Goal: Information Seeking & Learning: Learn about a topic

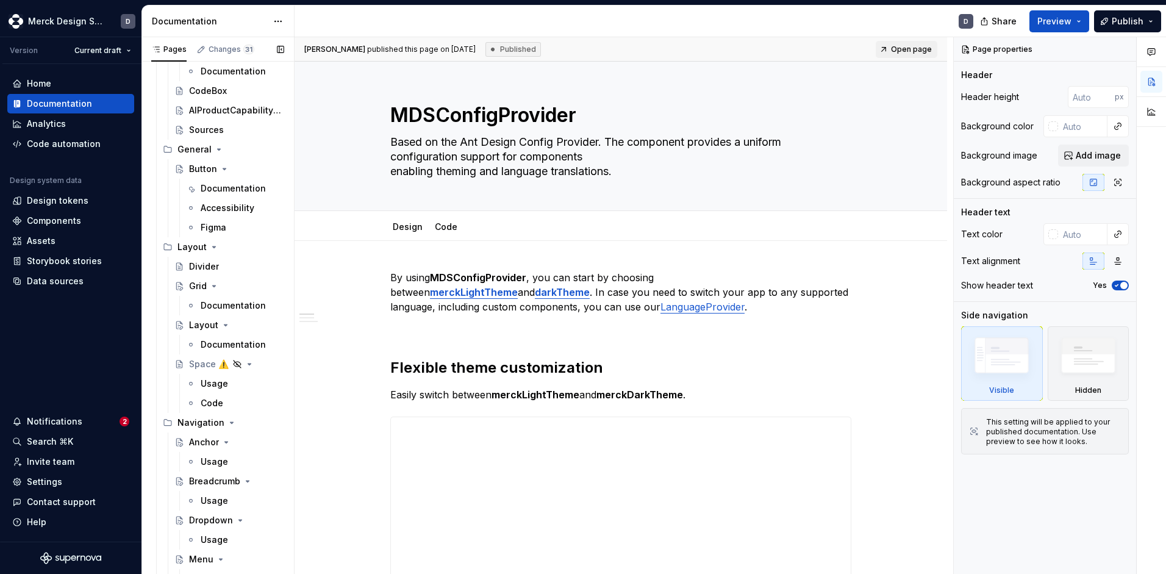
scroll to position [1316, 0]
click at [205, 122] on div "Sources" at bounding box center [236, 129] width 95 height 17
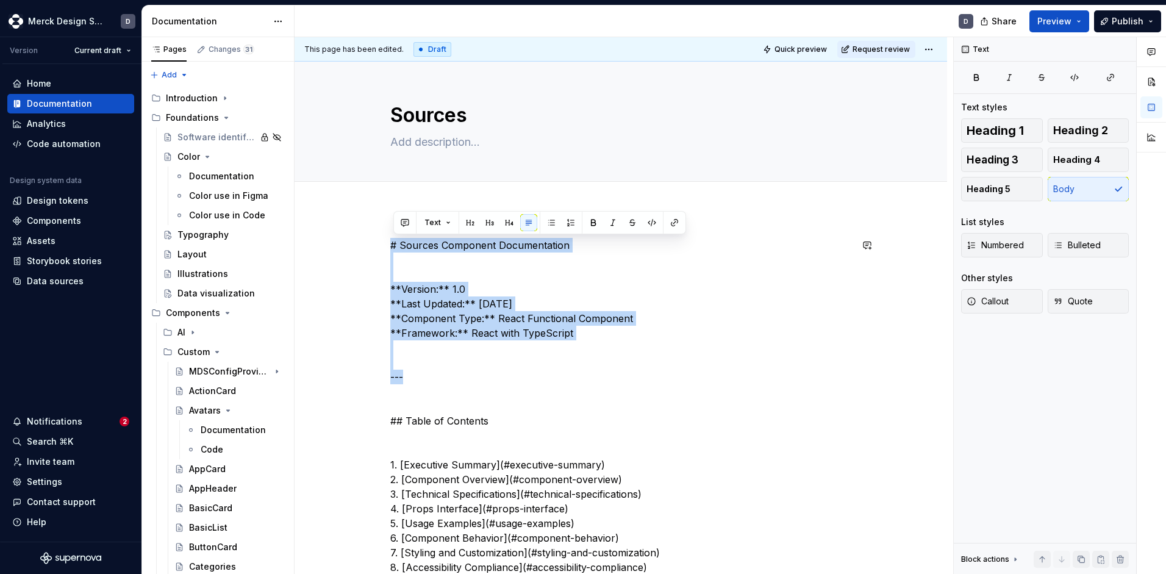
drag, startPoint x: 483, startPoint y: 383, endPoint x: 373, endPoint y: 233, distance: 185.6
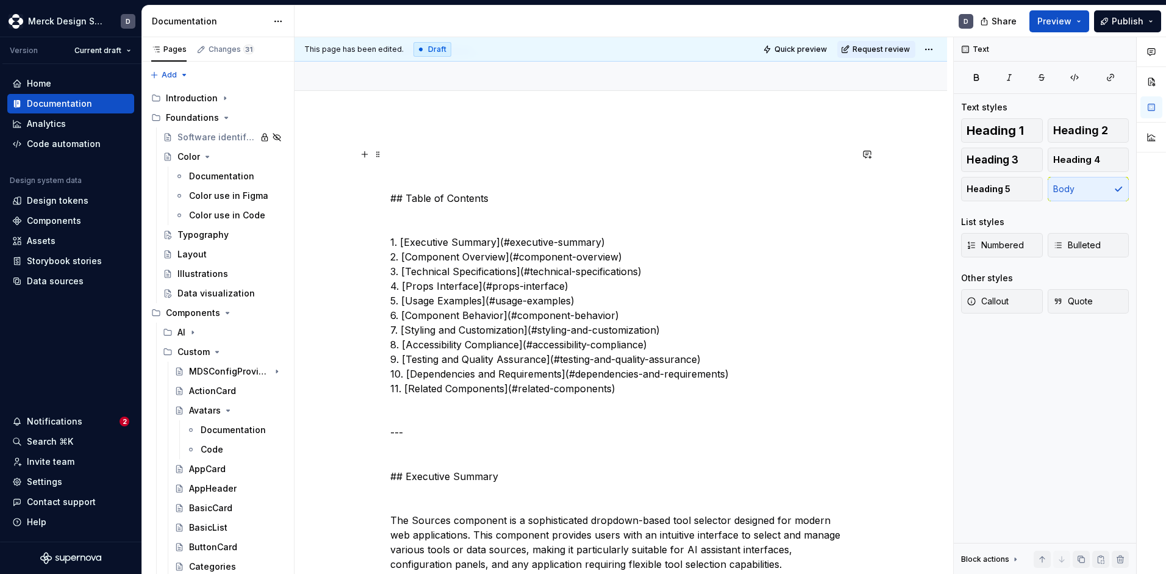
scroll to position [93, 0]
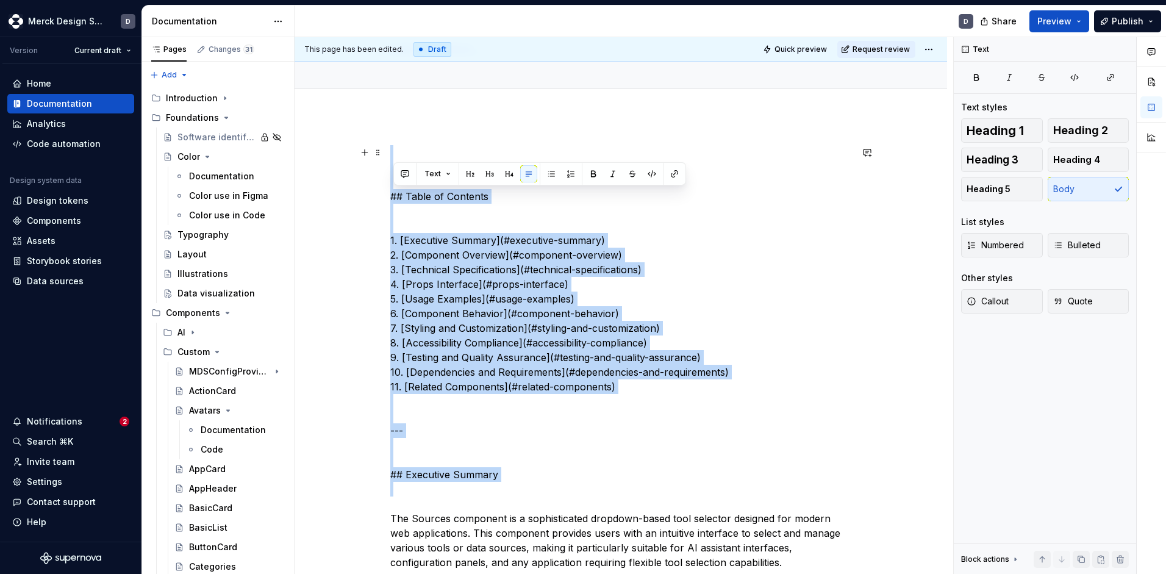
drag, startPoint x: 505, startPoint y: 503, endPoint x: 341, endPoint y: 138, distance: 399.5
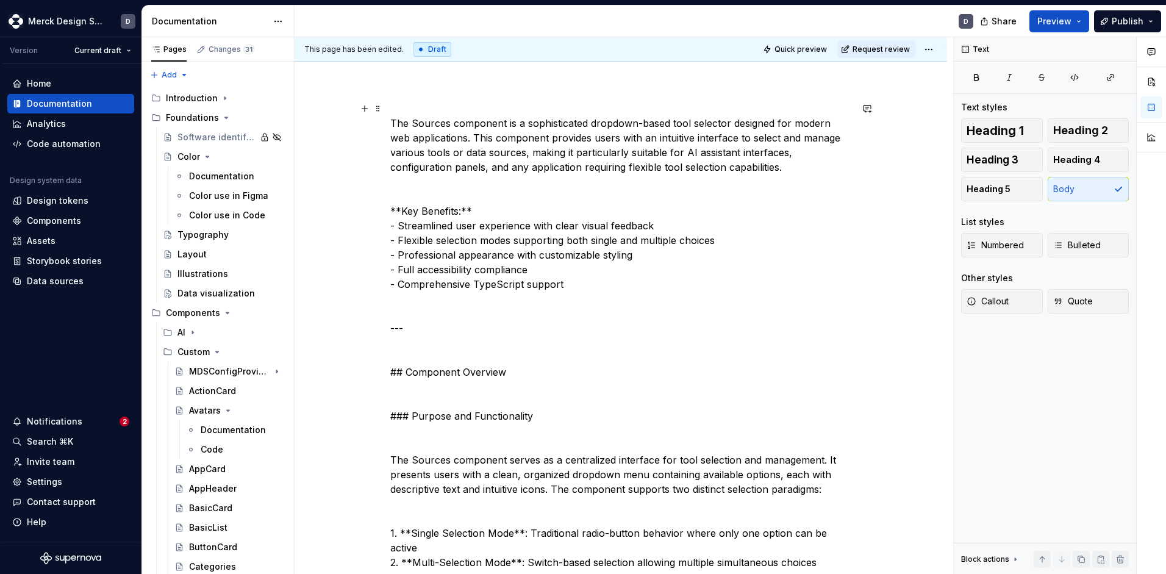
scroll to position [0, 0]
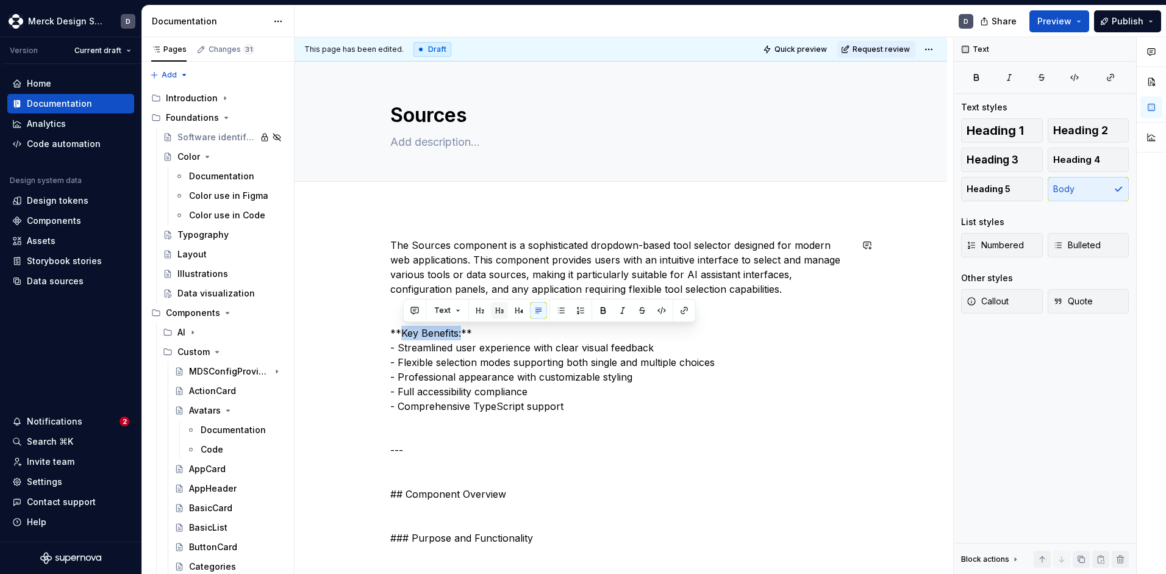
click at [491, 309] on button "button" at bounding box center [499, 310] width 17 height 17
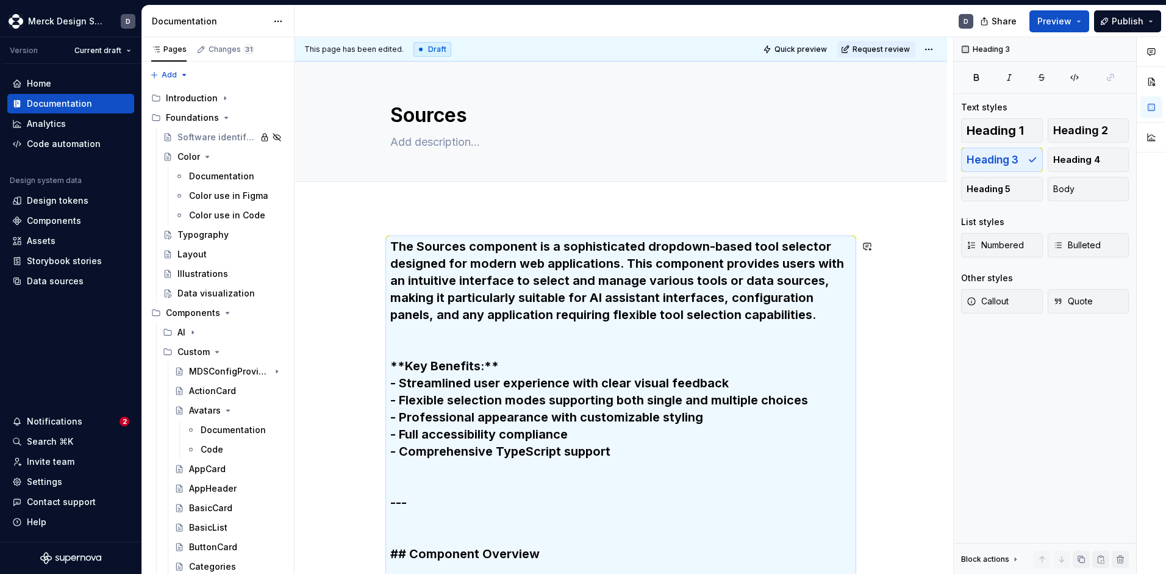
scroll to position [201, 0]
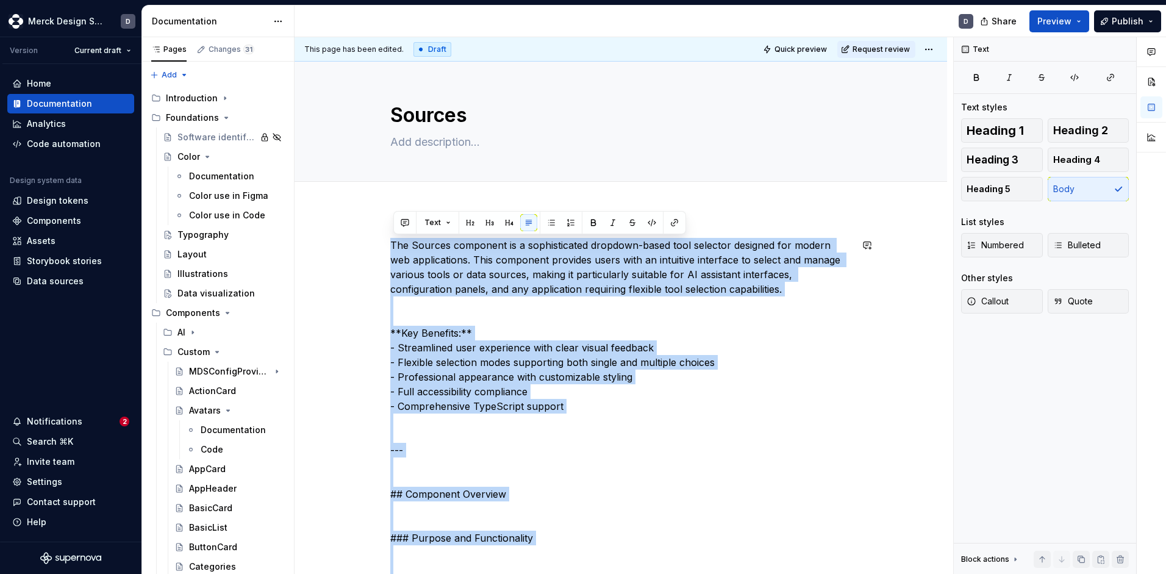
copy p "The Sources component is a sophisticated dropdown-based tool selector designed …"
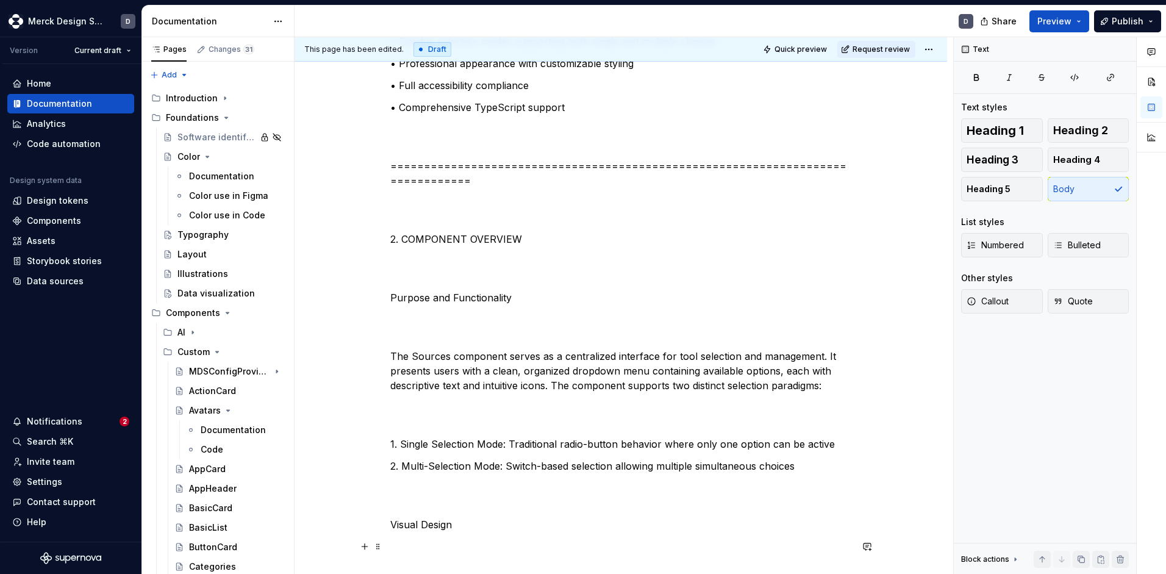
scroll to position [1235, 0]
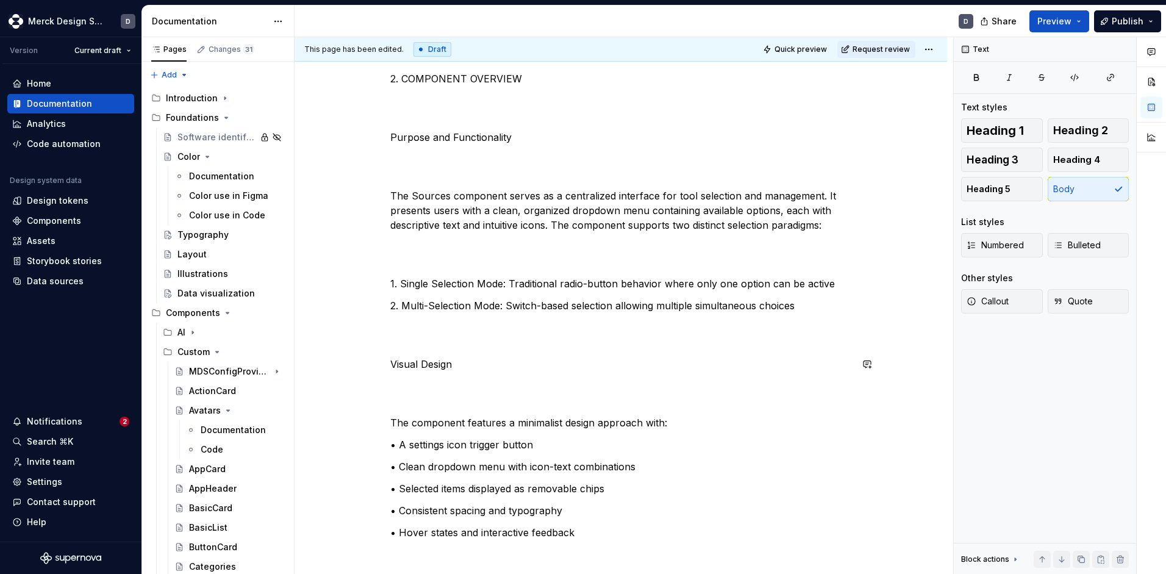
click at [433, 365] on p "Visual Design" at bounding box center [620, 364] width 461 height 15
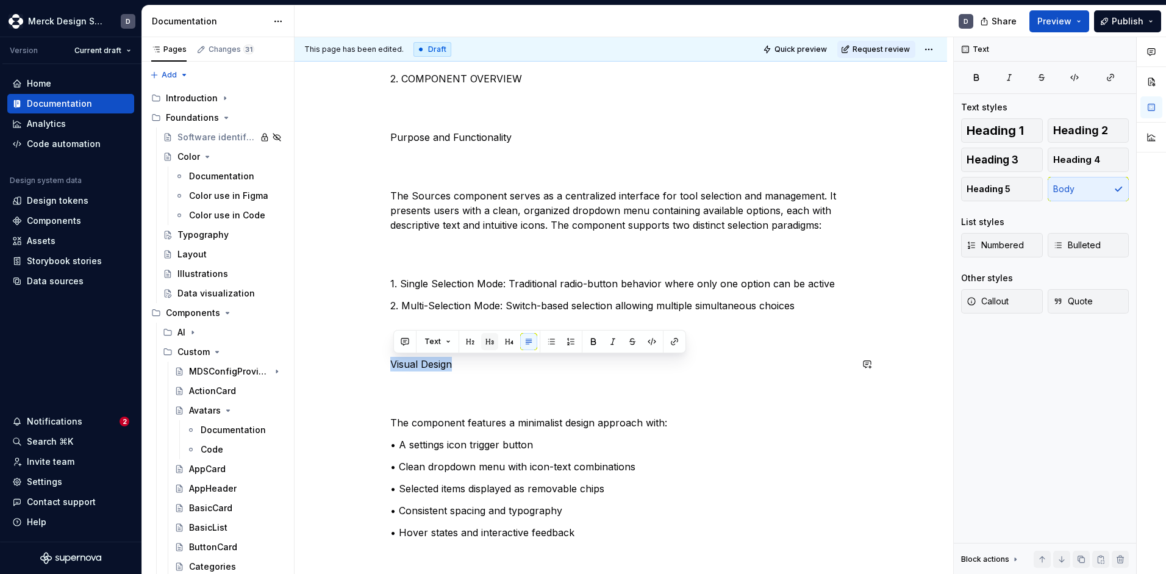
click at [489, 345] on button "button" at bounding box center [489, 341] width 17 height 17
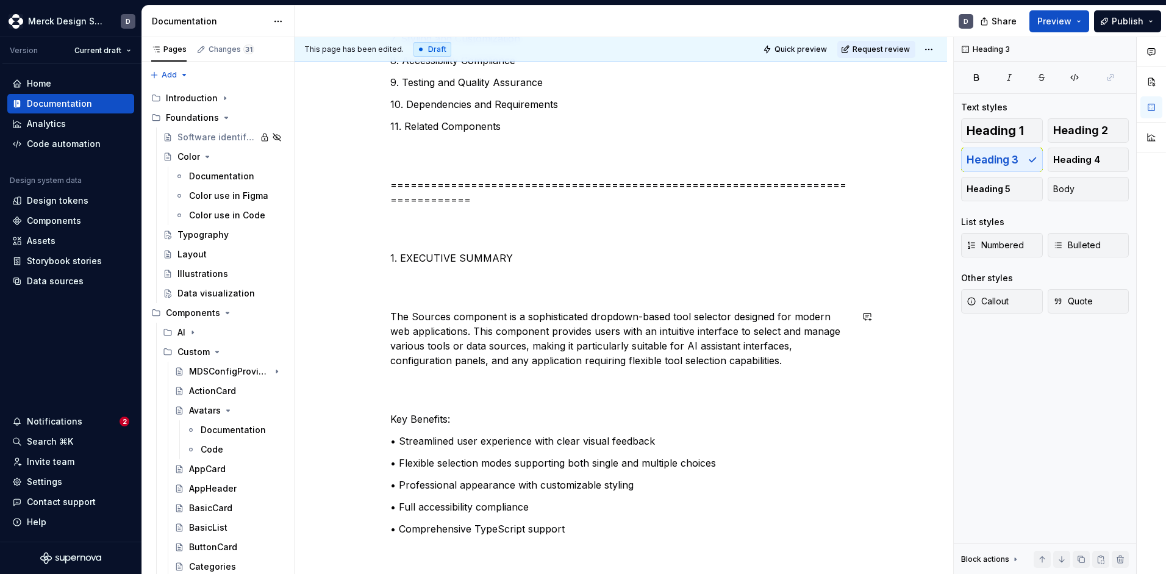
scroll to position [0, 0]
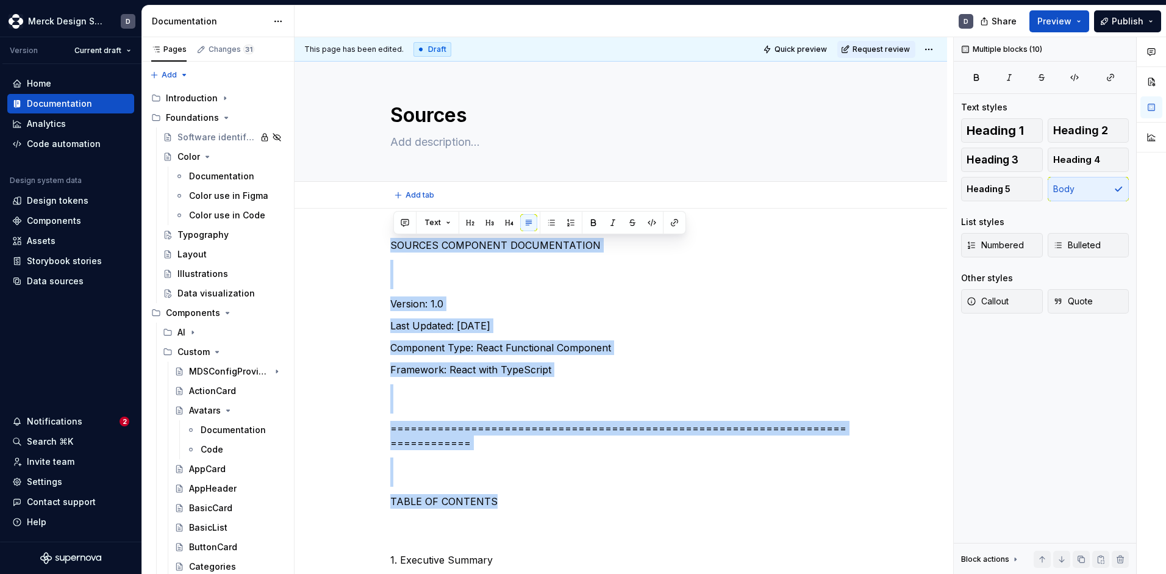
drag, startPoint x: 511, startPoint y: 502, endPoint x: 358, endPoint y: 184, distance: 352.8
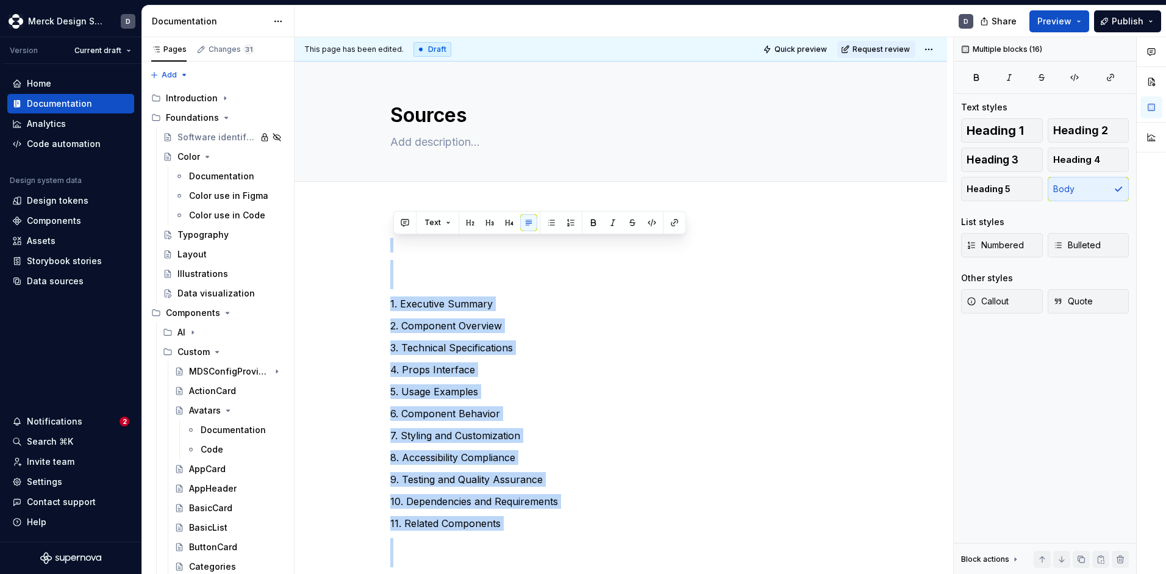
drag, startPoint x: 497, startPoint y: 384, endPoint x: 390, endPoint y: 24, distance: 376.2
click at [390, 24] on div "Documentation D Share Preview Publish Pages Changes 31 Add Accessibility guide …" at bounding box center [654, 289] width 1024 height 569
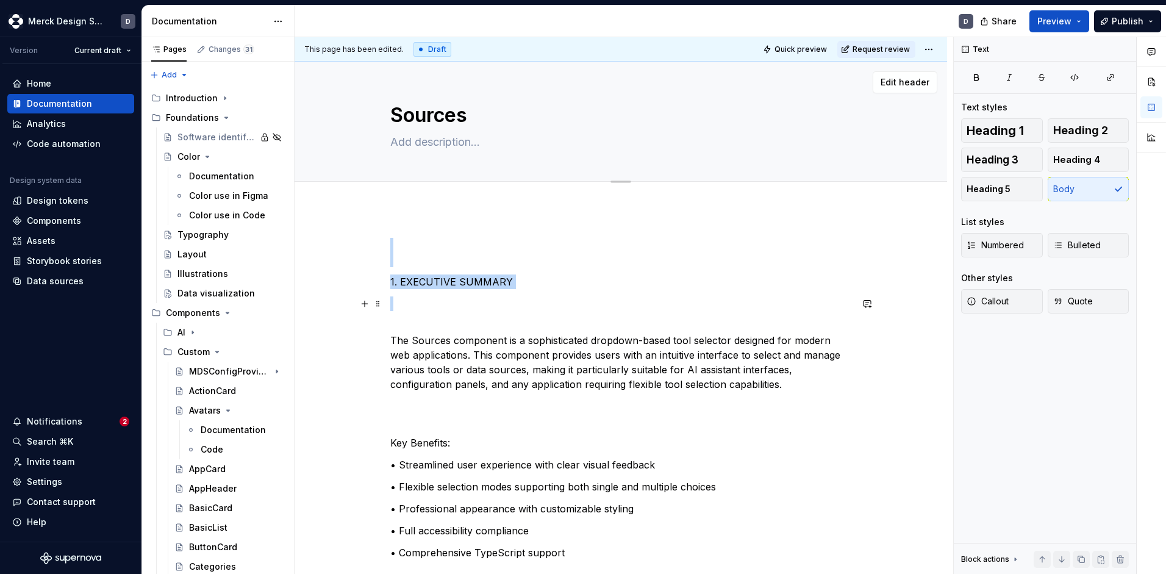
drag, startPoint x: 447, startPoint y: 318, endPoint x: 335, endPoint y: 170, distance: 185.1
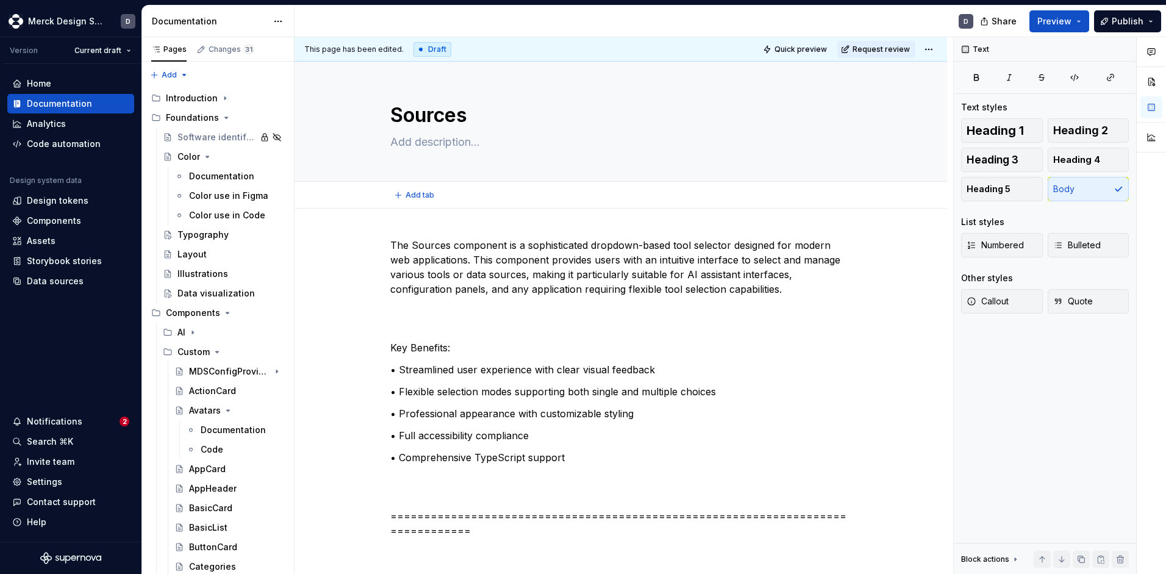
type textarea "*"
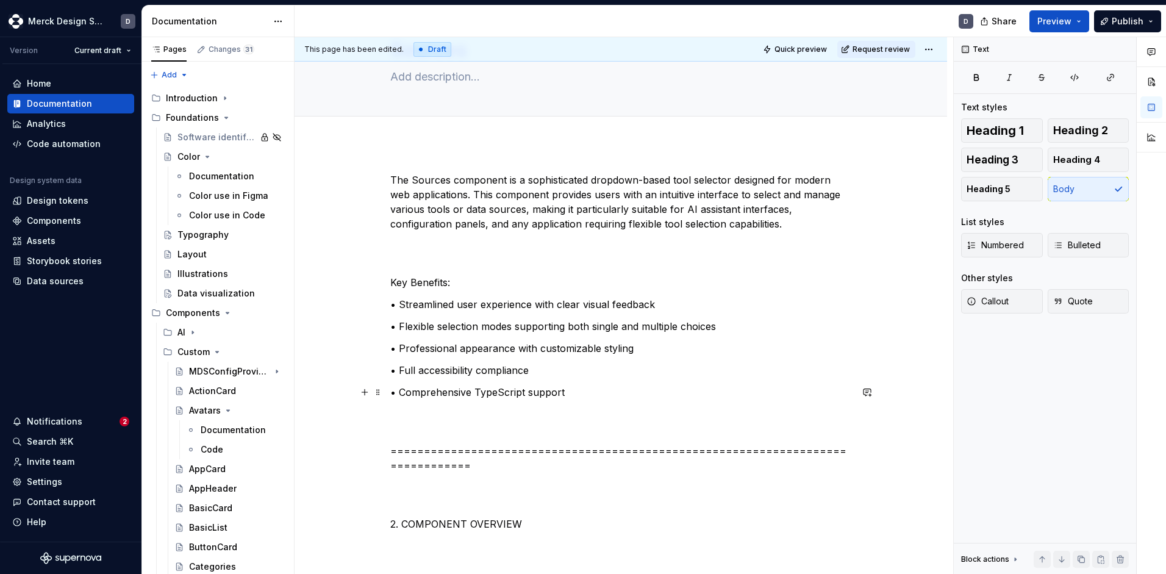
scroll to position [65, 0]
click at [471, 287] on p "Key Benefits:" at bounding box center [620, 283] width 461 height 15
click at [454, 376] on p "• Full accessibility compliance" at bounding box center [620, 371] width 461 height 15
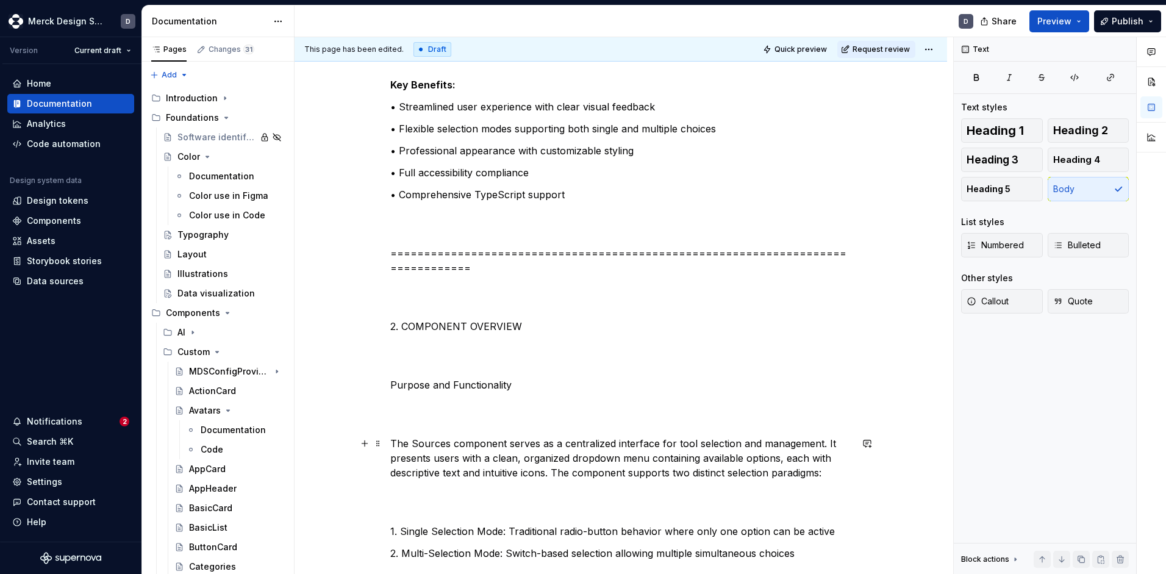
scroll to position [273, 0]
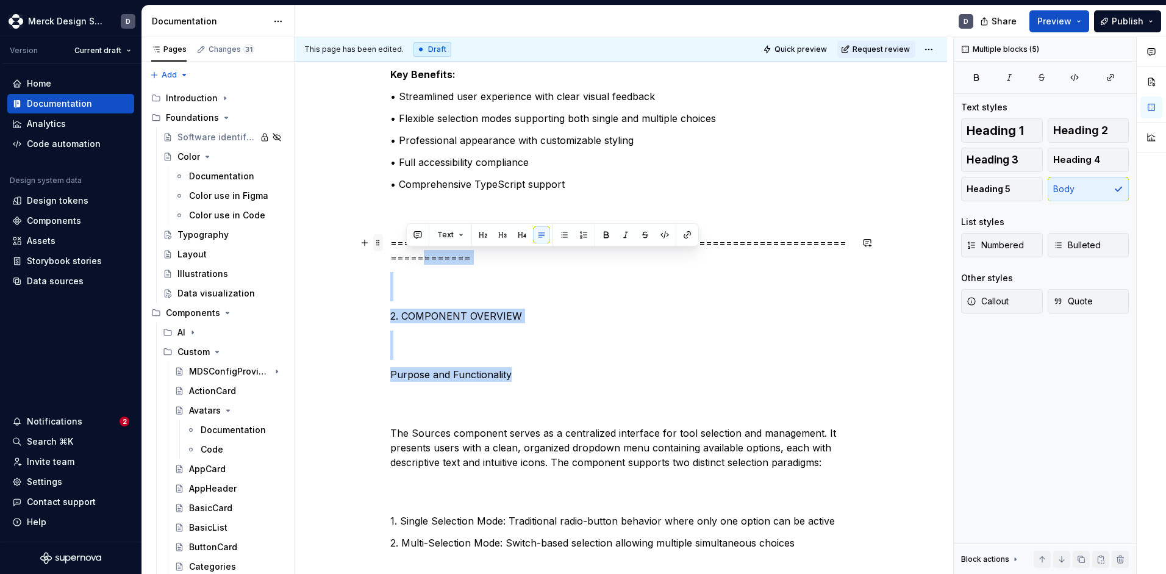
drag, startPoint x: 540, startPoint y: 376, endPoint x: 378, endPoint y: 250, distance: 205.6
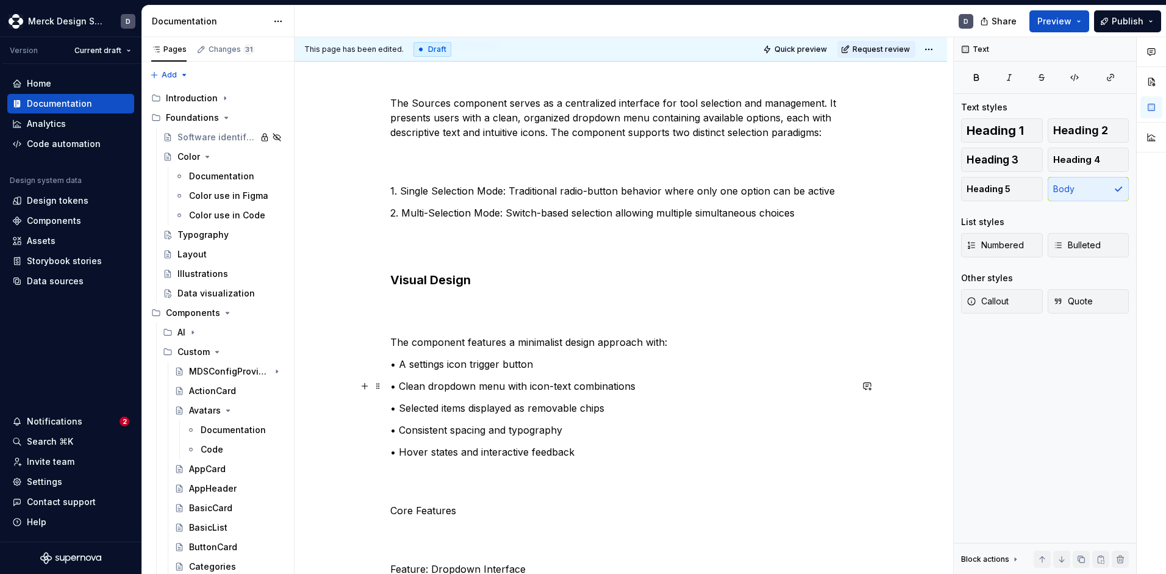
scroll to position [448, 0]
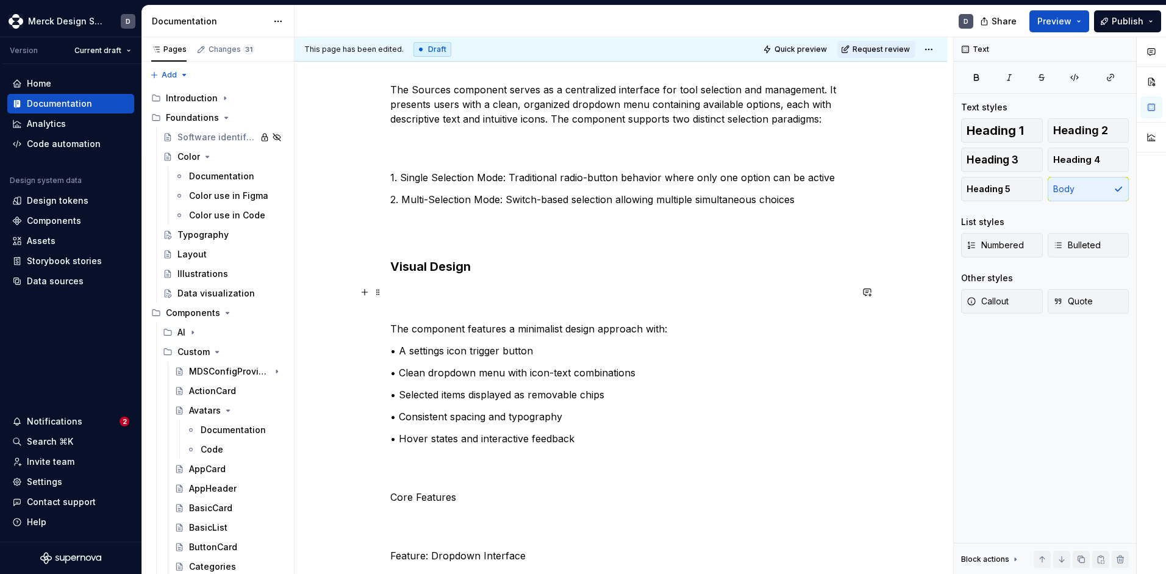
click at [429, 305] on p at bounding box center [620, 299] width 461 height 29
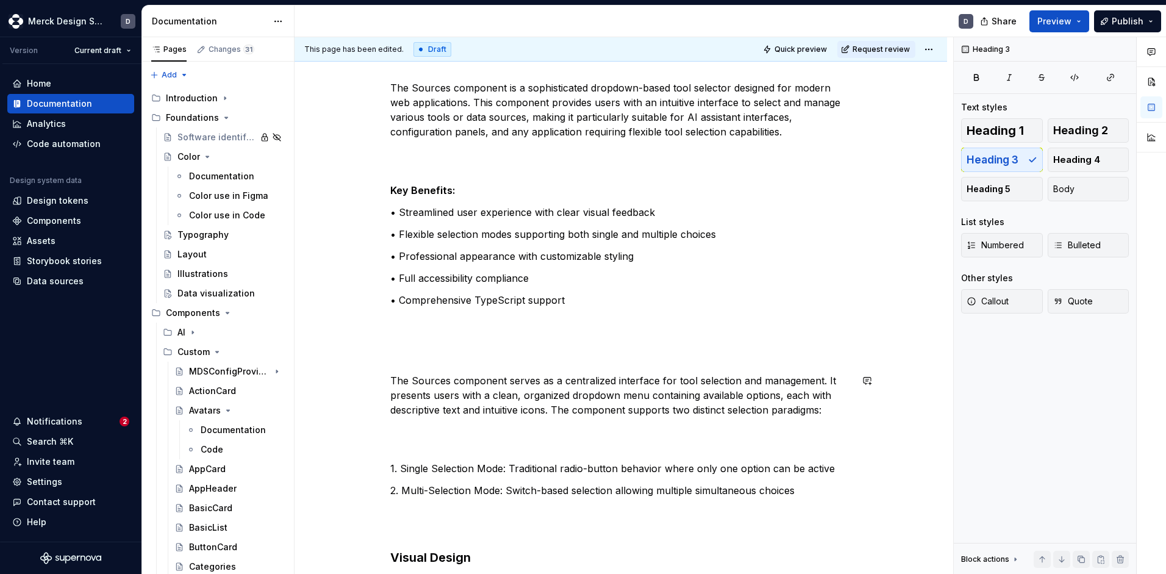
scroll to position [159, 0]
click at [437, 449] on p at bounding box center [620, 437] width 461 height 29
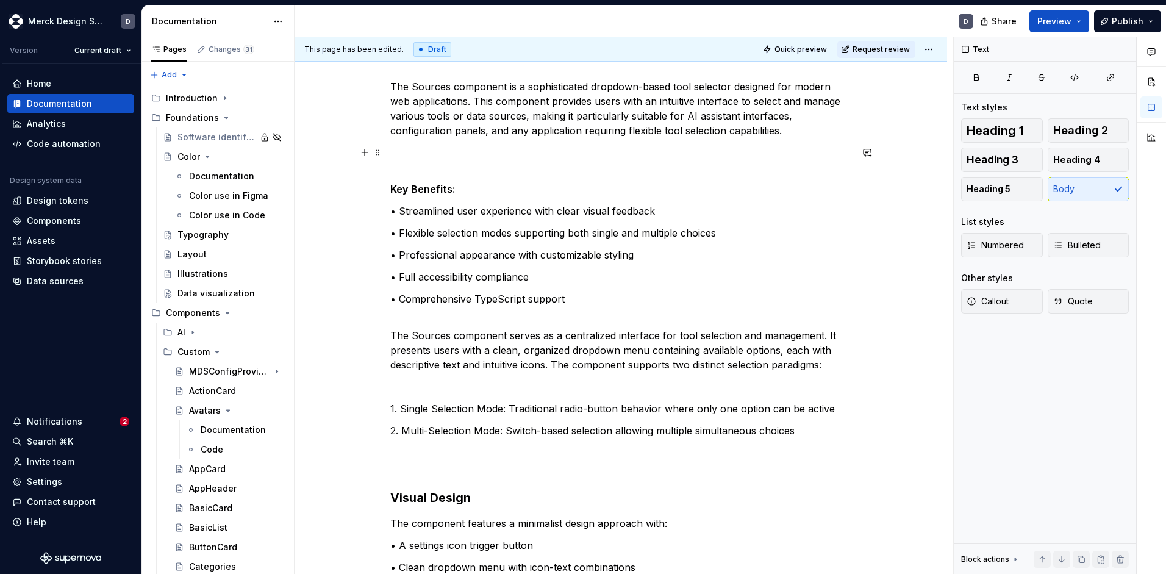
click at [484, 170] on p at bounding box center [620, 159] width 461 height 29
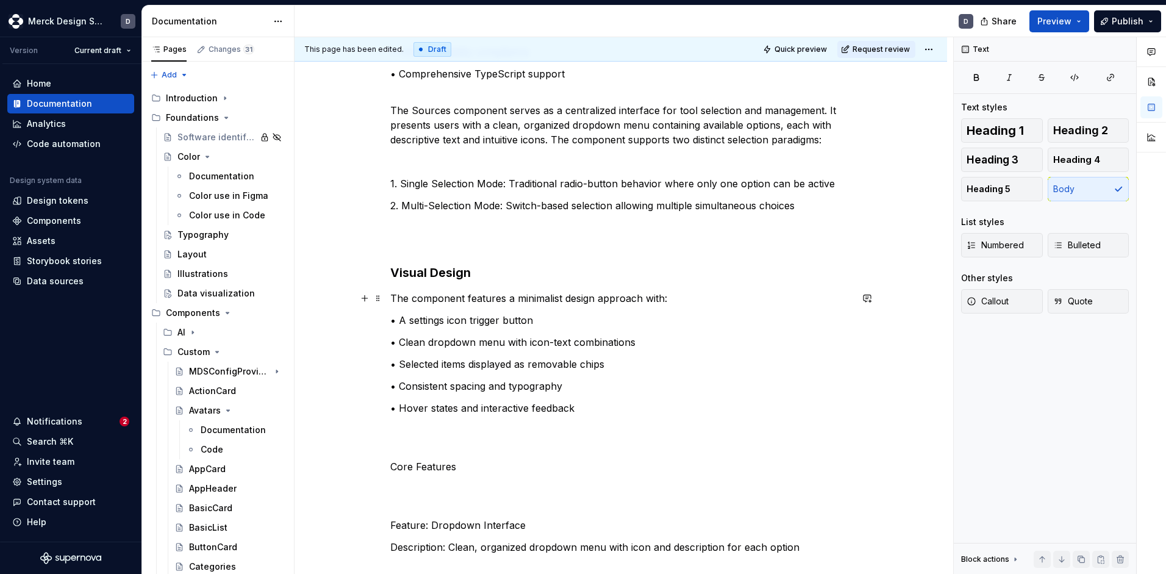
scroll to position [395, 0]
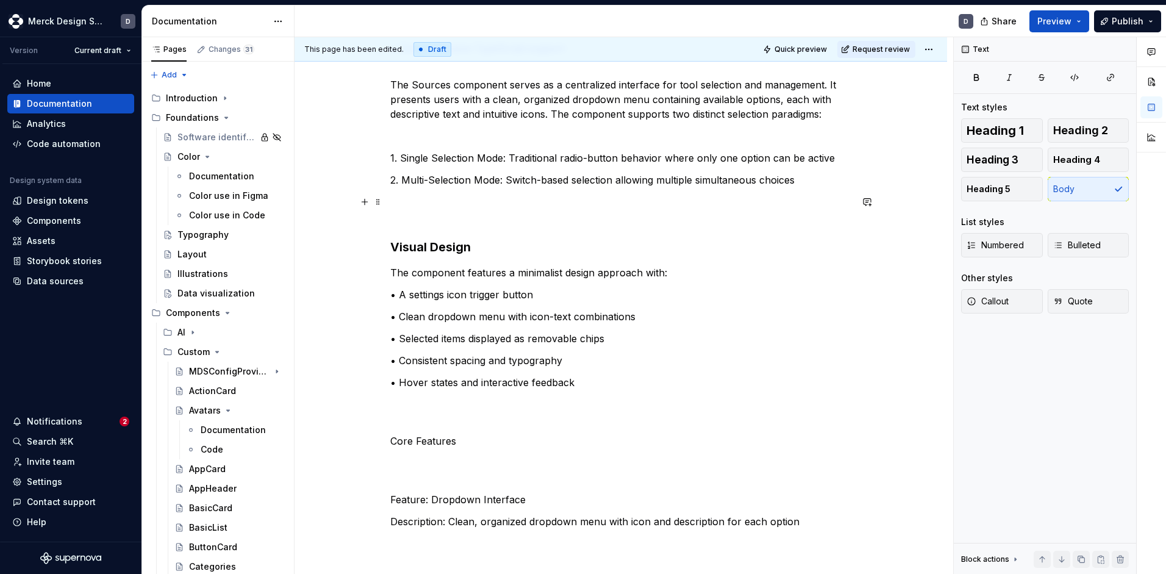
click at [492, 212] on p at bounding box center [620, 209] width 461 height 29
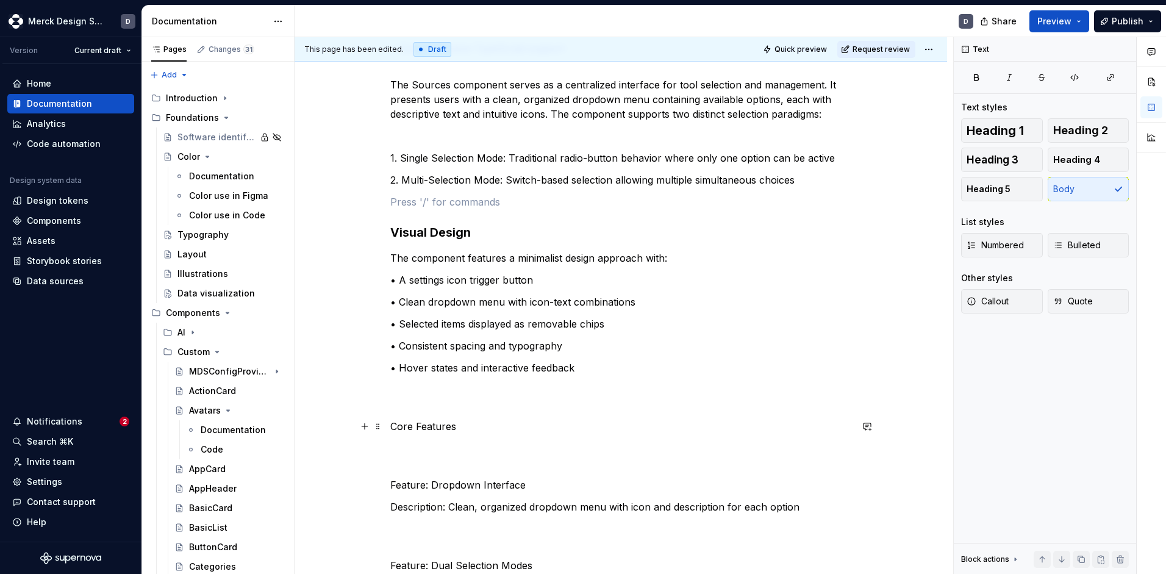
click at [429, 431] on p "Core Features" at bounding box center [620, 426] width 461 height 15
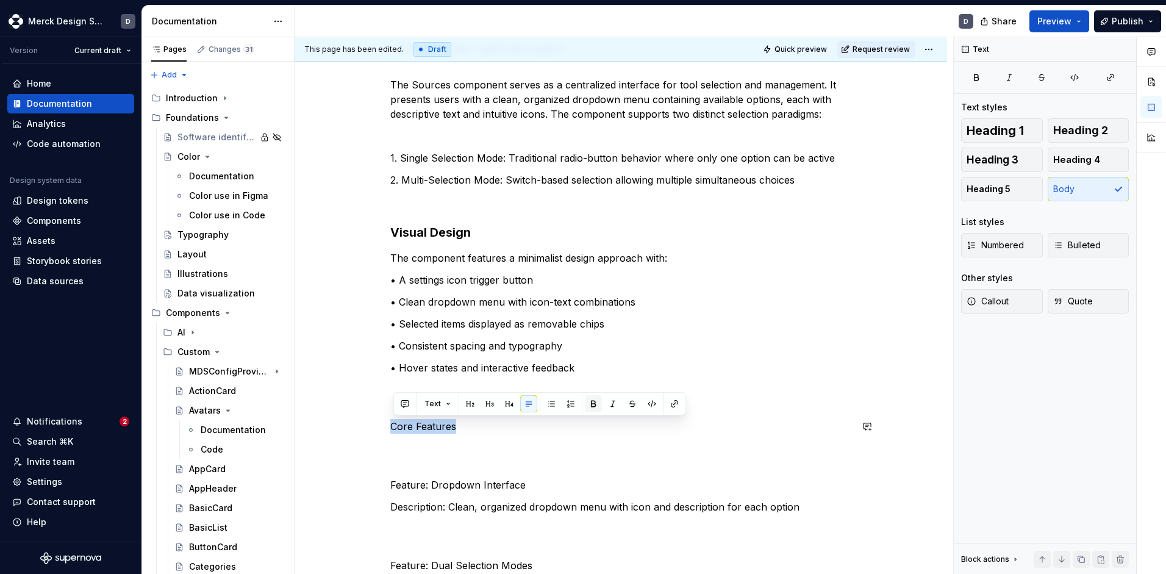
click at [592, 401] on button "button" at bounding box center [593, 403] width 17 height 17
click at [515, 351] on p "• Consistent spacing and typography" at bounding box center [620, 346] width 461 height 15
click at [442, 469] on p at bounding box center [620, 455] width 461 height 29
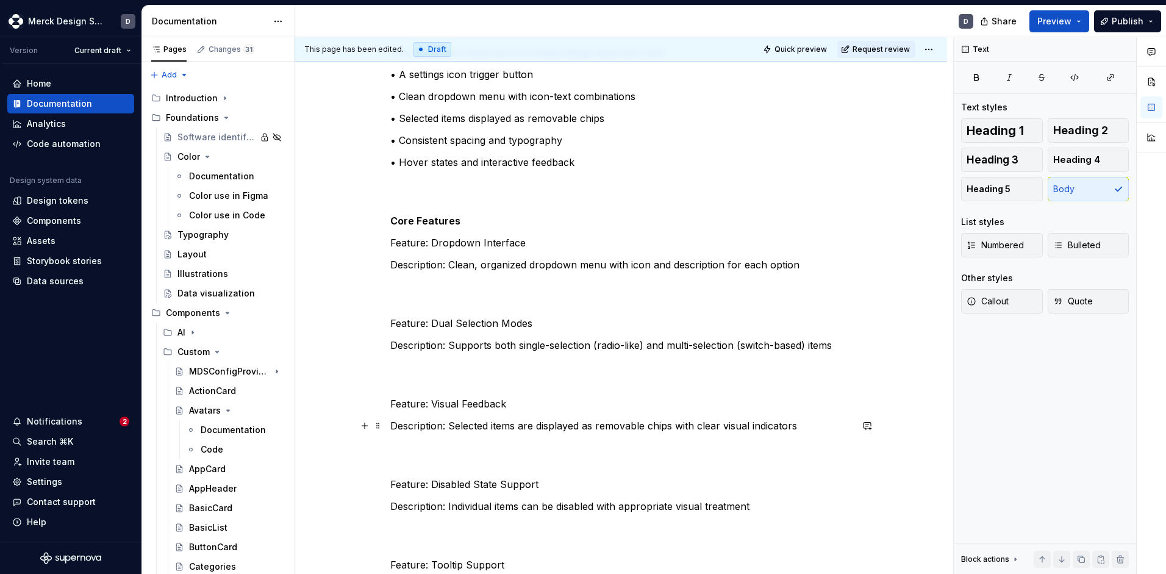
scroll to position [601, 0]
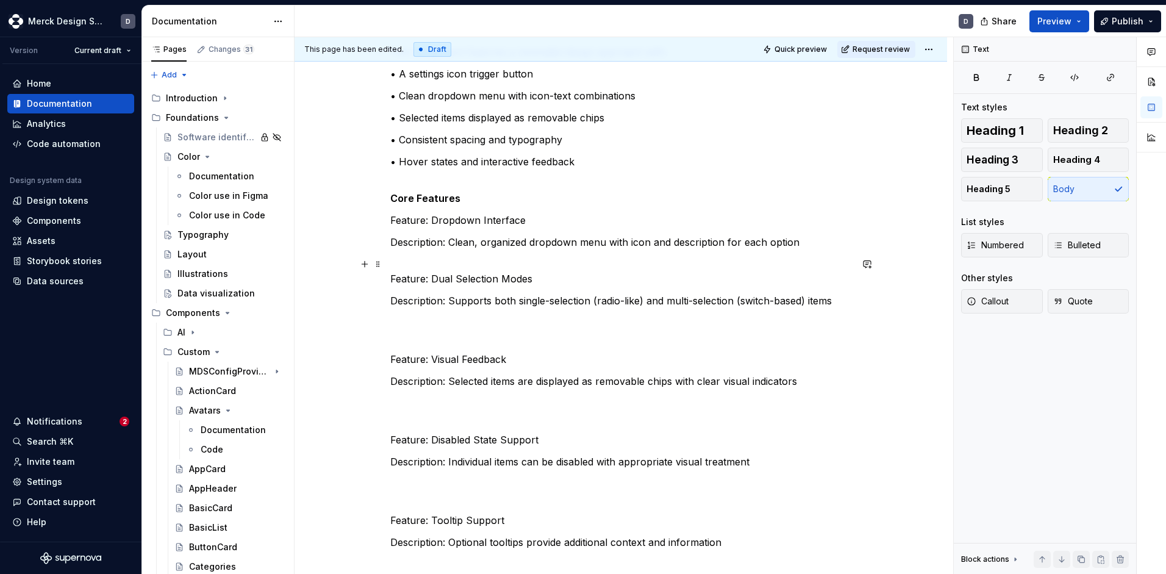
click at [423, 281] on p "Feature: Dual Selection Modes" at bounding box center [620, 271] width 461 height 29
click at [416, 216] on p "Feature: Dropdown Interface" at bounding box center [620, 220] width 461 height 15
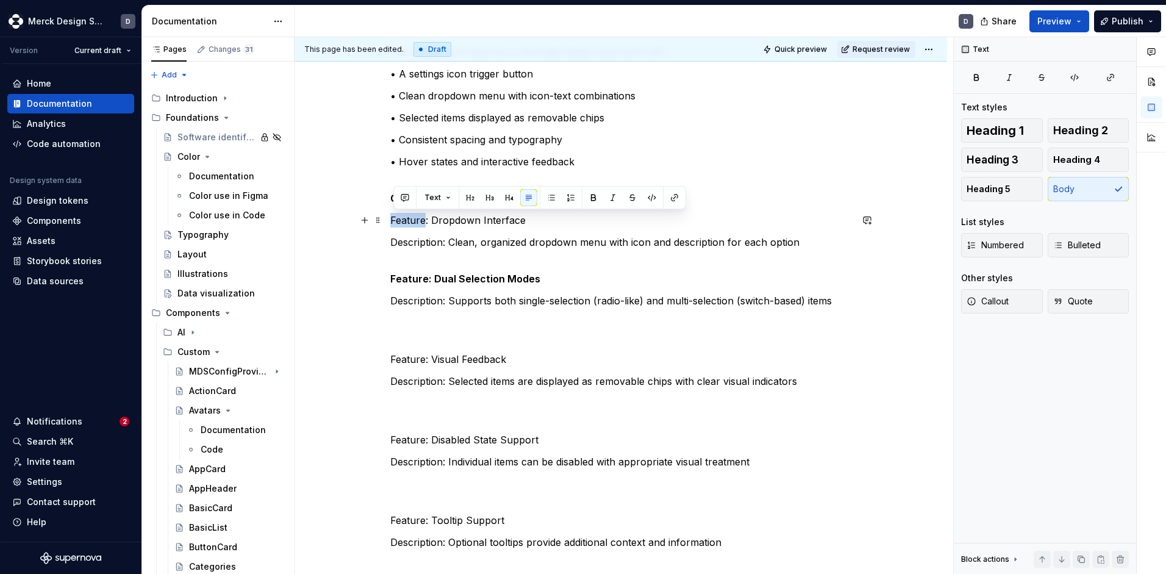
click at [416, 216] on p "Feature: Dropdown Interface" at bounding box center [620, 220] width 461 height 15
click at [381, 239] on span at bounding box center [378, 242] width 10 height 17
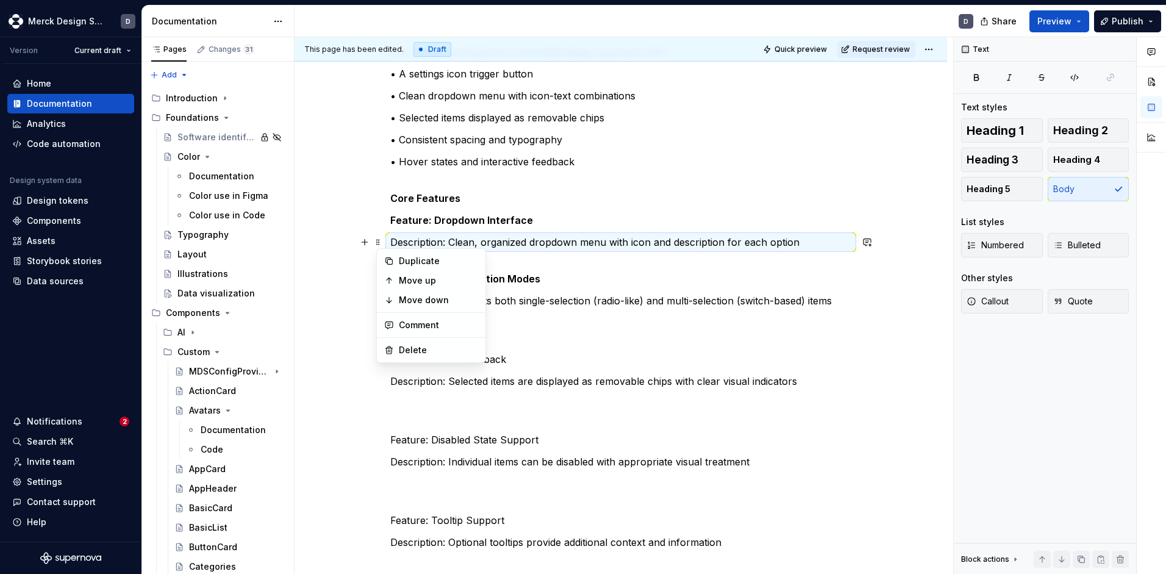
click at [422, 197] on strong "Core Features" at bounding box center [425, 198] width 70 height 12
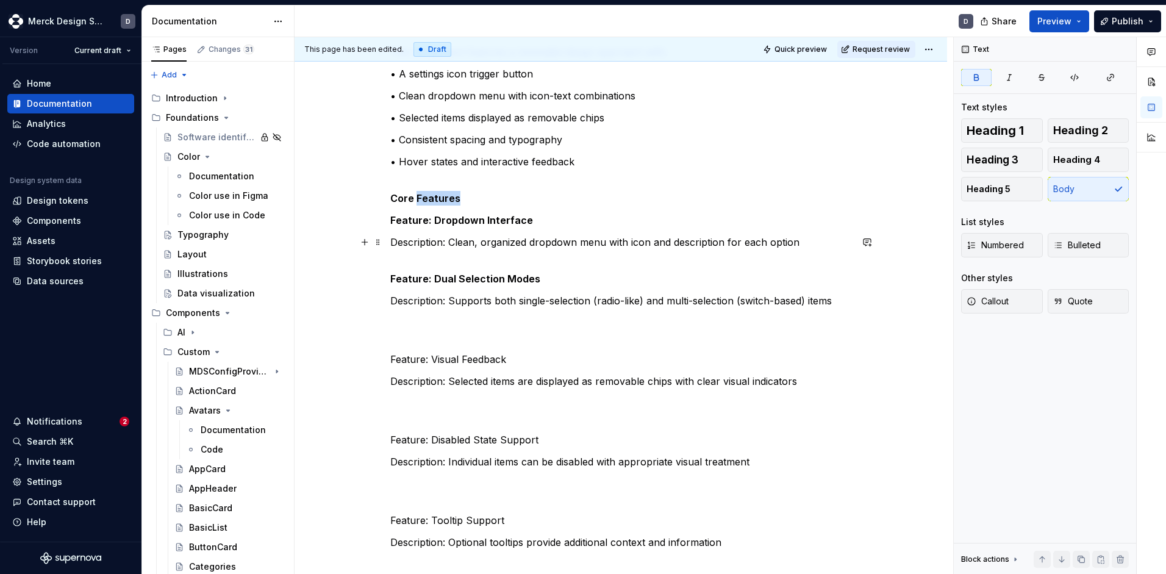
click at [422, 197] on strong "Core Features" at bounding box center [425, 198] width 70 height 12
click at [507, 160] on button "button" at bounding box center [509, 161] width 17 height 17
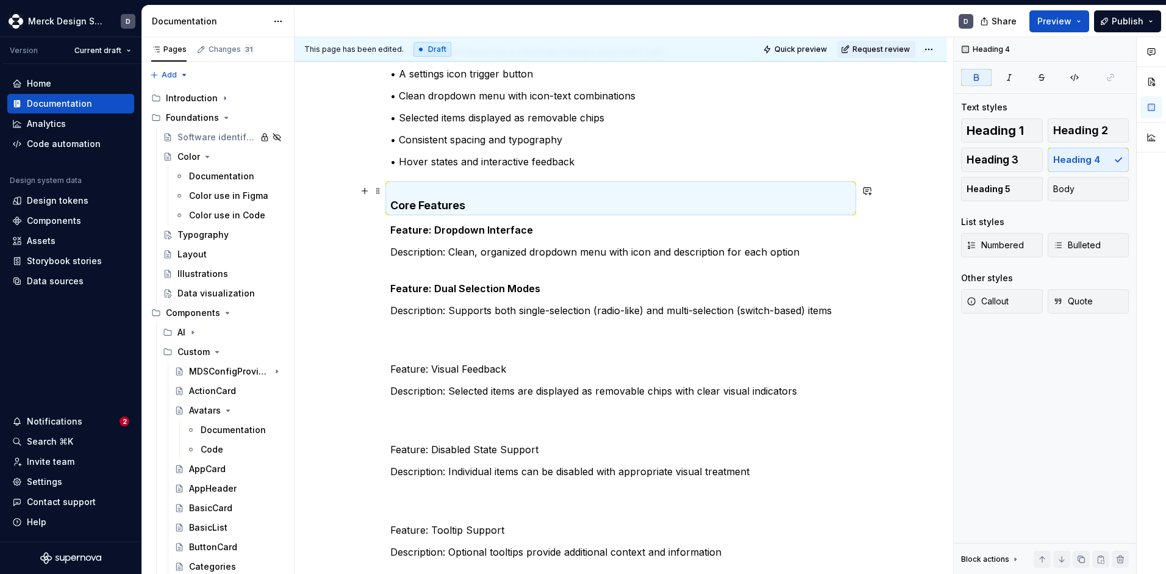
click at [464, 248] on p "Description: Clean, organized dropdown menu with icon and description for each …" at bounding box center [620, 252] width 461 height 15
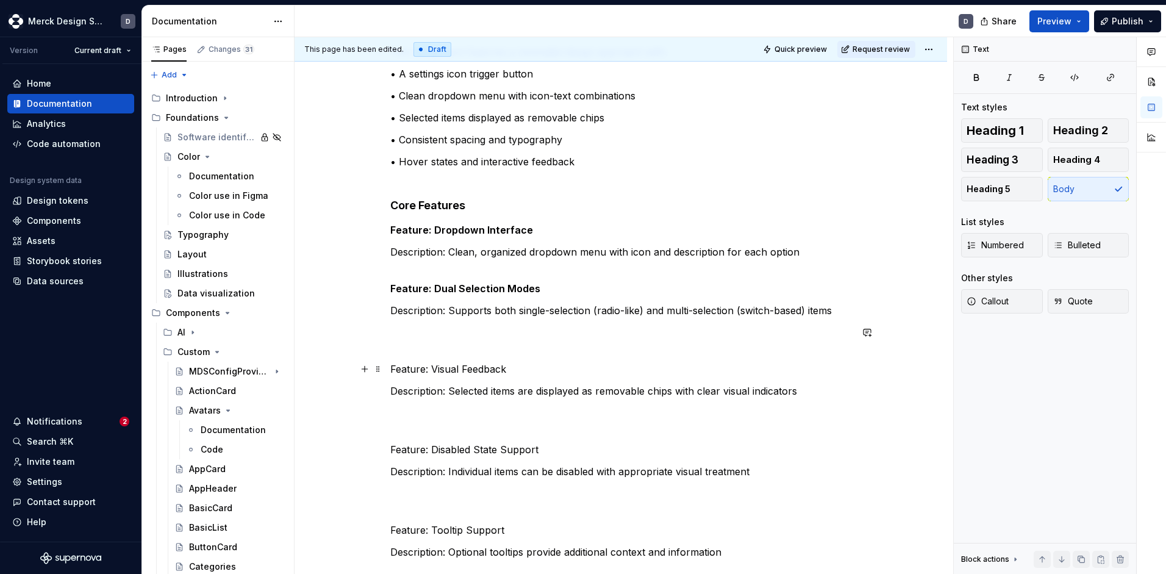
click at [433, 364] on p "Feature: Visual Feedback" at bounding box center [620, 369] width 461 height 15
click at [374, 335] on div "This page has been edited. Draft Quick preview Request review Sources Edit head…" at bounding box center [624, 305] width 659 height 537
click at [398, 338] on p at bounding box center [620, 339] width 461 height 29
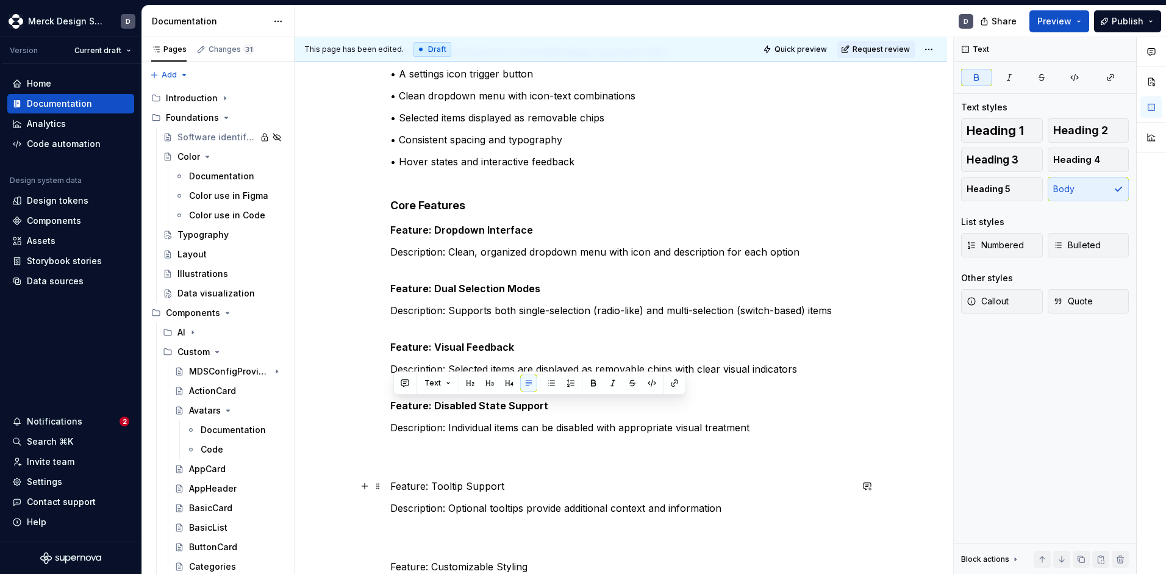
click at [426, 492] on p "Feature: Tooltip Support" at bounding box center [620, 486] width 461 height 15
click at [427, 490] on p "Feature: Tooltip Support" at bounding box center [620, 486] width 461 height 15
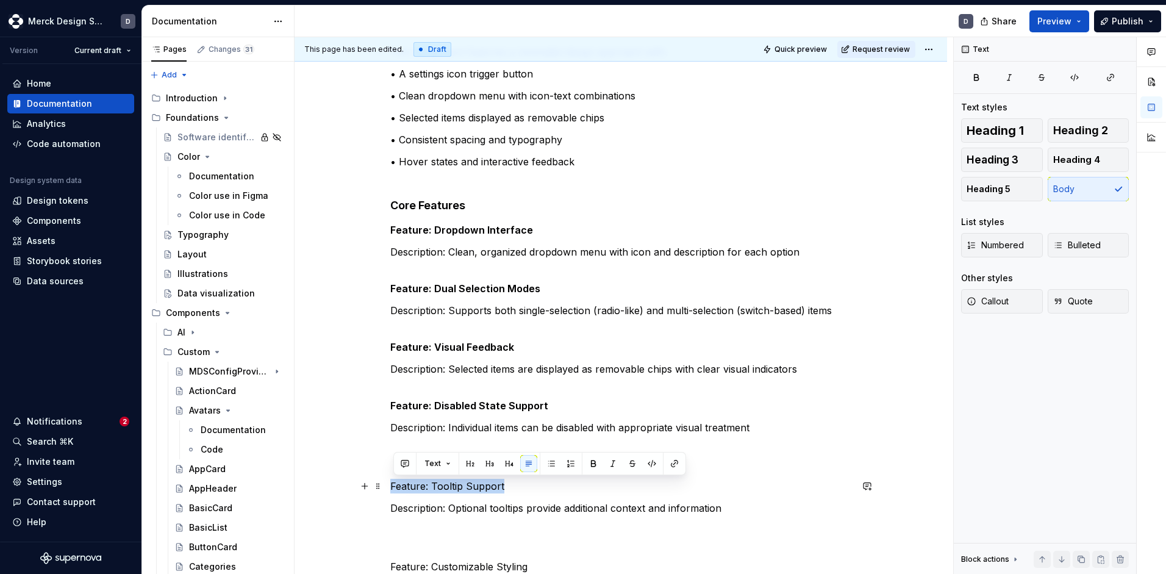
click at [427, 490] on p "Feature: Tooltip Support" at bounding box center [620, 486] width 461 height 15
click at [403, 445] on p at bounding box center [620, 456] width 461 height 29
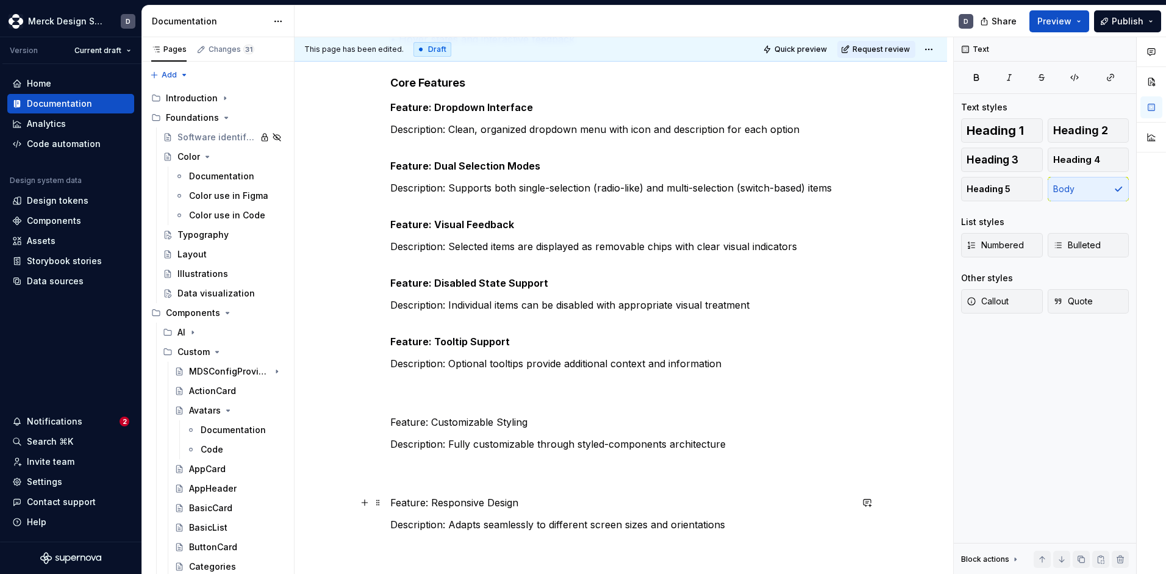
scroll to position [723, 0]
click at [439, 407] on p at bounding box center [620, 393] width 461 height 29
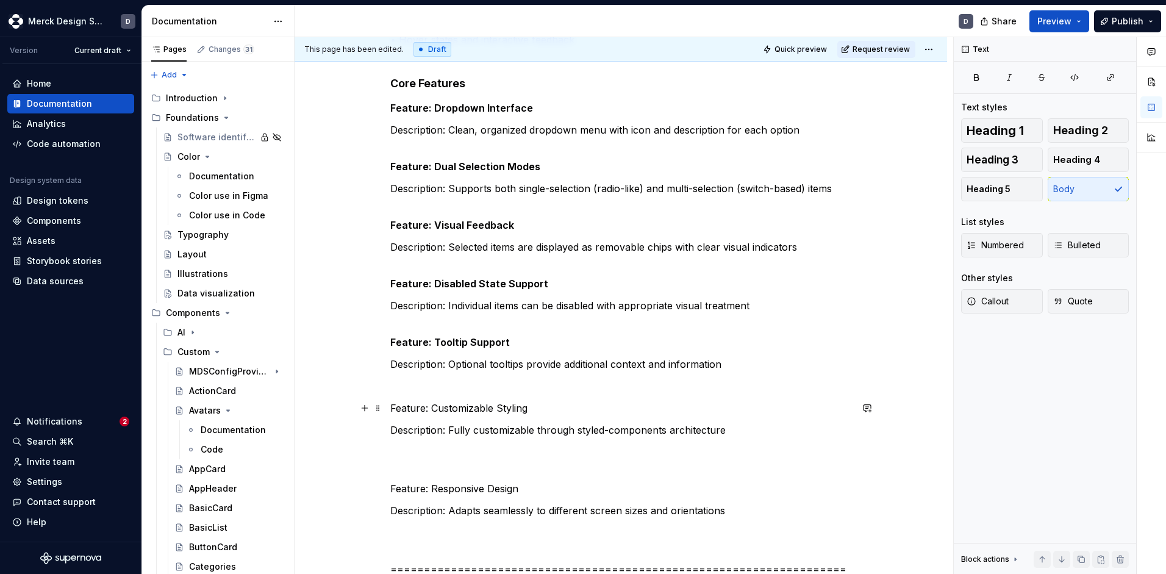
click at [455, 409] on p "Feature: Customizable Styling" at bounding box center [620, 408] width 461 height 15
click at [429, 461] on p at bounding box center [620, 459] width 461 height 29
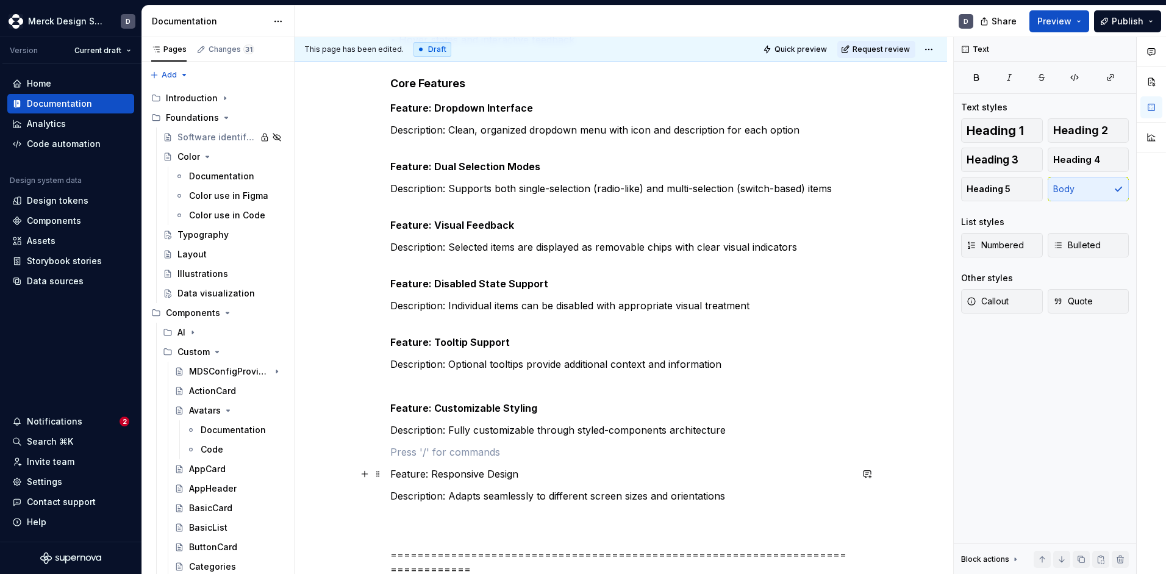
click at [442, 472] on p "Feature: Responsive Design" at bounding box center [620, 474] width 461 height 15
click at [437, 490] on p "Description: Adapts seamlessly to different screen sizes and orientations" at bounding box center [620, 496] width 461 height 15
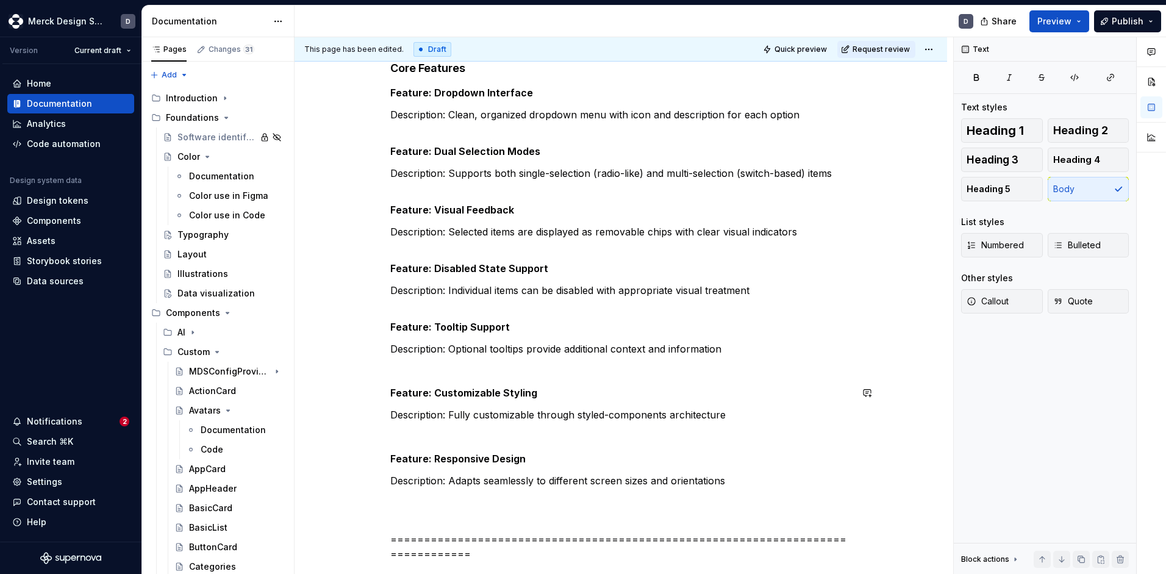
scroll to position [737, 0]
click at [434, 91] on strong "Feature: Dropdown Interface" at bounding box center [461, 94] width 143 height 12
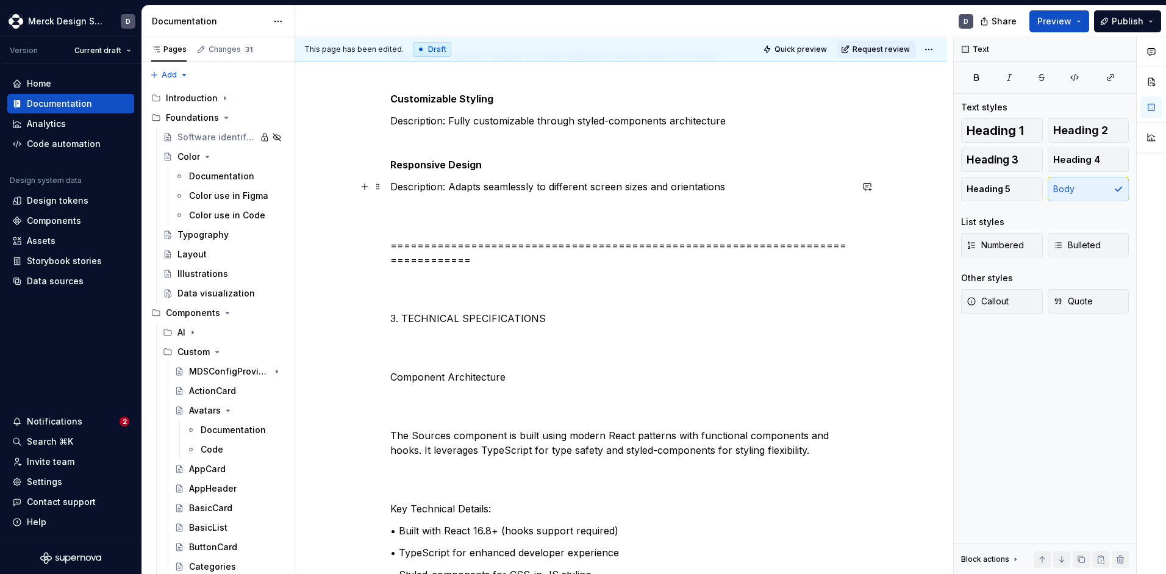
scroll to position [1039, 0]
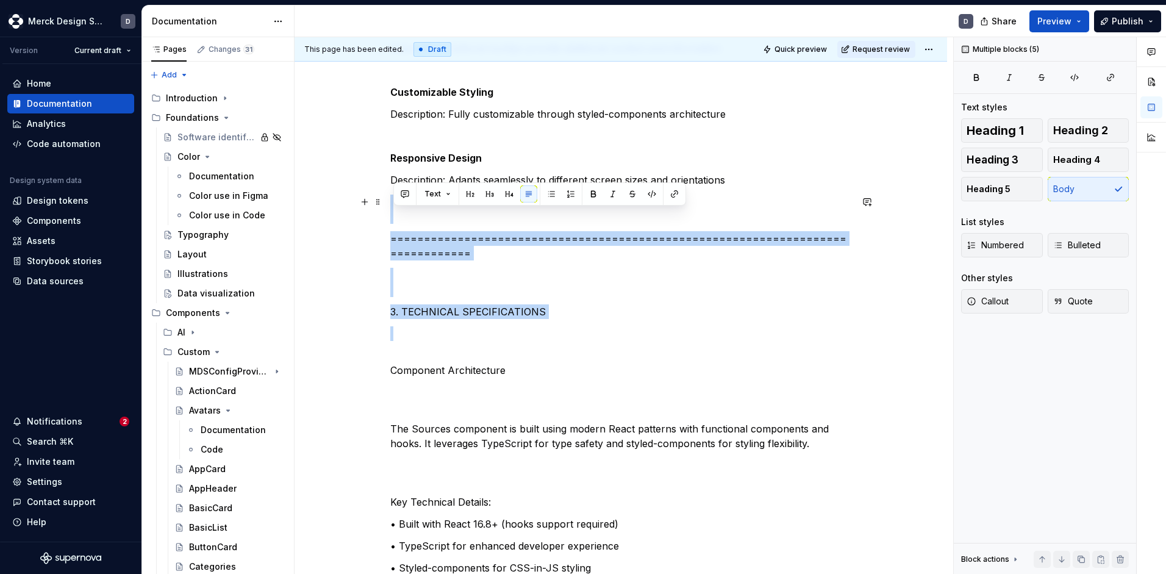
drag, startPoint x: 515, startPoint y: 341, endPoint x: 376, endPoint y: 221, distance: 183.4
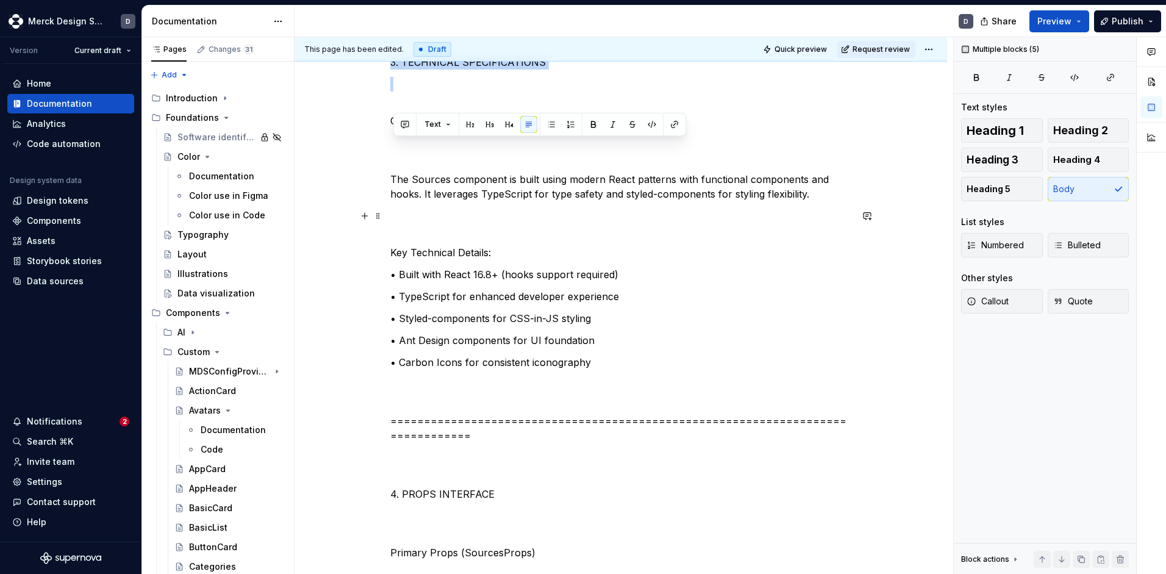
scroll to position [1291, 0]
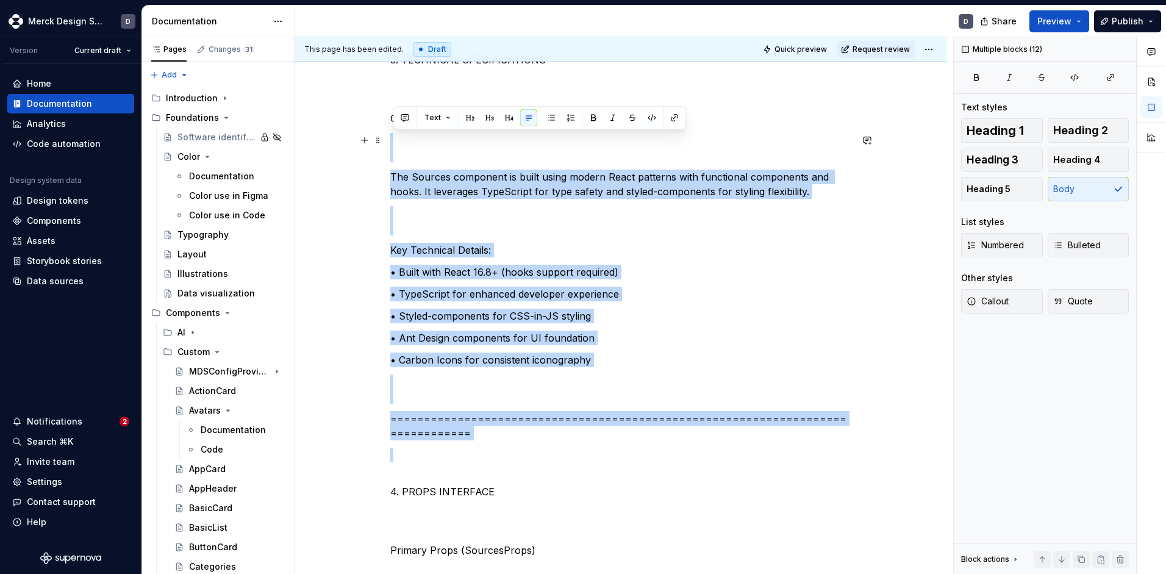
drag, startPoint x: 503, startPoint y: 458, endPoint x: 392, endPoint y: 138, distance: 338.0
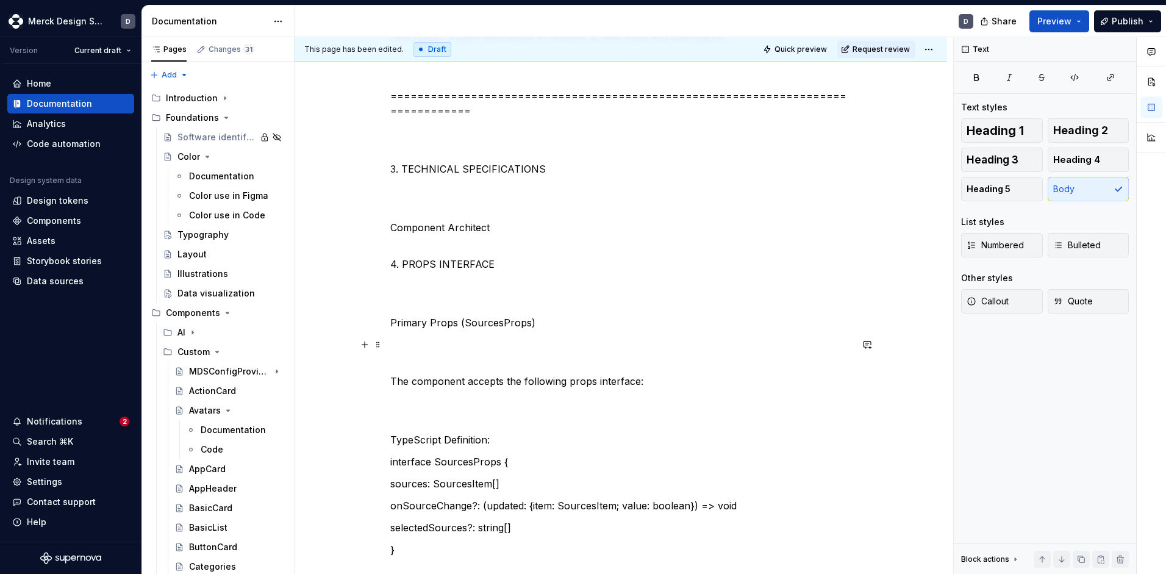
scroll to position [1173, 0]
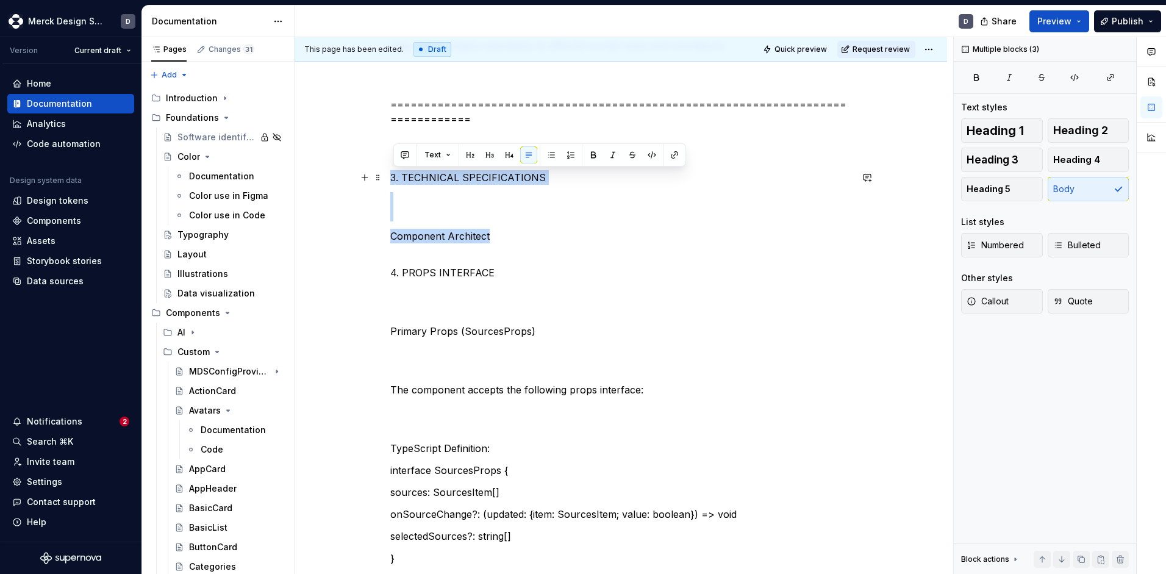
drag, startPoint x: 497, startPoint y: 239, endPoint x: 386, endPoint y: 179, distance: 125.6
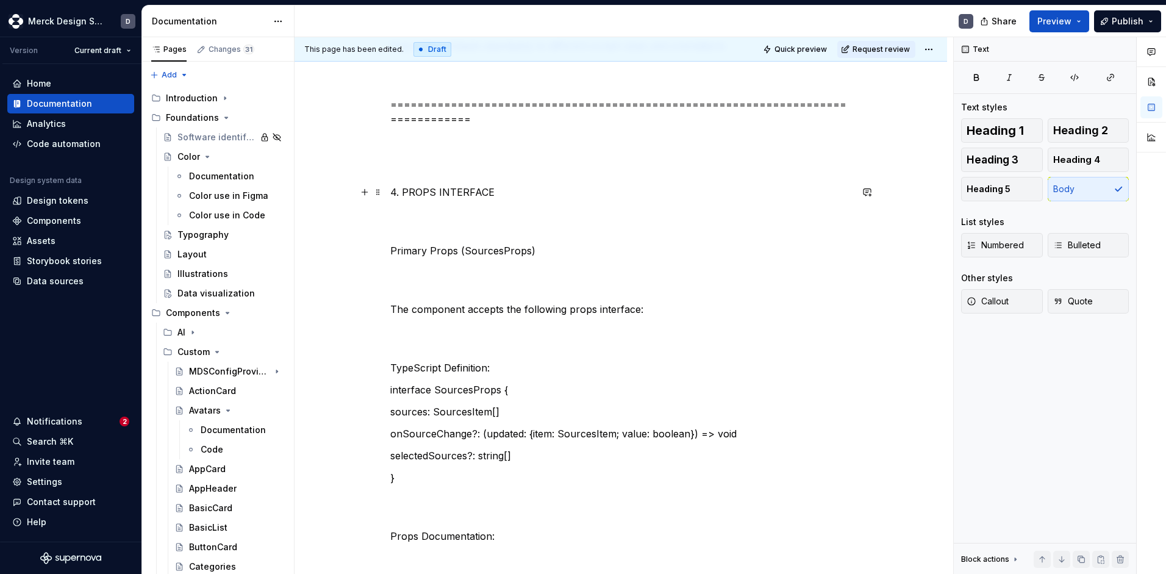
click at [407, 189] on p "4. PROPS INTERFACE" at bounding box center [620, 192] width 461 height 15
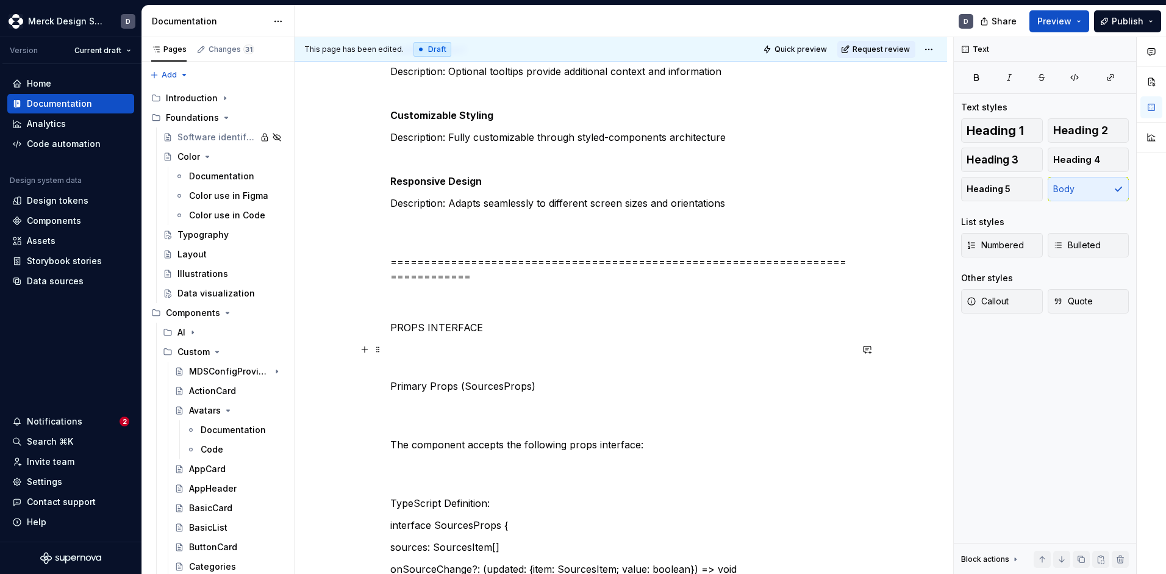
scroll to position [1013, 0]
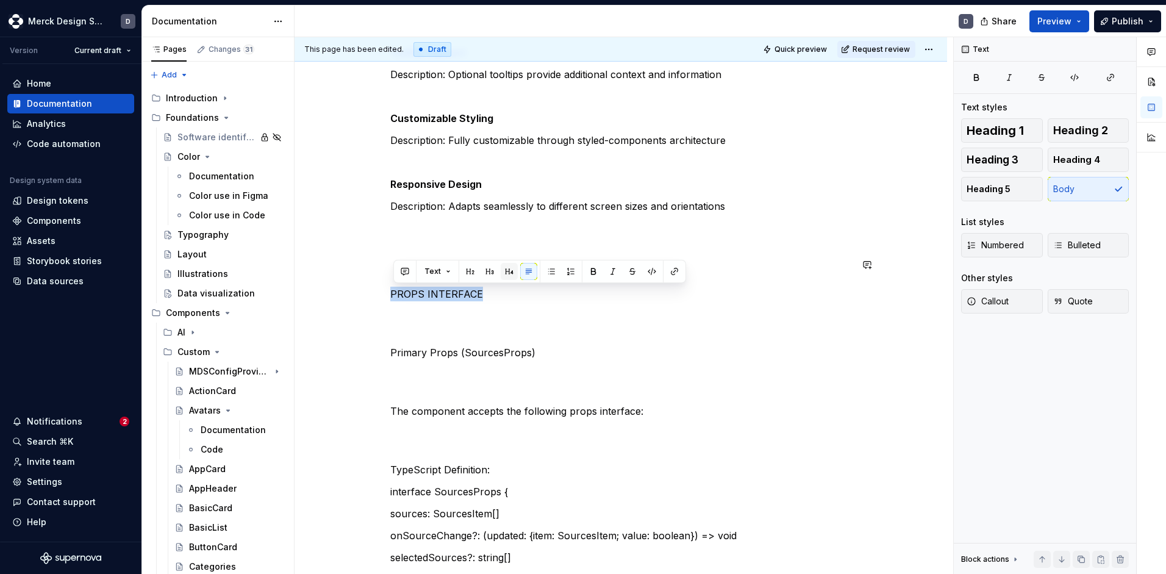
click at [515, 272] on button "button" at bounding box center [509, 271] width 17 height 17
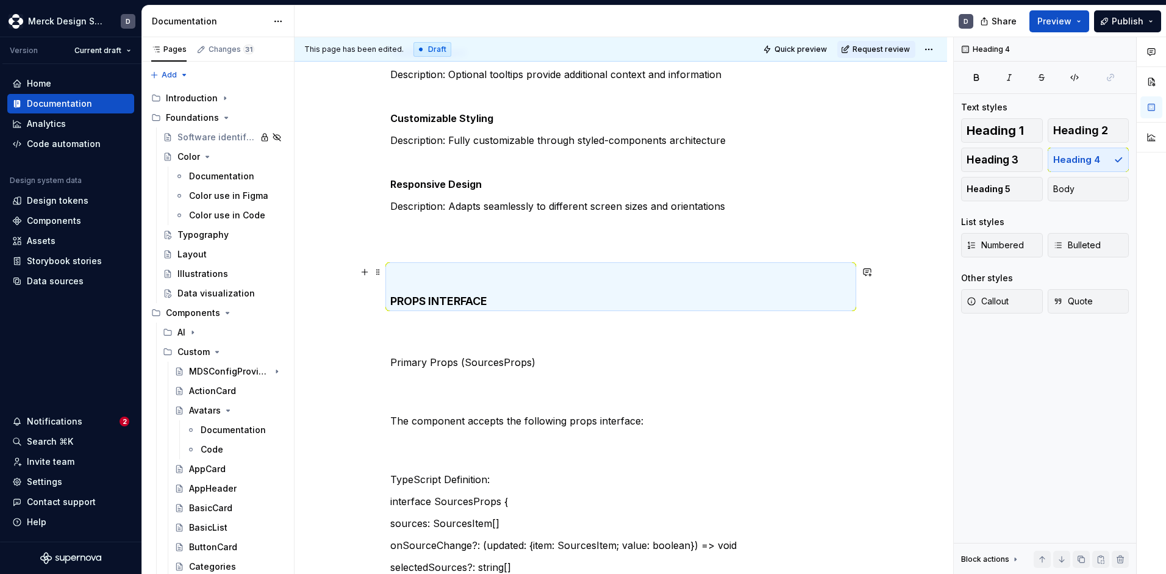
click at [480, 322] on p at bounding box center [620, 332] width 461 height 29
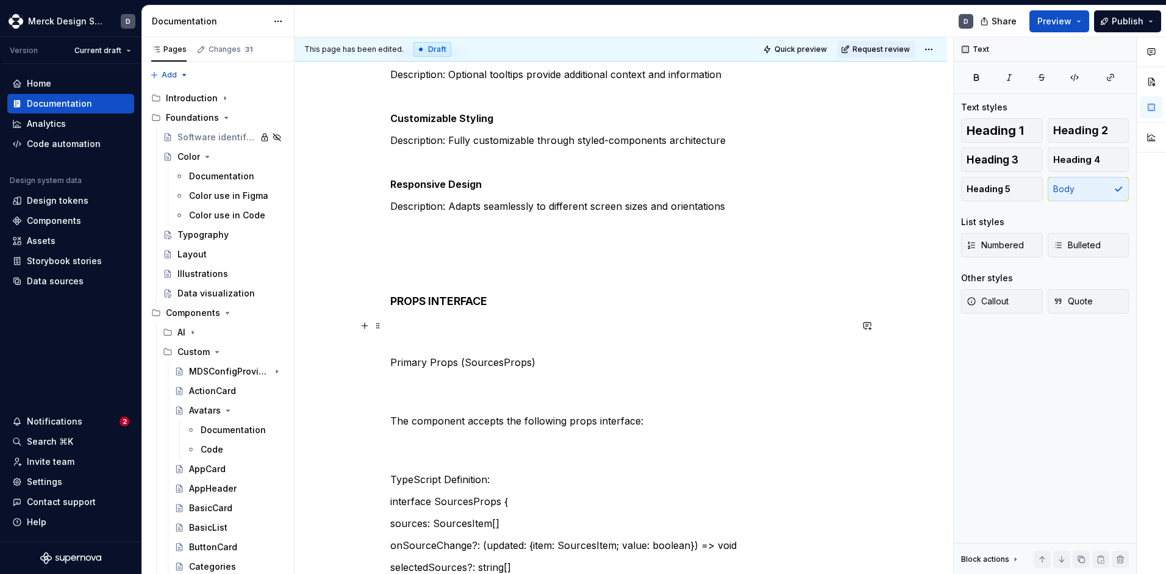
click at [455, 335] on p at bounding box center [620, 332] width 461 height 29
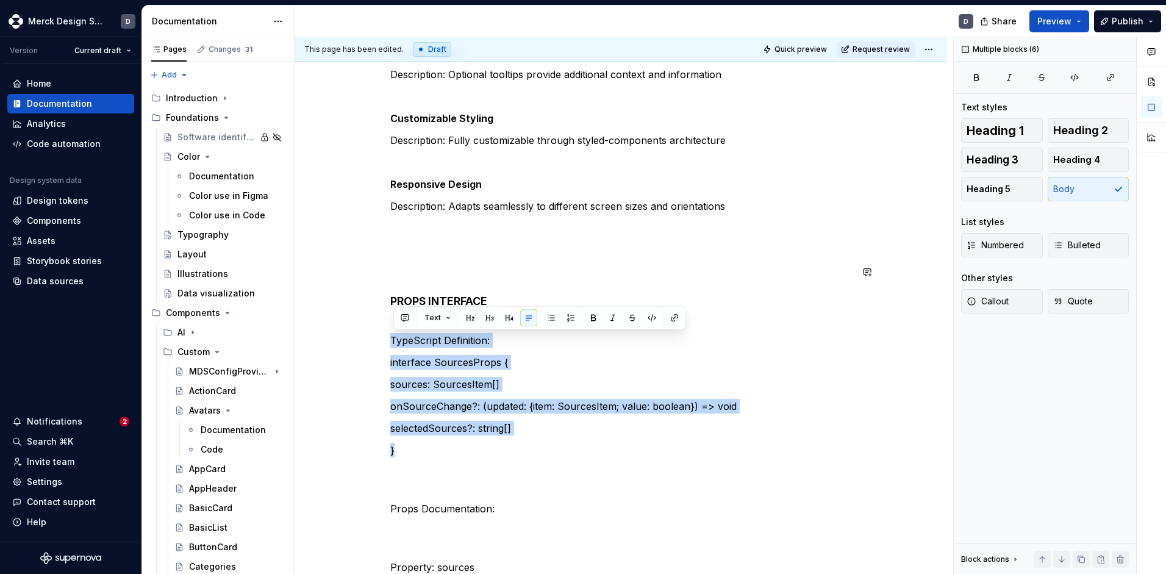
drag, startPoint x: 429, startPoint y: 454, endPoint x: 387, endPoint y: 330, distance: 130.8
click at [654, 319] on button "button" at bounding box center [652, 317] width 17 height 17
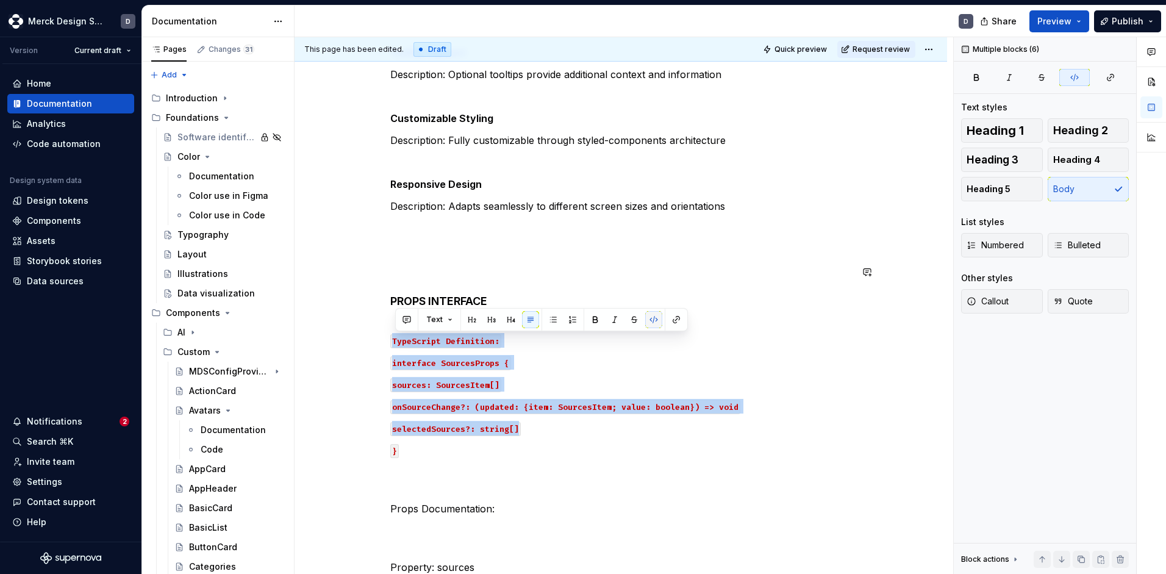
click at [654, 319] on button "button" at bounding box center [653, 319] width 17 height 17
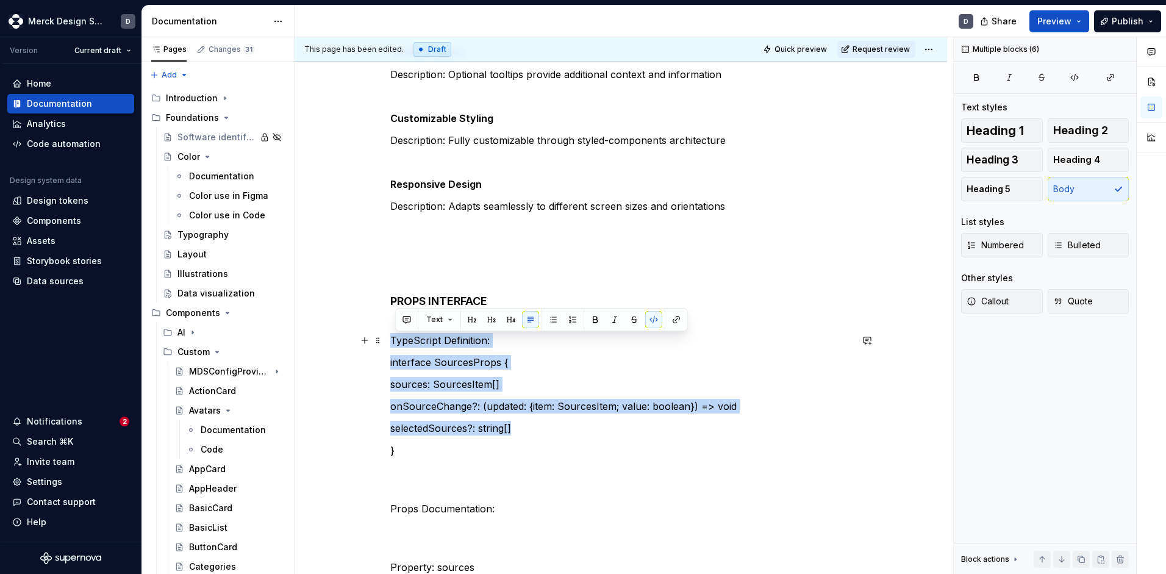
copy div "TypeScript Definition: interface SourcesProps { sources: SourcesItem[] onSource…"
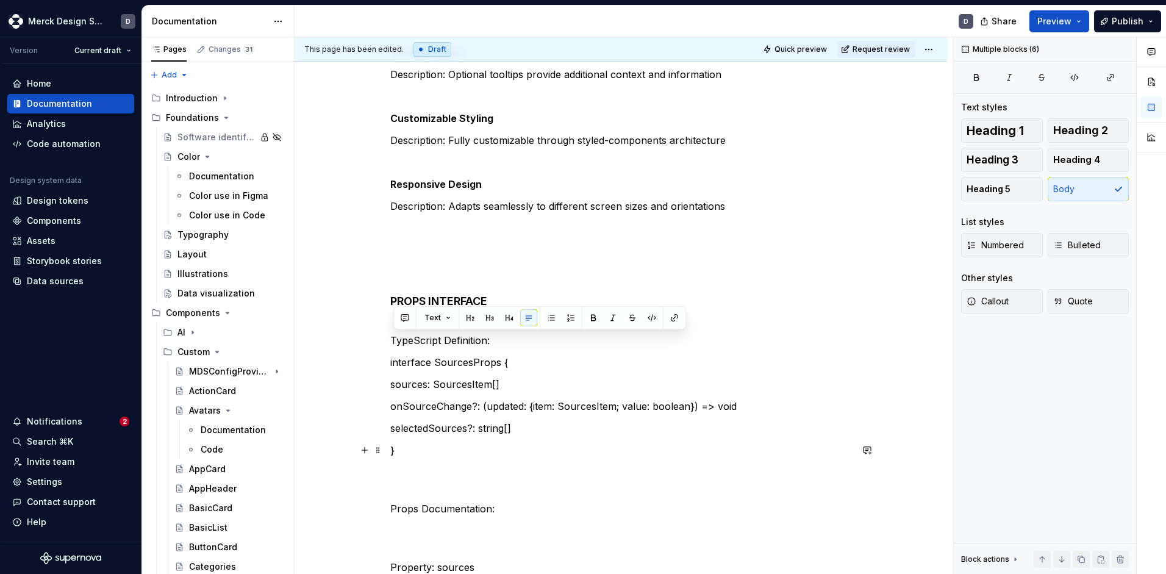
click at [474, 450] on p "}" at bounding box center [620, 450] width 461 height 15
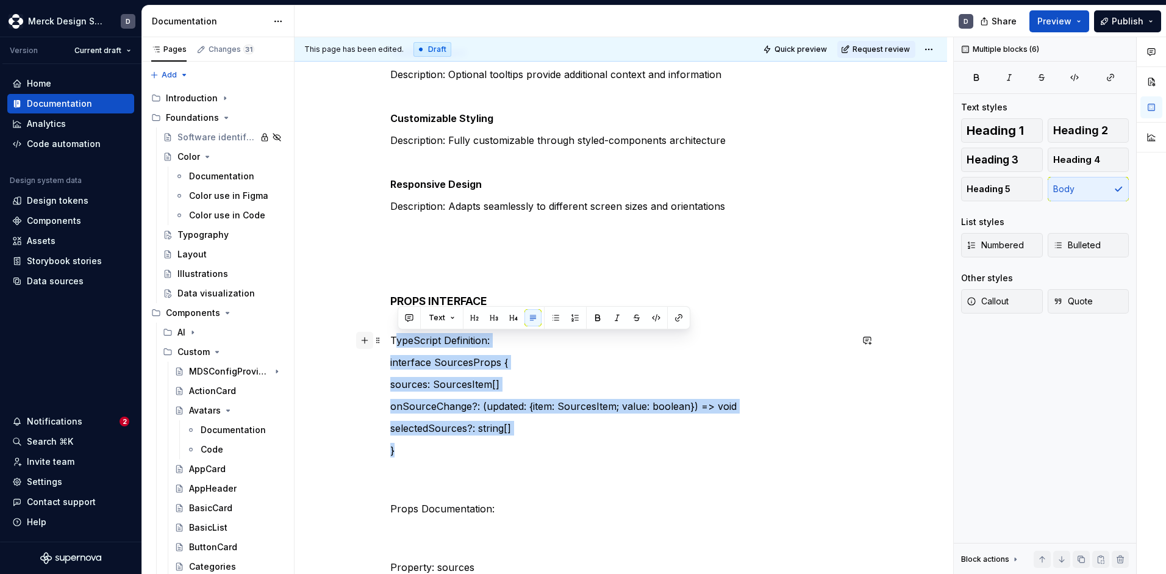
drag, startPoint x: 439, startPoint y: 446, endPoint x: 370, endPoint y: 346, distance: 121.5
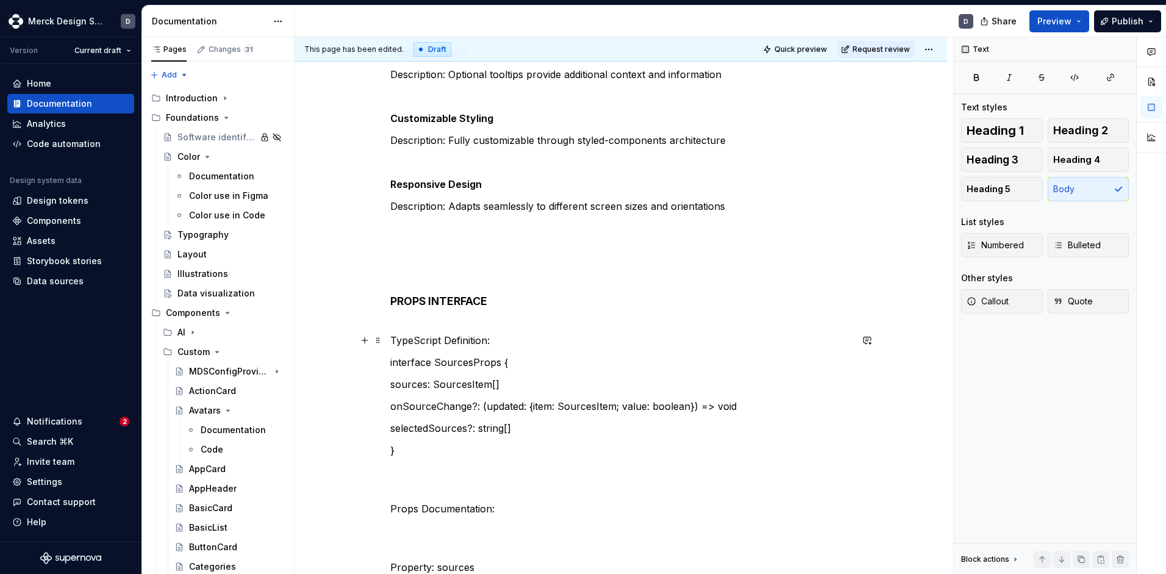
click at [497, 337] on p "TypeScript Definition:" at bounding box center [620, 340] width 461 height 15
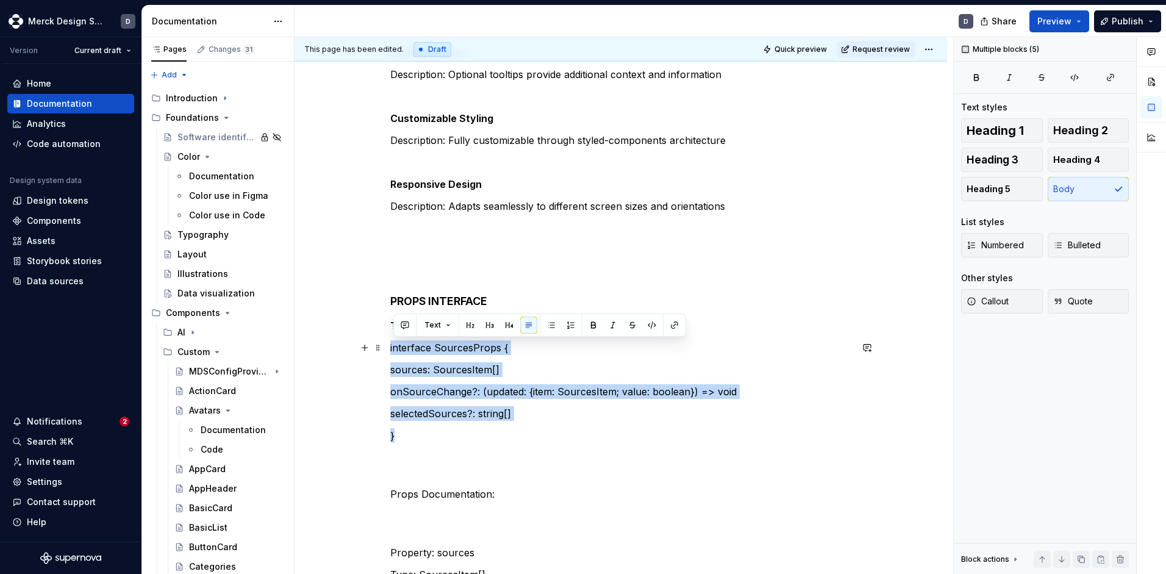
drag, startPoint x: 440, startPoint y: 439, endPoint x: 390, endPoint y: 352, distance: 100.6
copy div "interface SourcesProps { sources: SourcesItem[] onSourceChange?: (updated: {ite…"
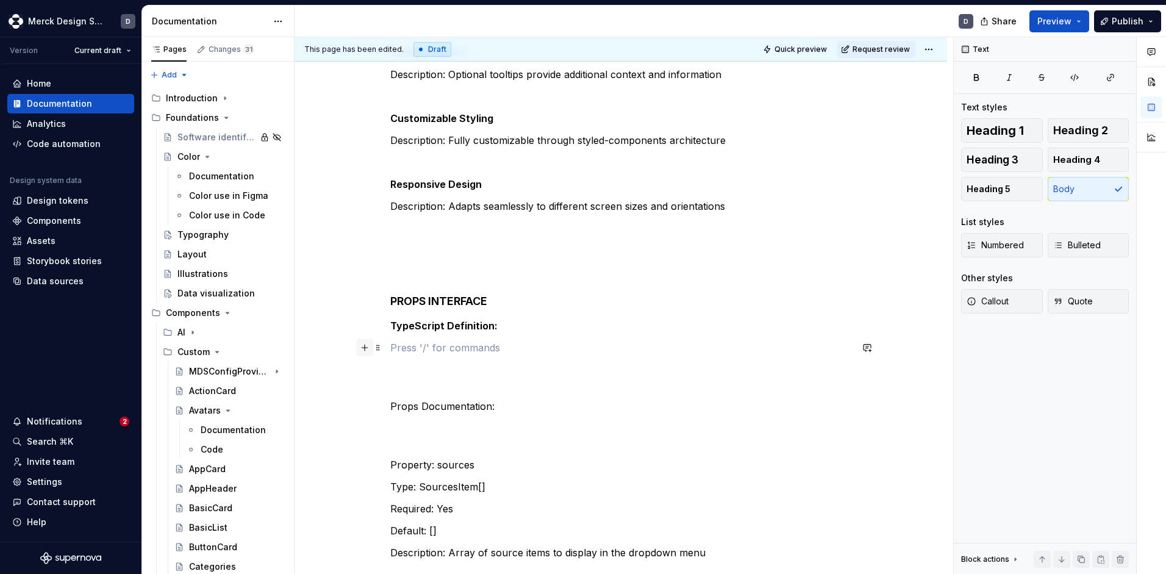
click at [371, 350] on button "button" at bounding box center [364, 347] width 17 height 17
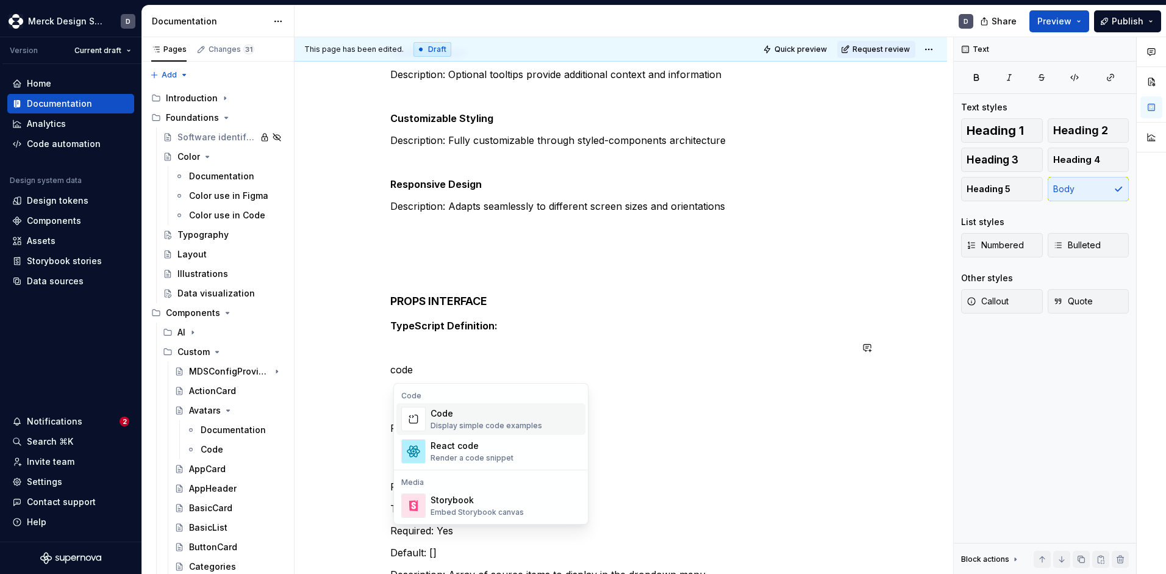
click at [452, 417] on div "Code" at bounding box center [487, 414] width 112 height 12
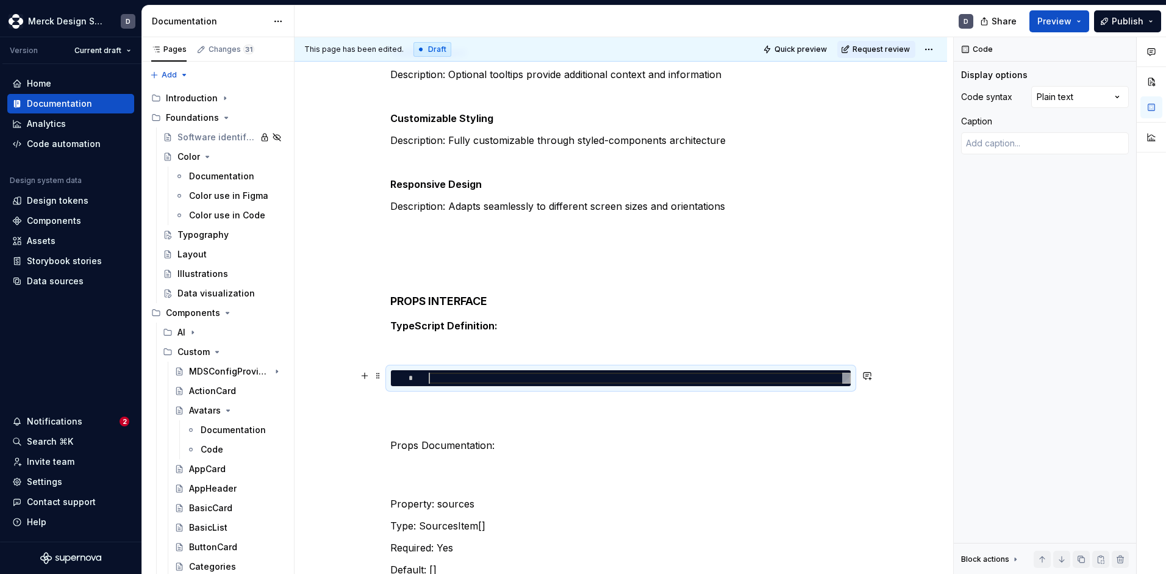
click at [469, 373] on div at bounding box center [640, 378] width 422 height 11
type textarea "*"
type textarea "**********"
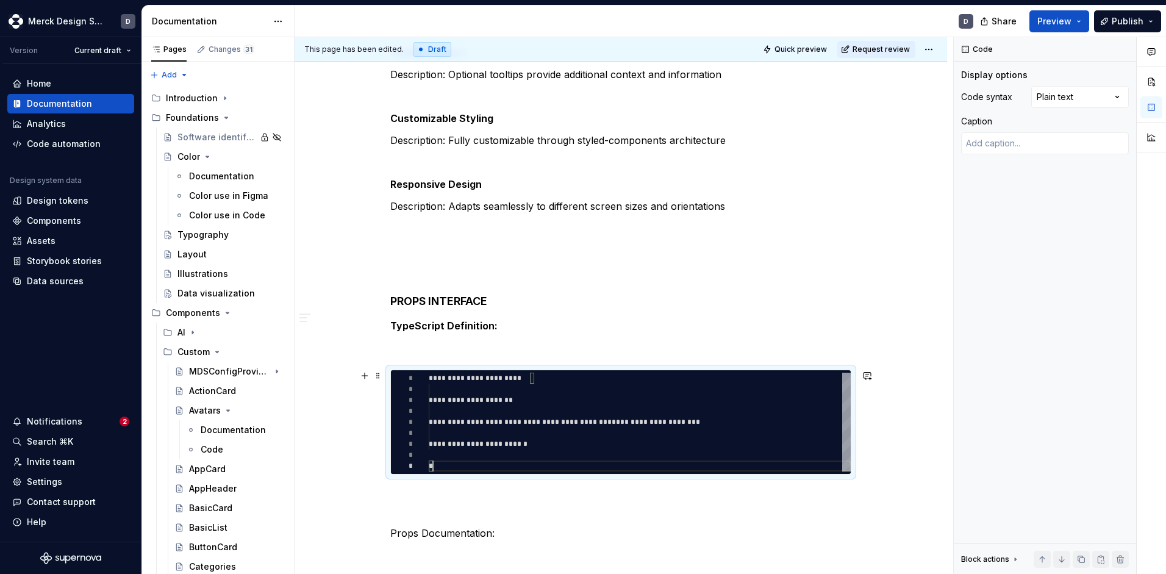
scroll to position [88, 4]
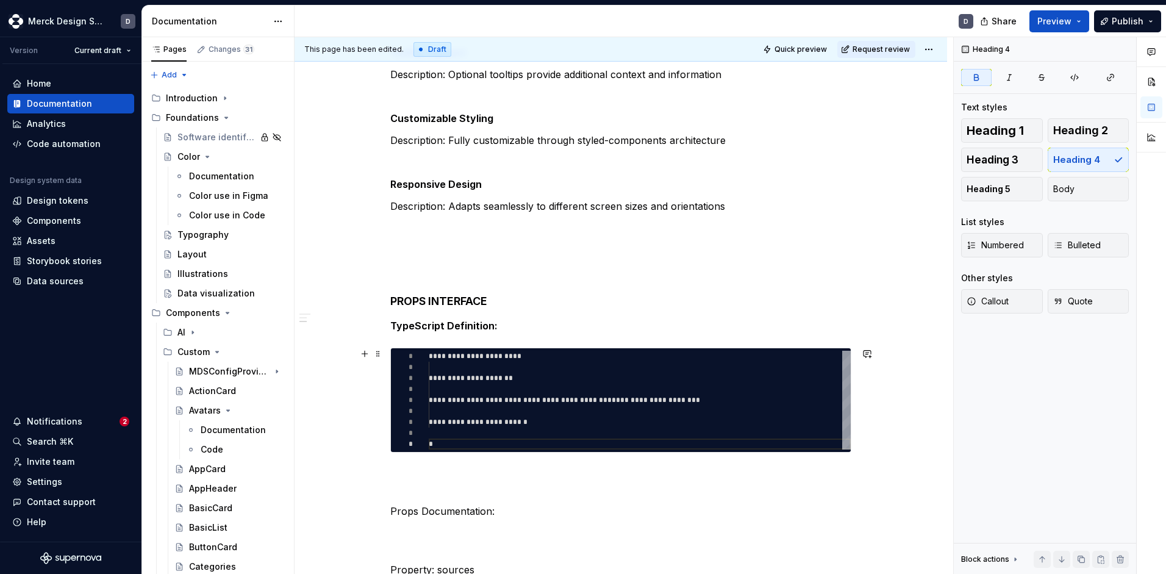
click at [473, 378] on div "**********" at bounding box center [640, 400] width 422 height 99
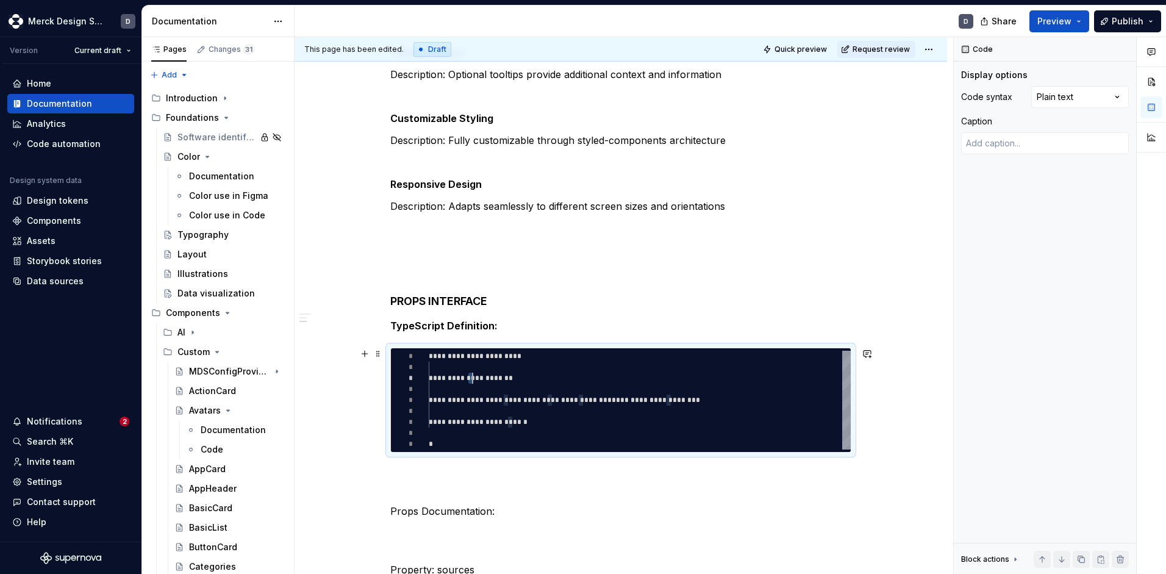
scroll to position [22, 44]
click at [1094, 103] on div "Comments Open comments No comments yet Select ‘Comment’ from the block context …" at bounding box center [1060, 305] width 212 height 537
type textarea "*"
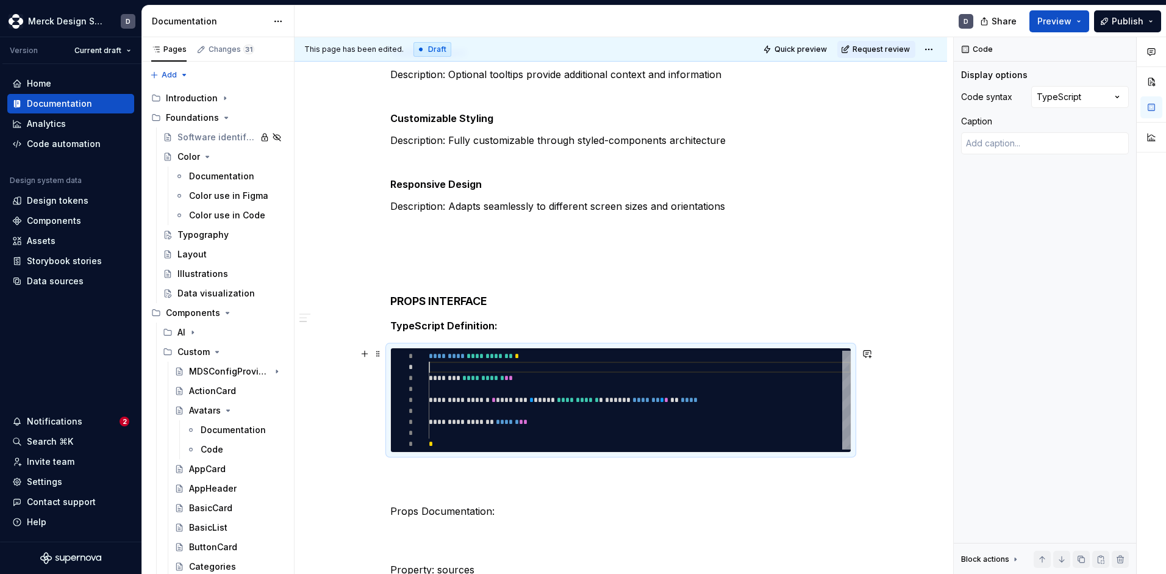
click at [520, 365] on div "**********" at bounding box center [640, 400] width 422 height 99
type textarea "**********"
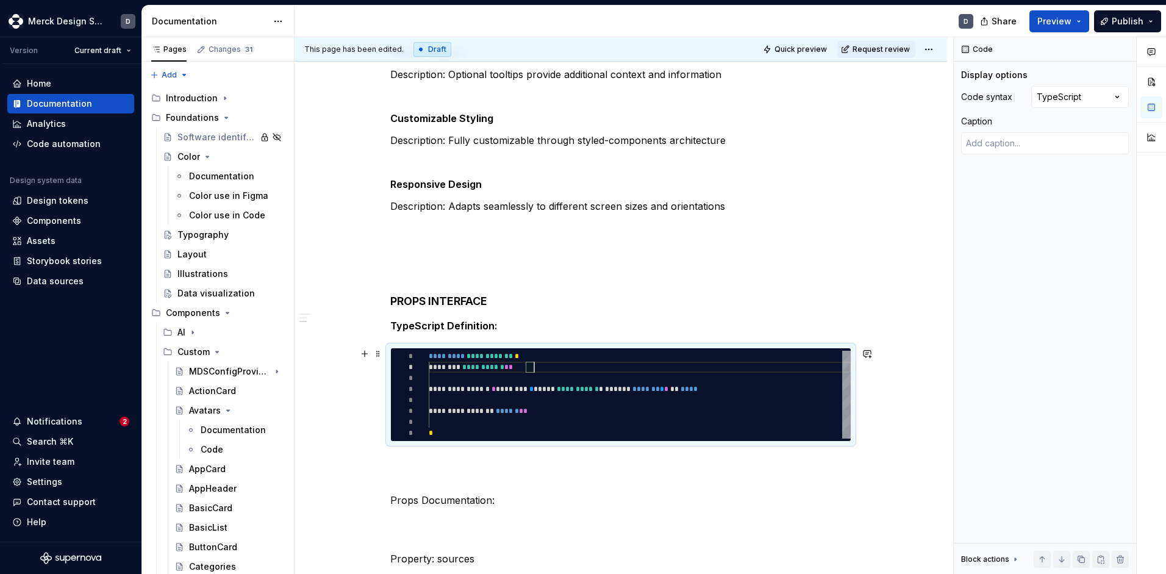
scroll to position [22, 0]
type textarea "*"
type textarea "**********"
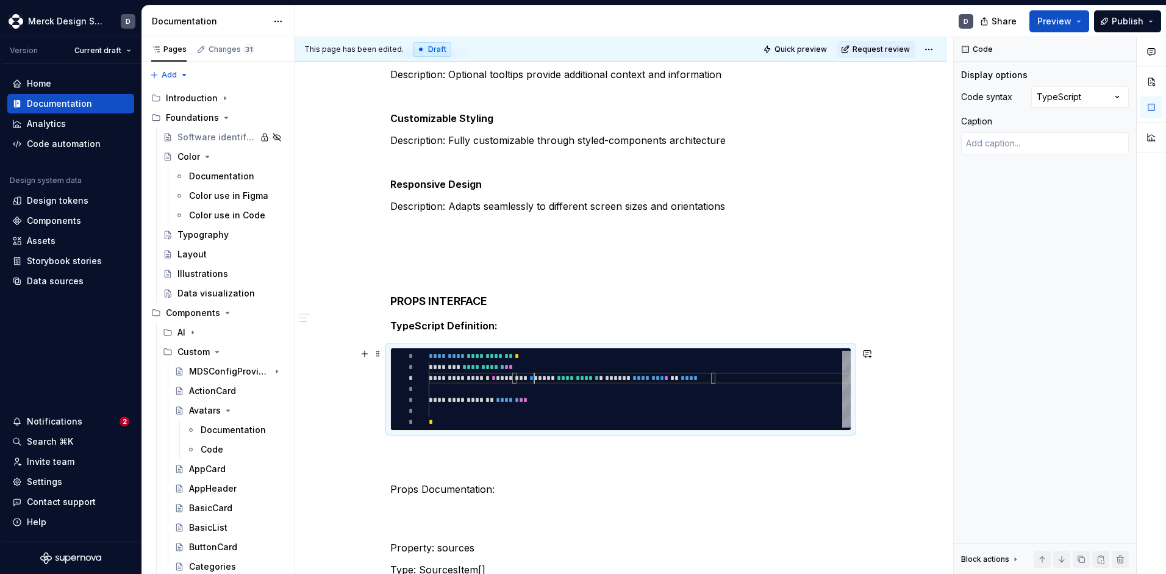
scroll to position [33, 0]
type textarea "*"
type textarea "**********"
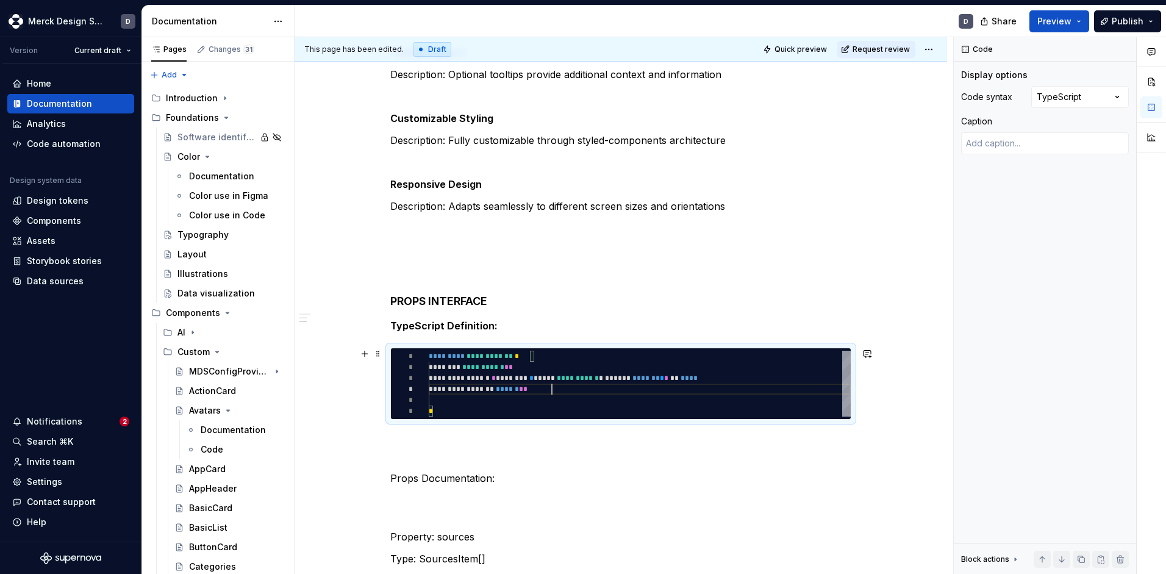
scroll to position [44, 0]
type textarea "*"
type textarea "**********"
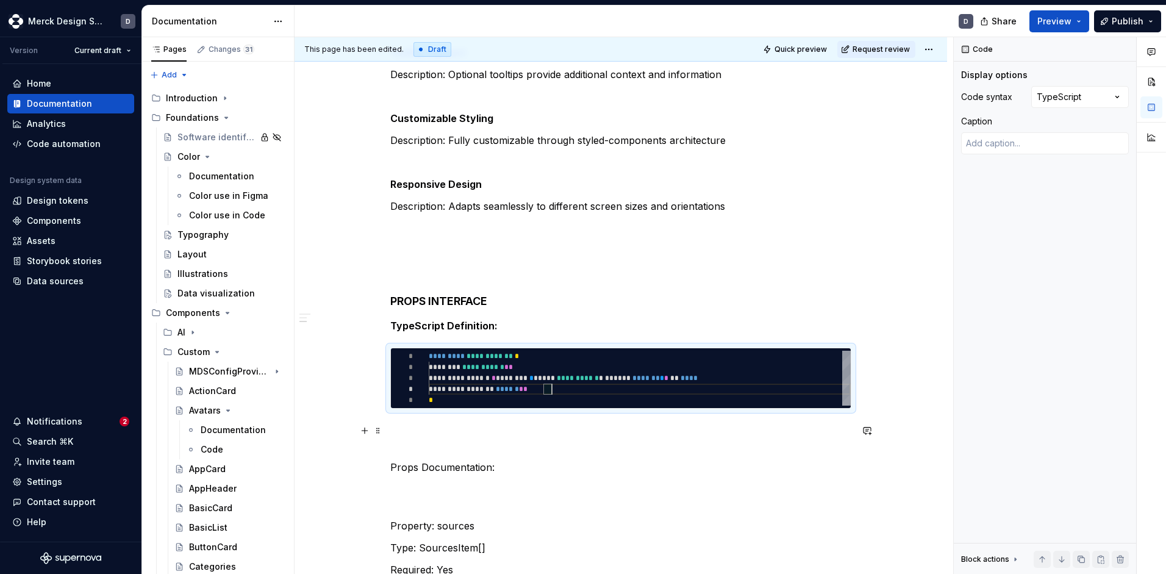
click at [470, 424] on p at bounding box center [620, 437] width 461 height 29
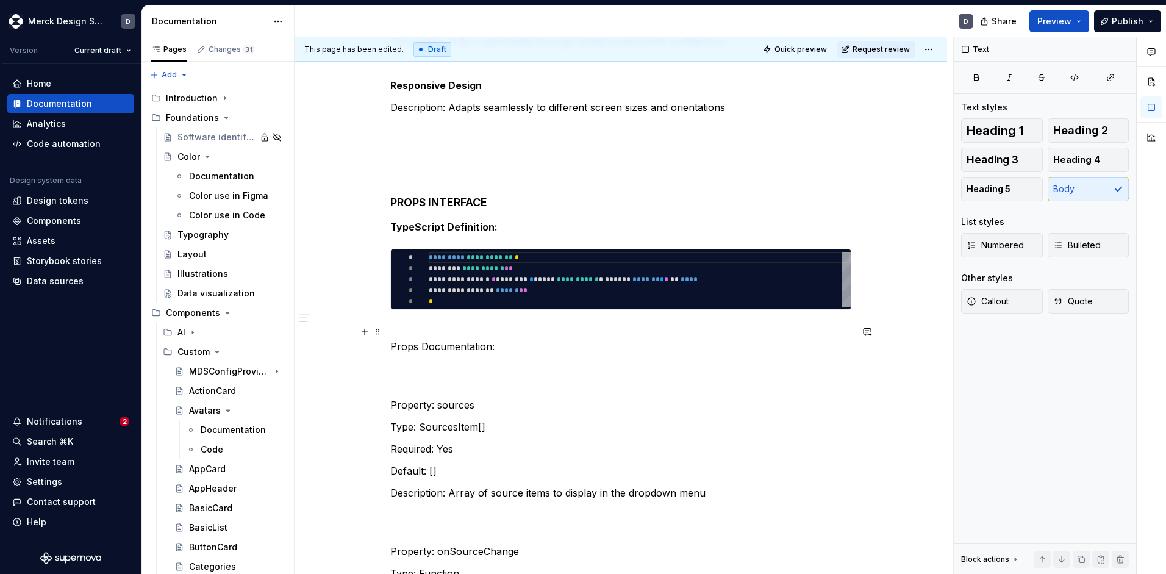
click at [440, 329] on p "Props Documentation:" at bounding box center [620, 339] width 461 height 29
click at [451, 348] on p "Props Documentation:" at bounding box center [620, 339] width 461 height 29
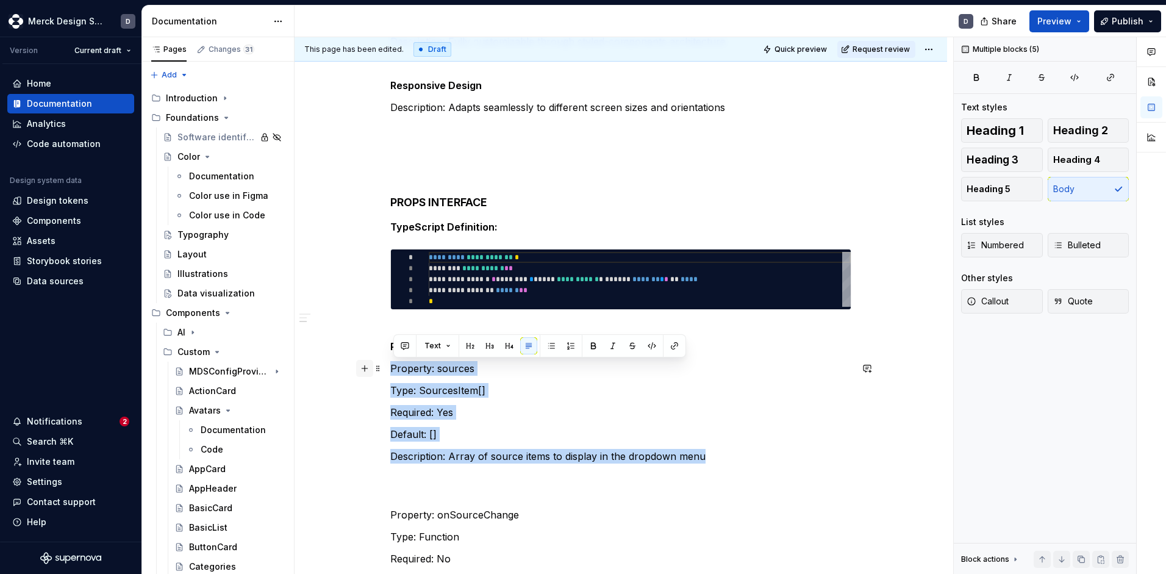
drag, startPoint x: 729, startPoint y: 456, endPoint x: 363, endPoint y: 365, distance: 377.0
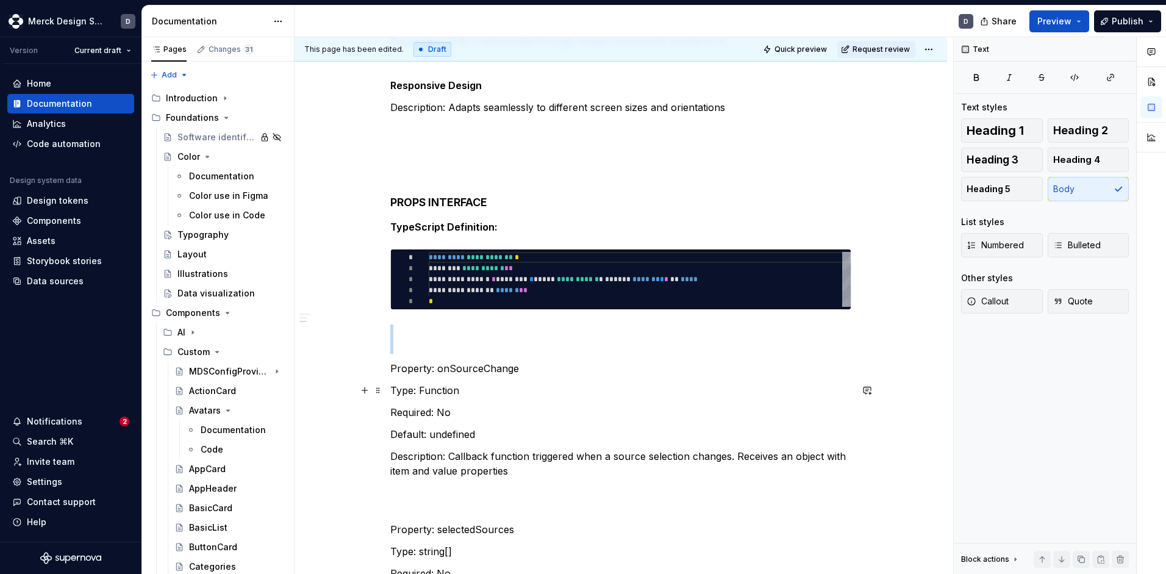
click at [421, 395] on p "Type: Function" at bounding box center [620, 390] width 461 height 15
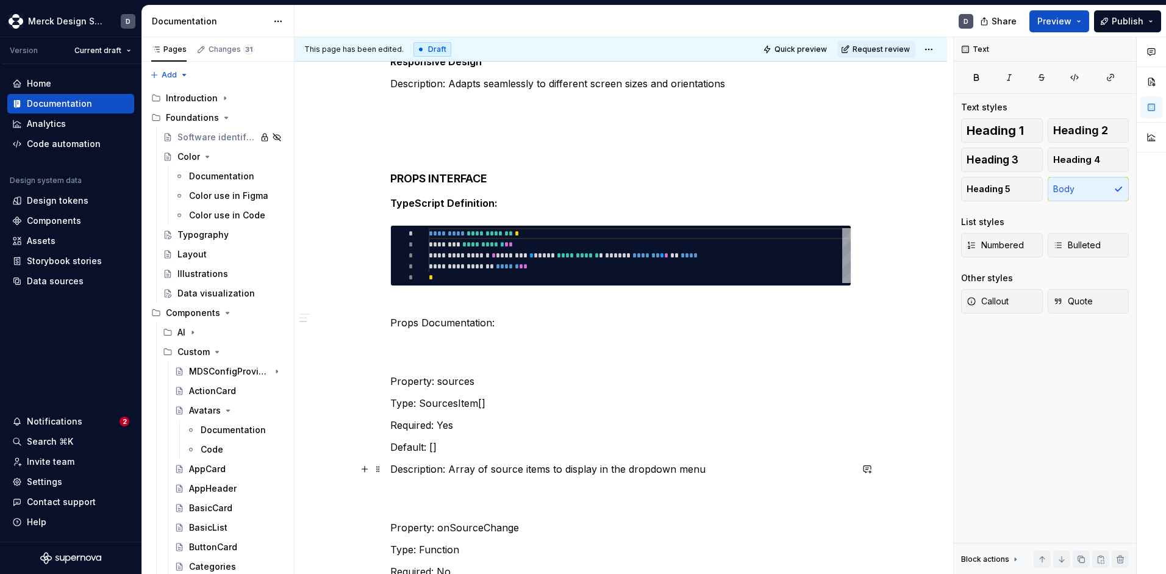
scroll to position [1141, 0]
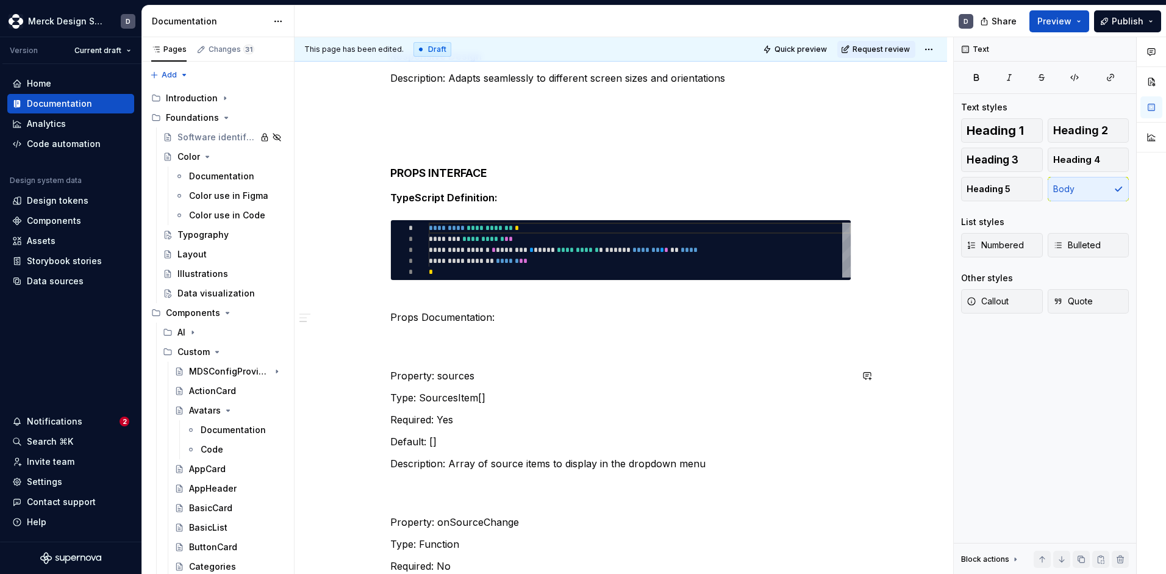
click at [462, 347] on p at bounding box center [620, 346] width 461 height 29
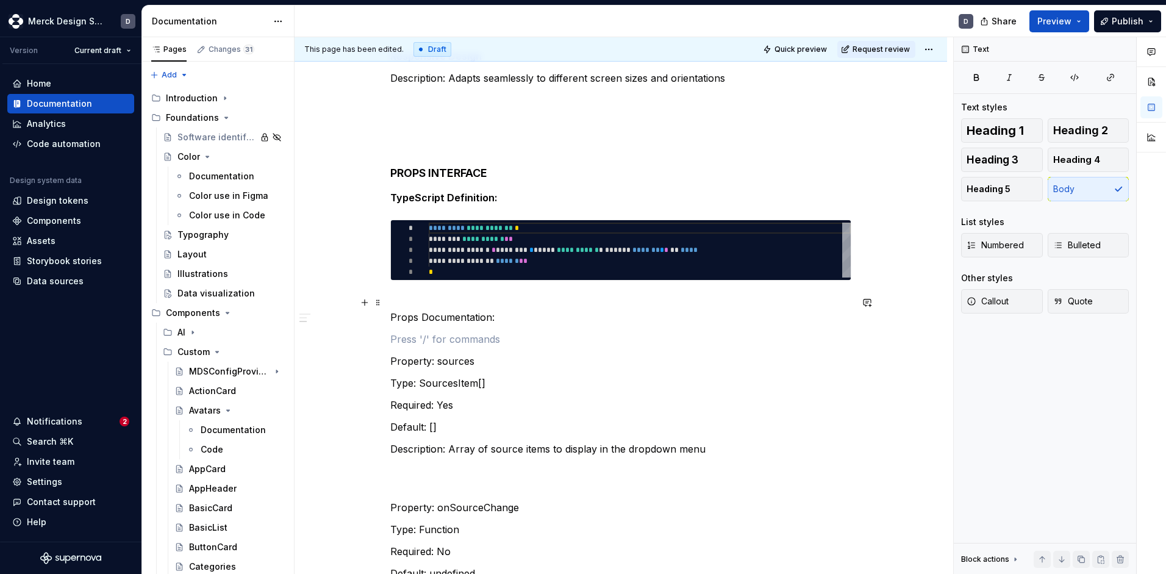
click at [465, 322] on p "Props Documentation:" at bounding box center [620, 309] width 461 height 29
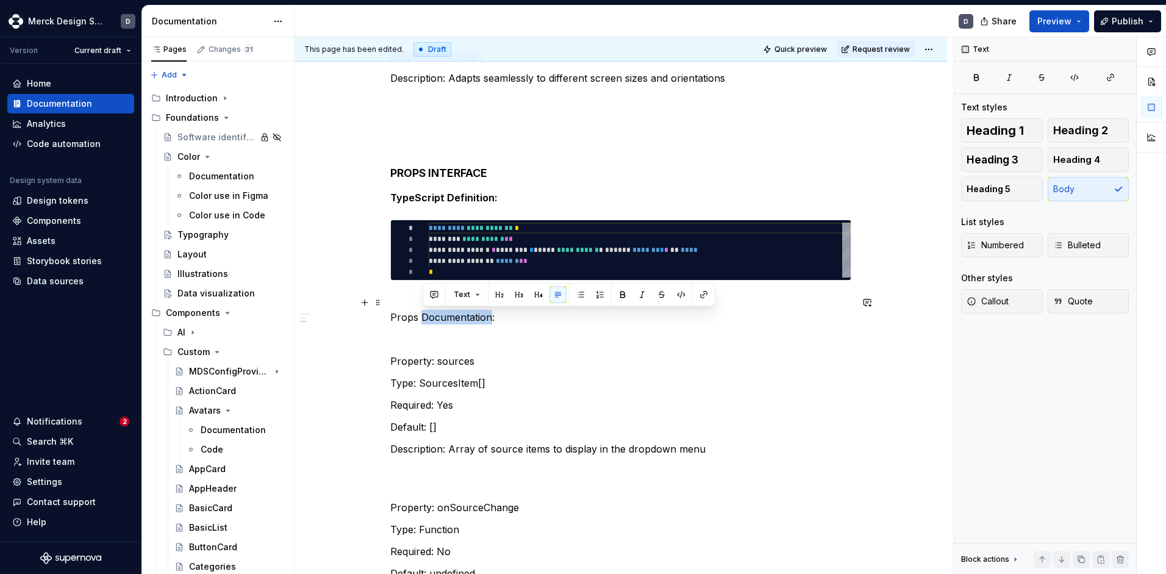
click at [465, 322] on p "Props Documentation:" at bounding box center [620, 309] width 461 height 29
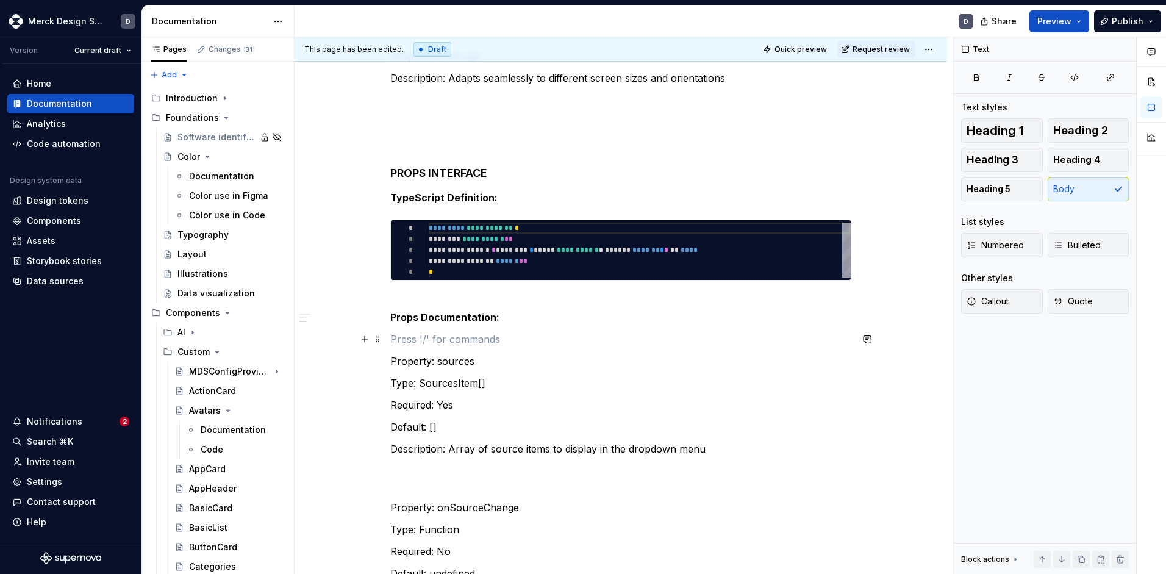
click at [456, 342] on p at bounding box center [620, 339] width 461 height 15
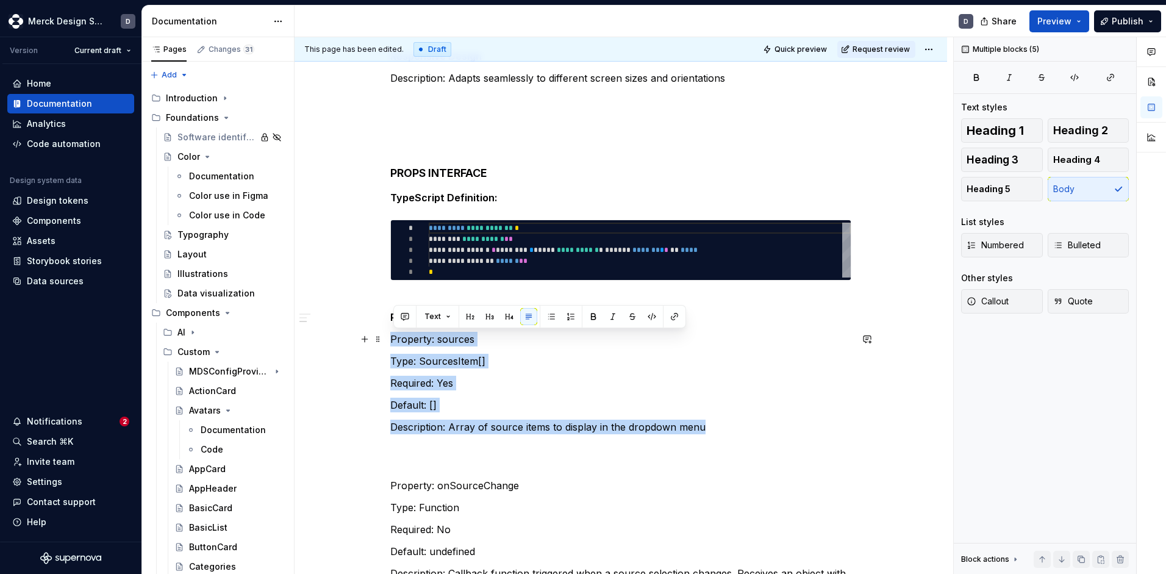
drag, startPoint x: 713, startPoint y: 426, endPoint x: 373, endPoint y: 346, distance: 349.8
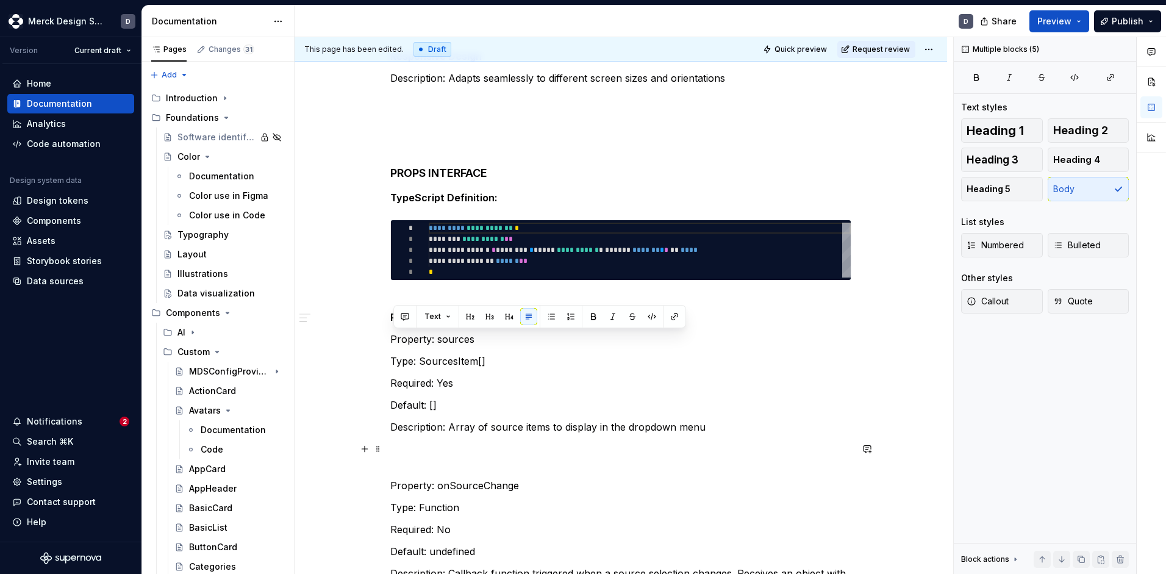
click at [433, 467] on p at bounding box center [620, 456] width 461 height 29
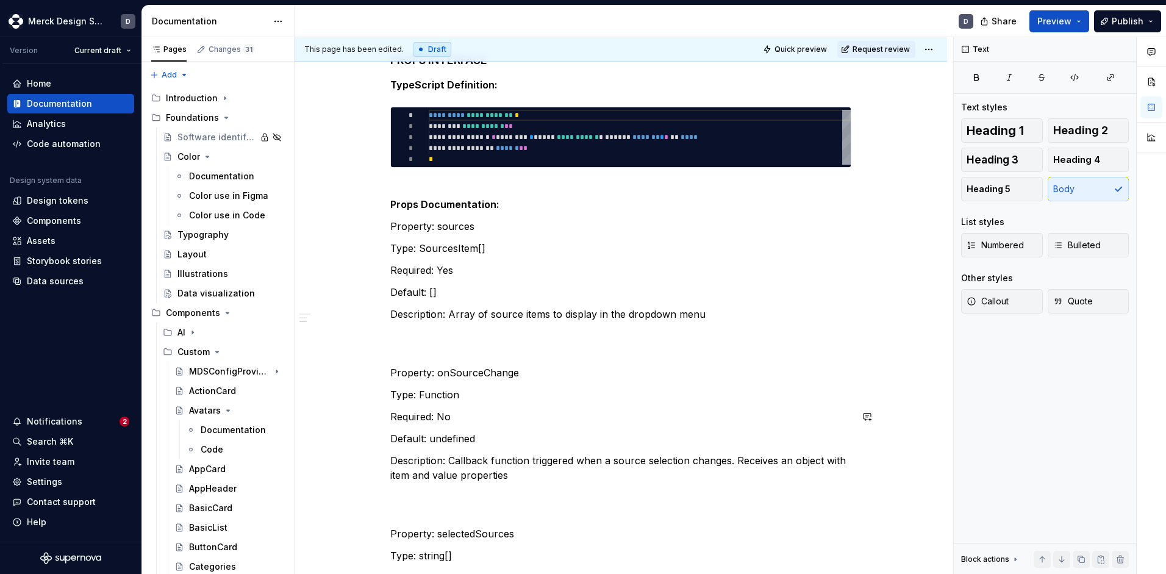
scroll to position [1265, 0]
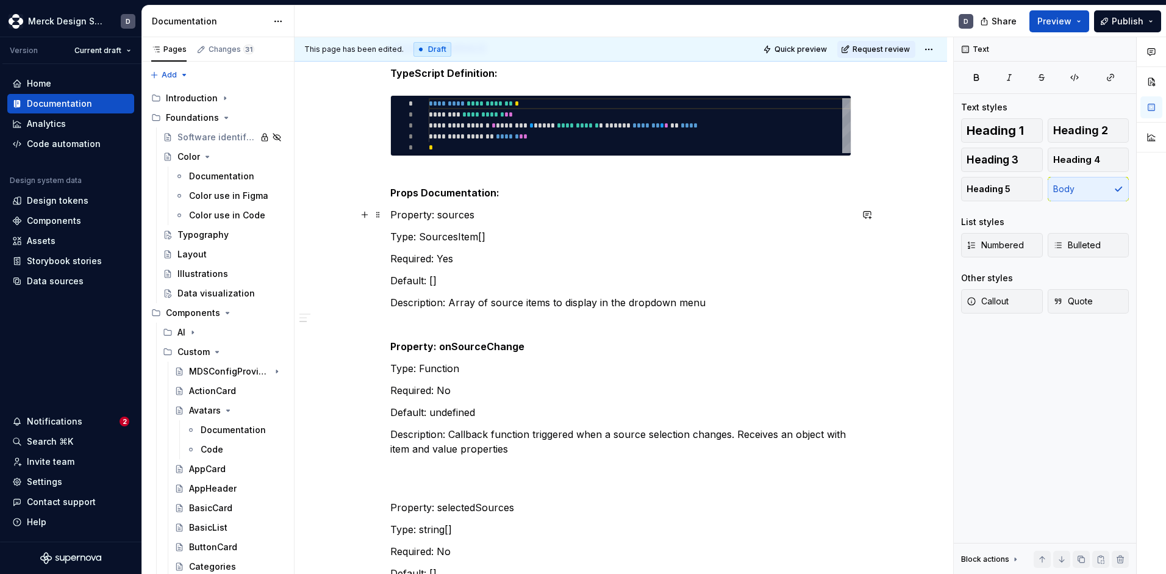
click at [414, 215] on p "Property: sources" at bounding box center [620, 214] width 461 height 15
click at [418, 242] on p "Type: SourcesItem[]" at bounding box center [620, 236] width 461 height 15
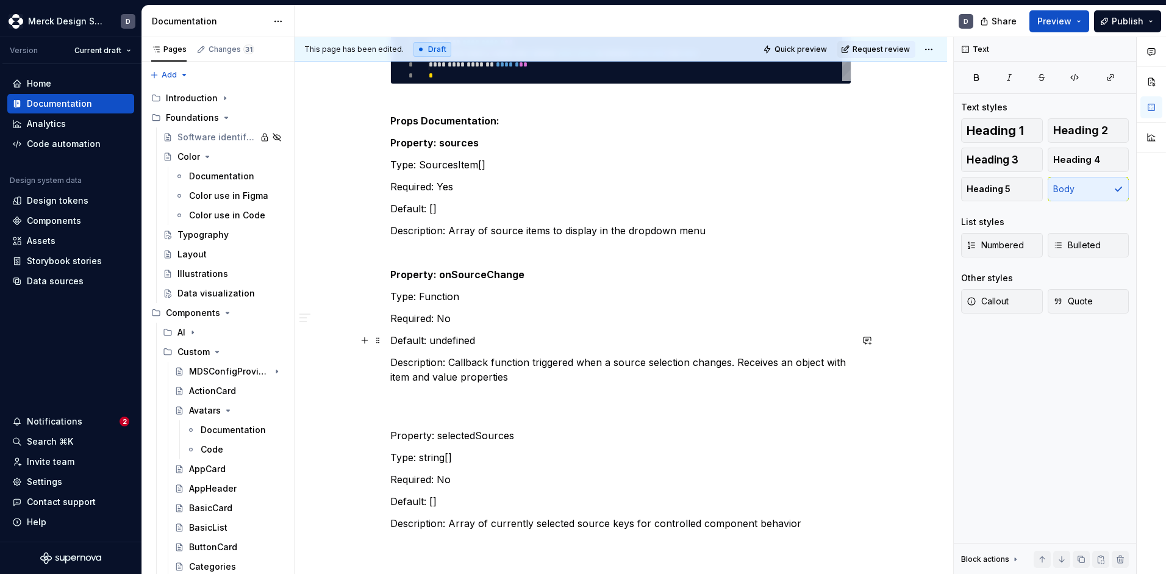
scroll to position [1344, 0]
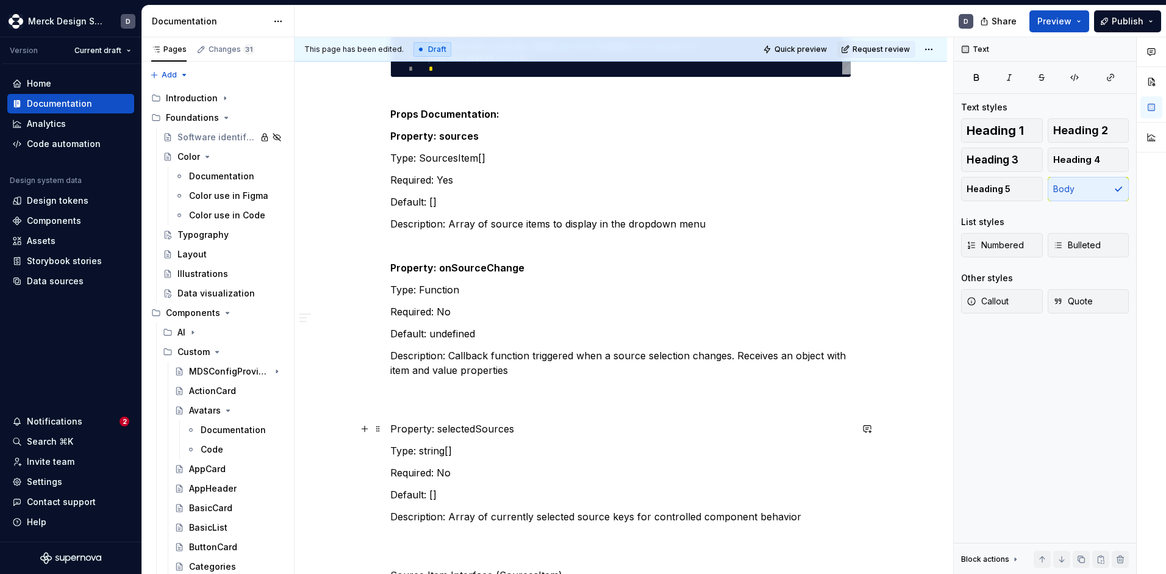
click at [435, 431] on p "Property: selectedSources" at bounding box center [620, 429] width 461 height 15
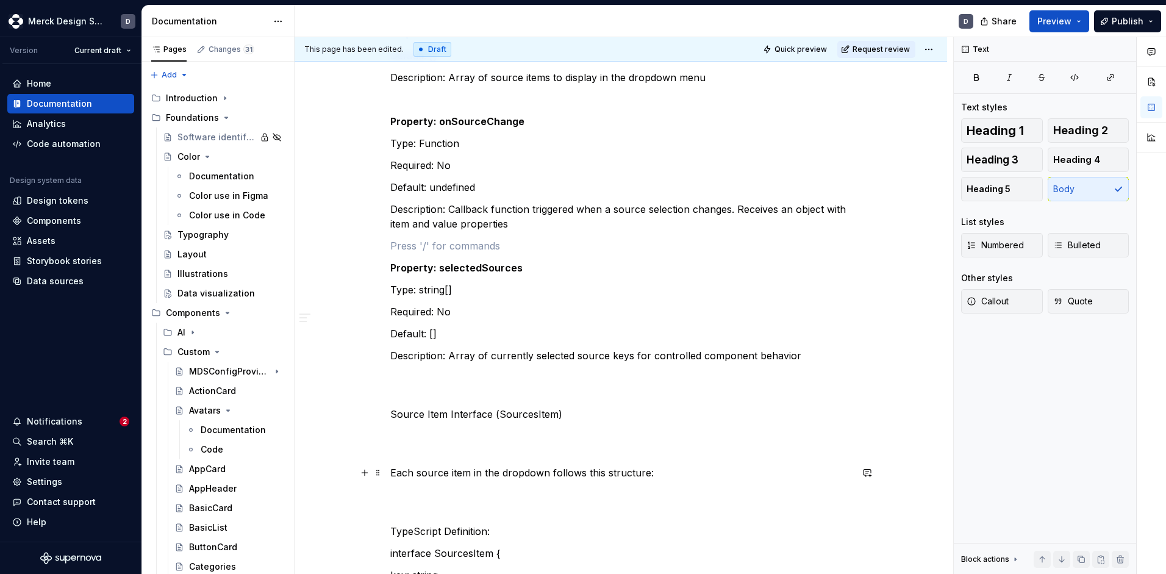
scroll to position [1491, 0]
click at [447, 412] on p "Source Item Interface (SourcesItem)" at bounding box center [620, 413] width 461 height 15
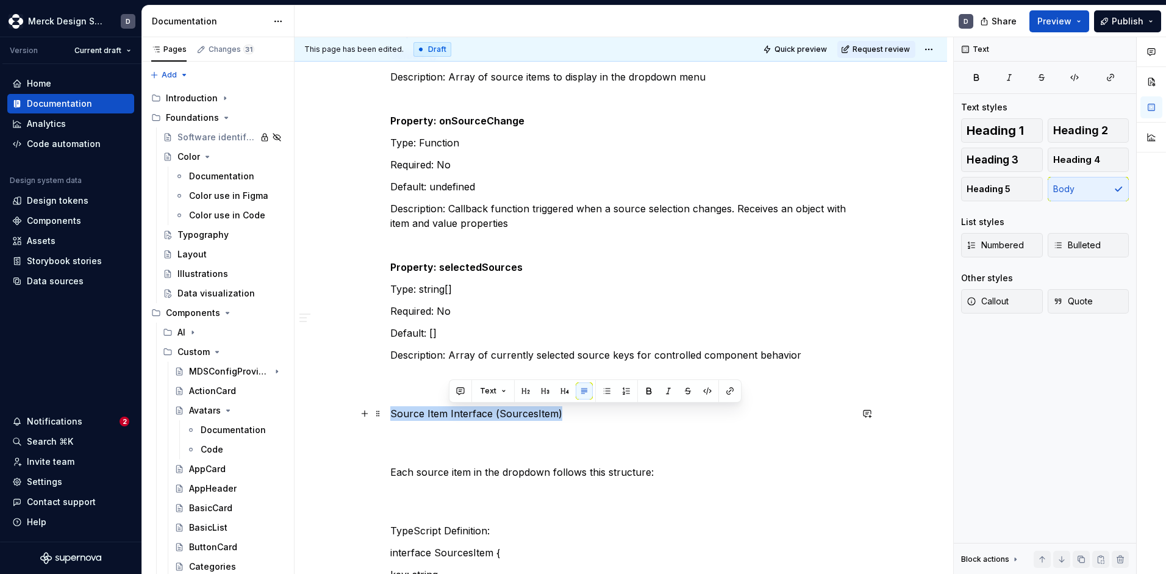
click at [447, 412] on p "Source Item Interface (SourcesItem)" at bounding box center [620, 413] width 461 height 15
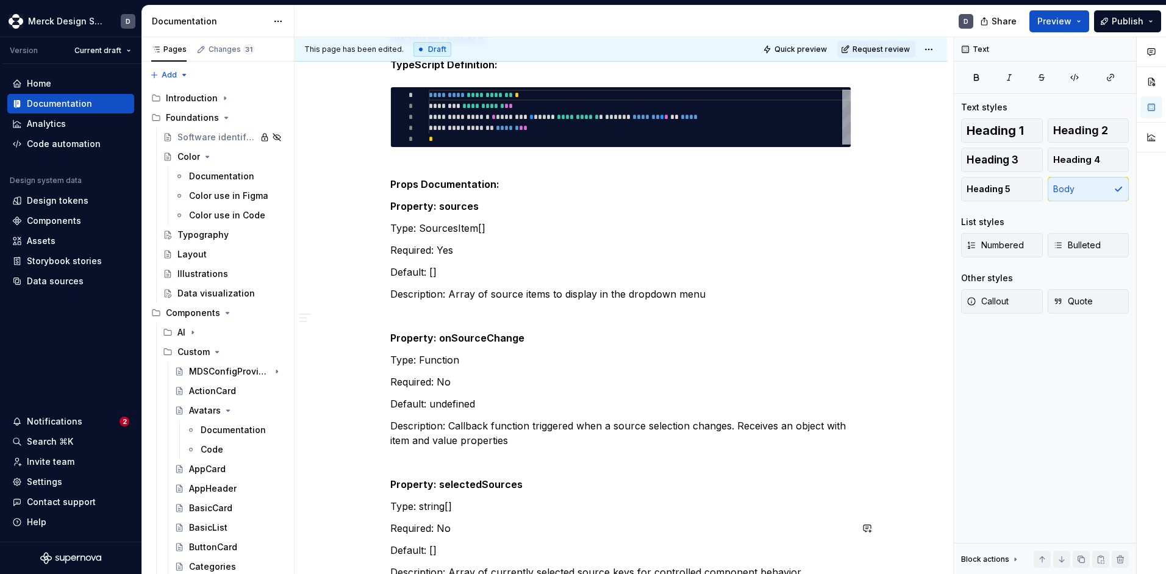
scroll to position [1260, 0]
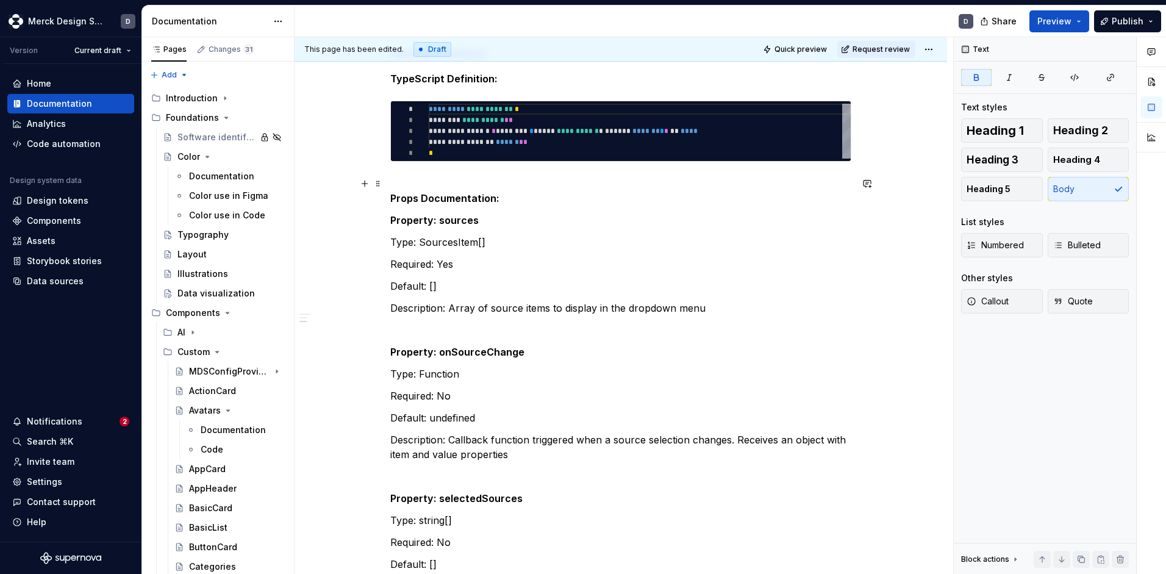
click at [425, 201] on strong "Props Documentation:" at bounding box center [444, 198] width 109 height 12
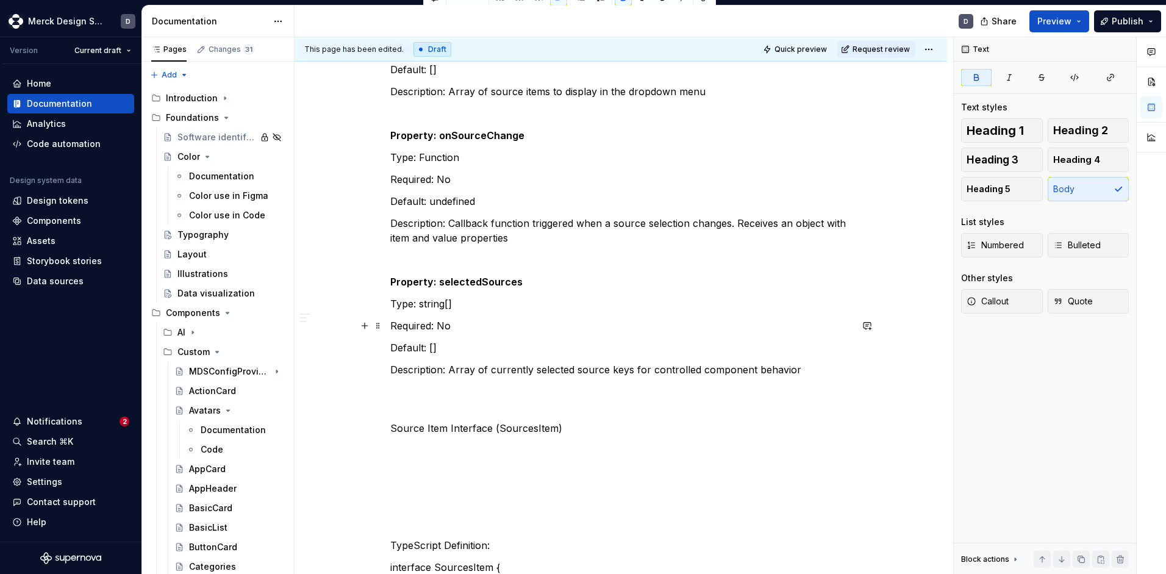
scroll to position [1561, 0]
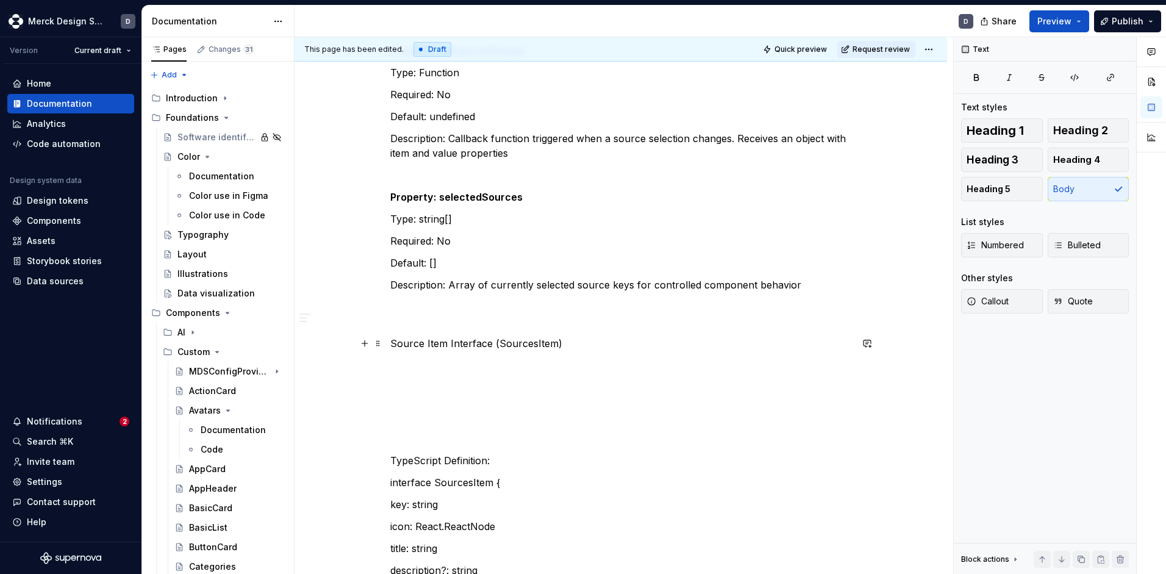
click at [448, 345] on p "Source Item Interface (SourcesItem)" at bounding box center [620, 343] width 461 height 15
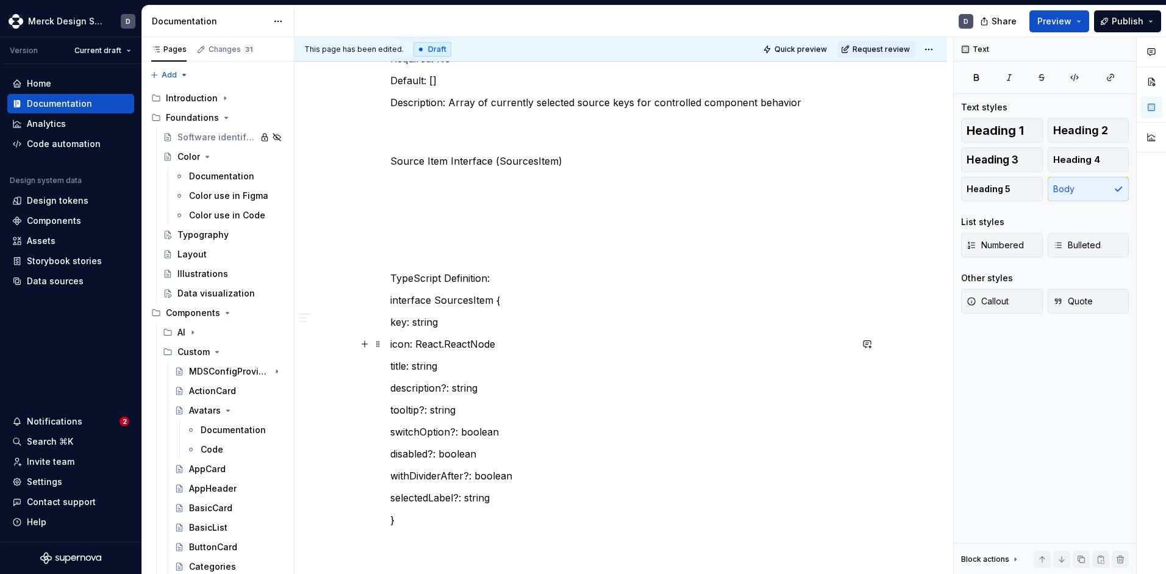
scroll to position [1745, 0]
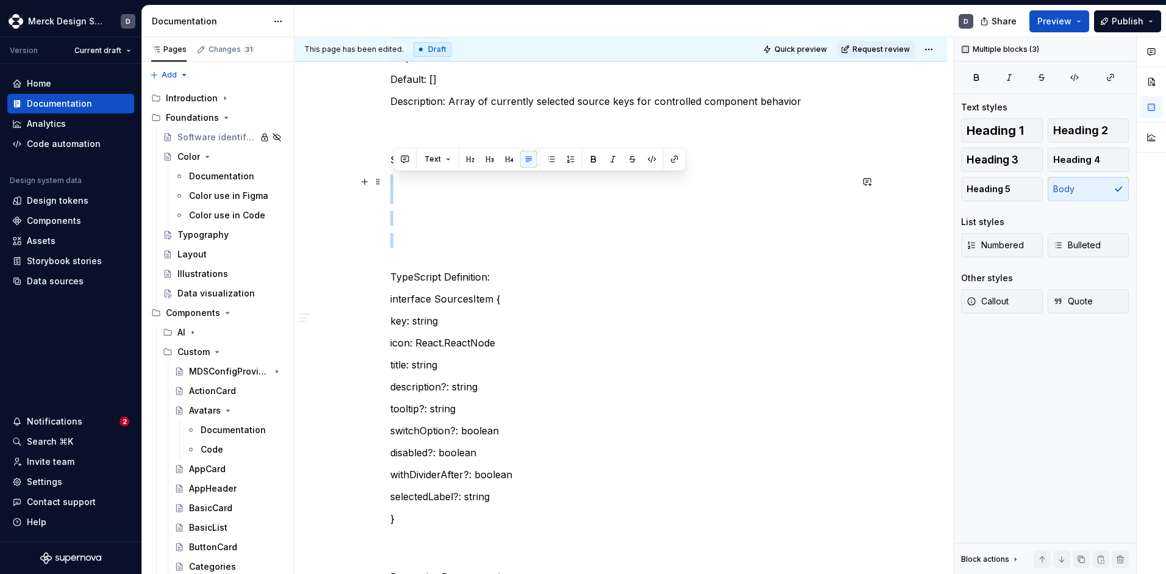
drag, startPoint x: 521, startPoint y: 252, endPoint x: 389, endPoint y: 184, distance: 148.2
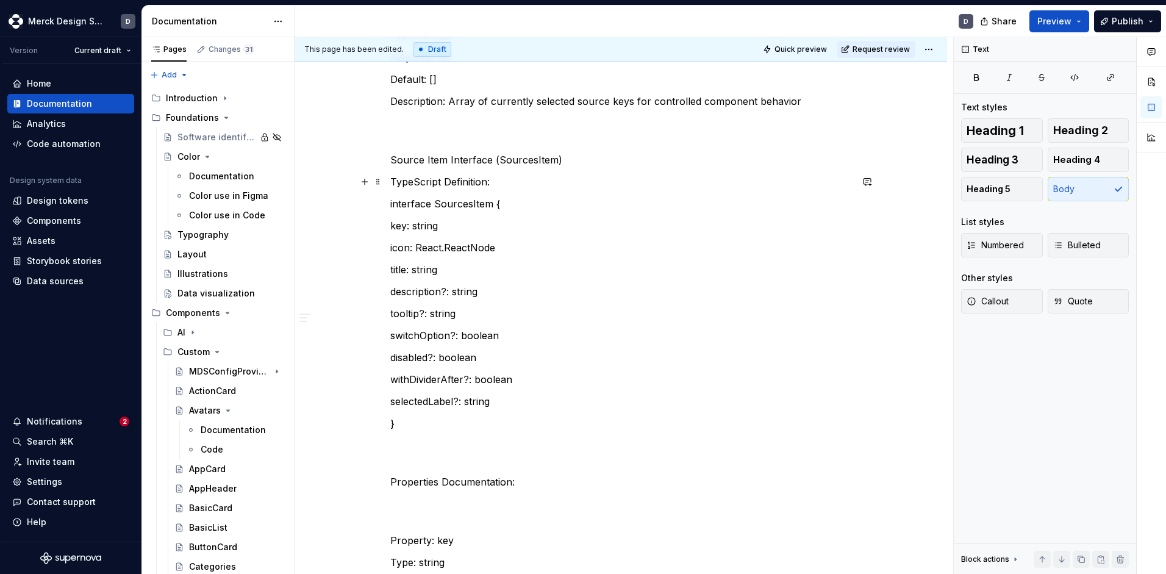
click at [498, 180] on p "TypeScript Definition:" at bounding box center [620, 181] width 461 height 15
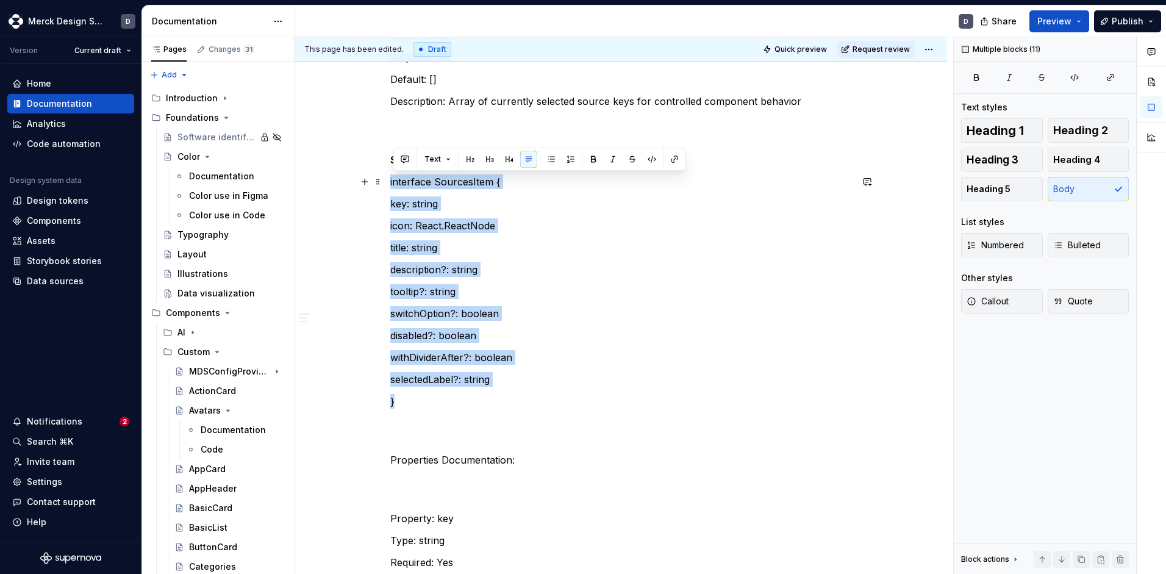
drag, startPoint x: 420, startPoint y: 401, endPoint x: 364, endPoint y: 188, distance: 220.2
copy div "interface SourcesItem { key: string icon: React.ReactNode title: string descrip…"
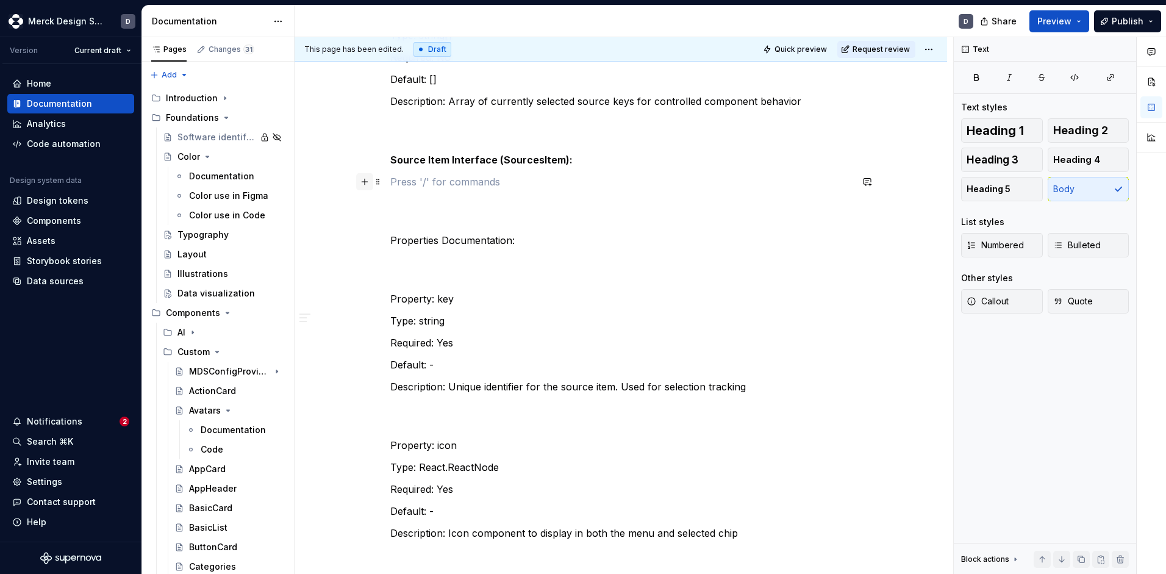
click at [367, 179] on button "button" at bounding box center [364, 181] width 17 height 17
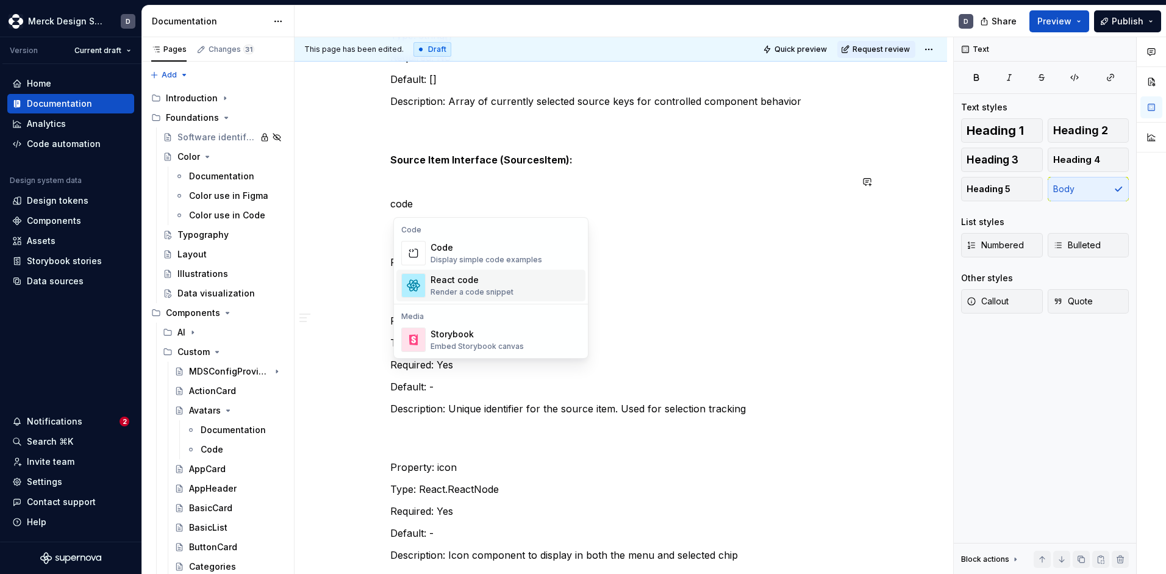
click at [439, 253] on div "Code" at bounding box center [487, 248] width 112 height 12
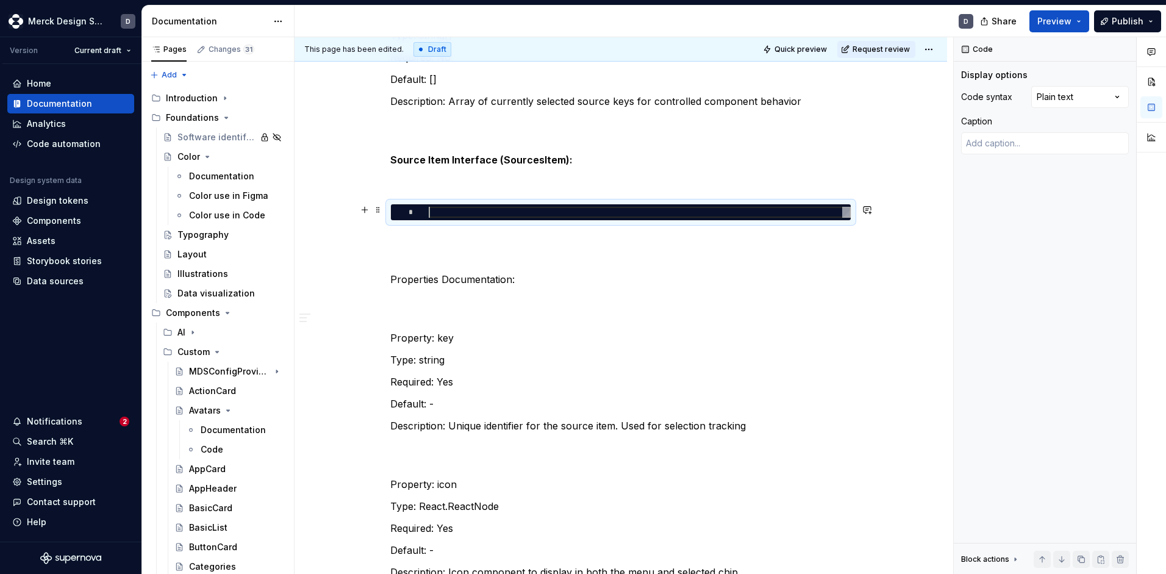
type textarea "*"
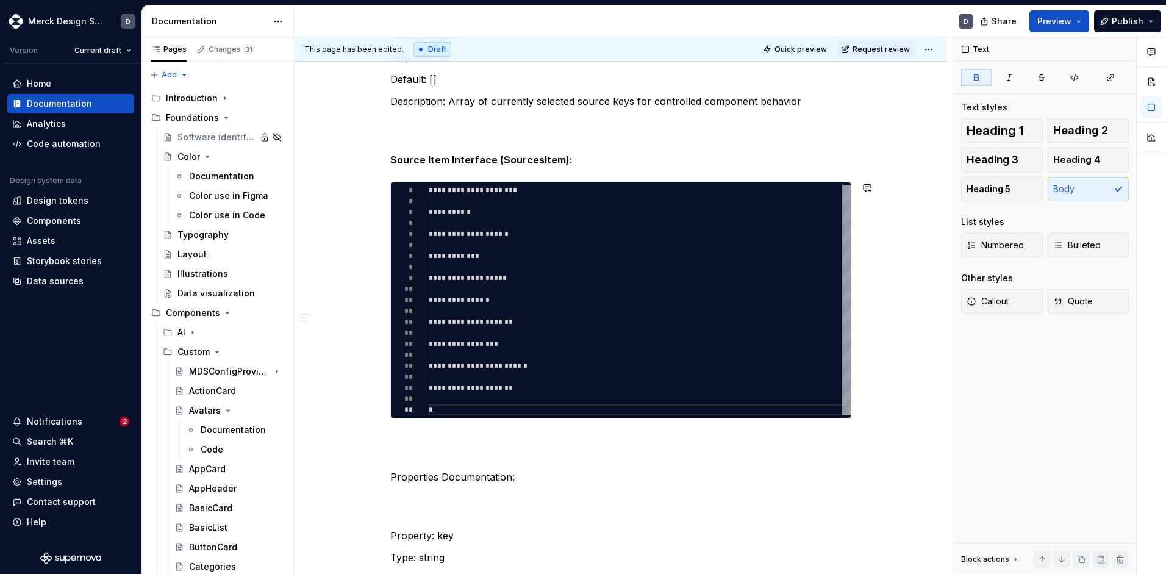
type textarea "*"
type textarea "**********"
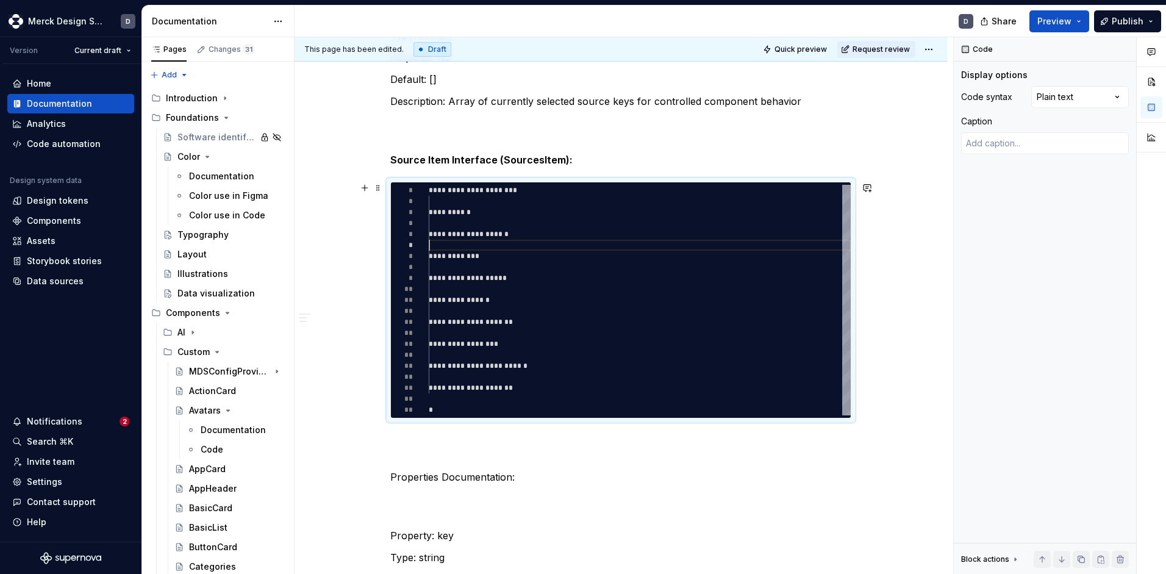
click at [651, 242] on div "**********" at bounding box center [640, 300] width 422 height 231
click at [1079, 101] on div "Comments Open comments No comments yet Select ‘Comment’ from the block context …" at bounding box center [1060, 305] width 212 height 537
type textarea "*"
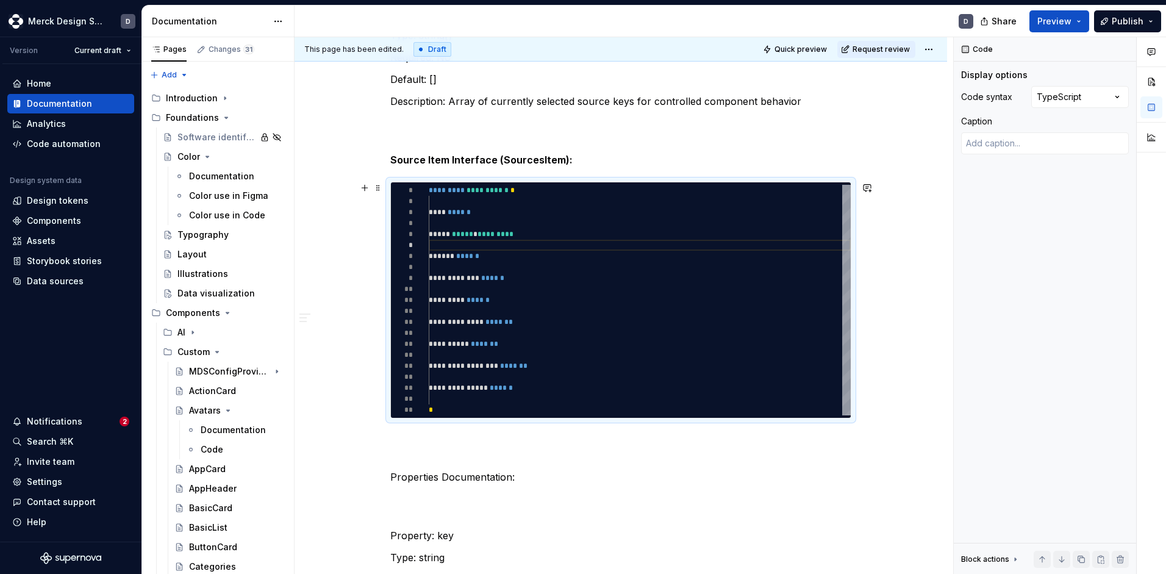
click at [502, 203] on div "**********" at bounding box center [640, 300] width 422 height 231
type textarea "**********"
type textarea "*"
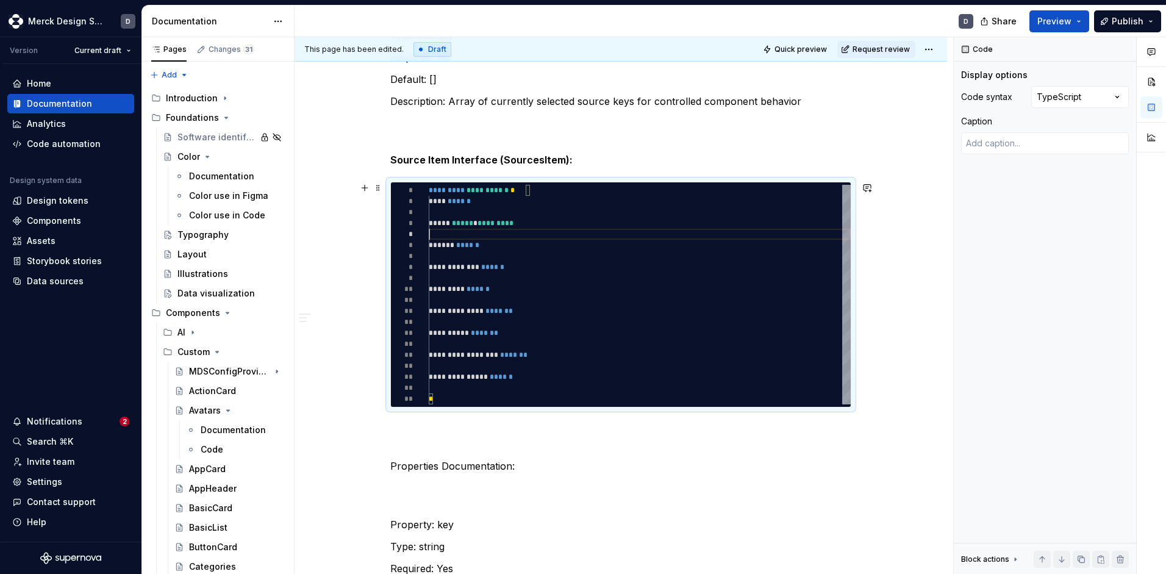
scroll to position [66, 0]
type textarea "**********"
type textarea "*"
type textarea "**********"
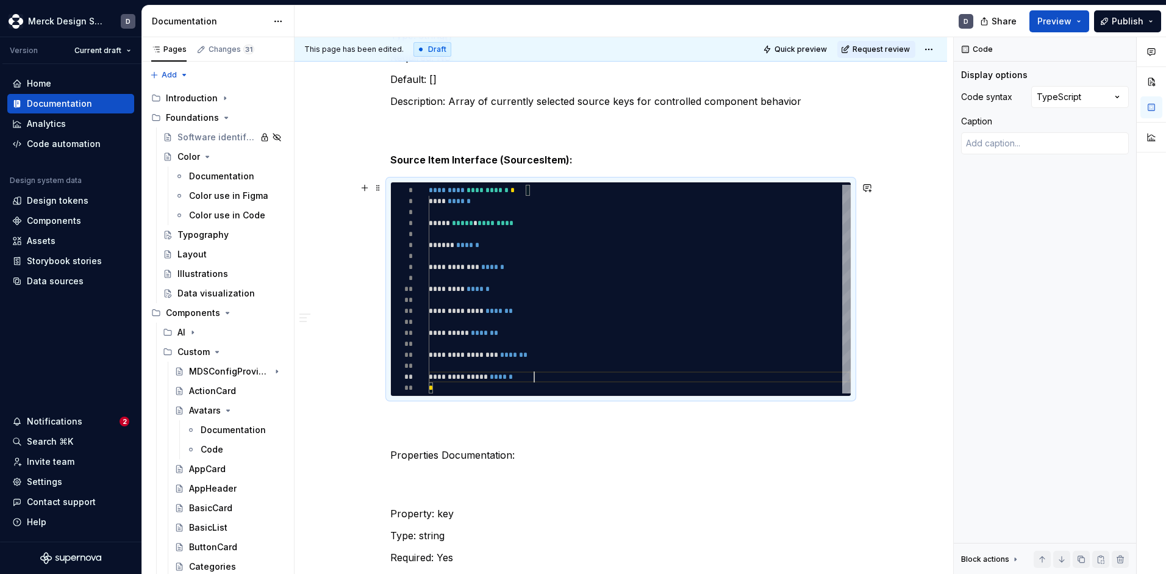
scroll to position [66, 0]
type textarea "*"
type textarea "**********"
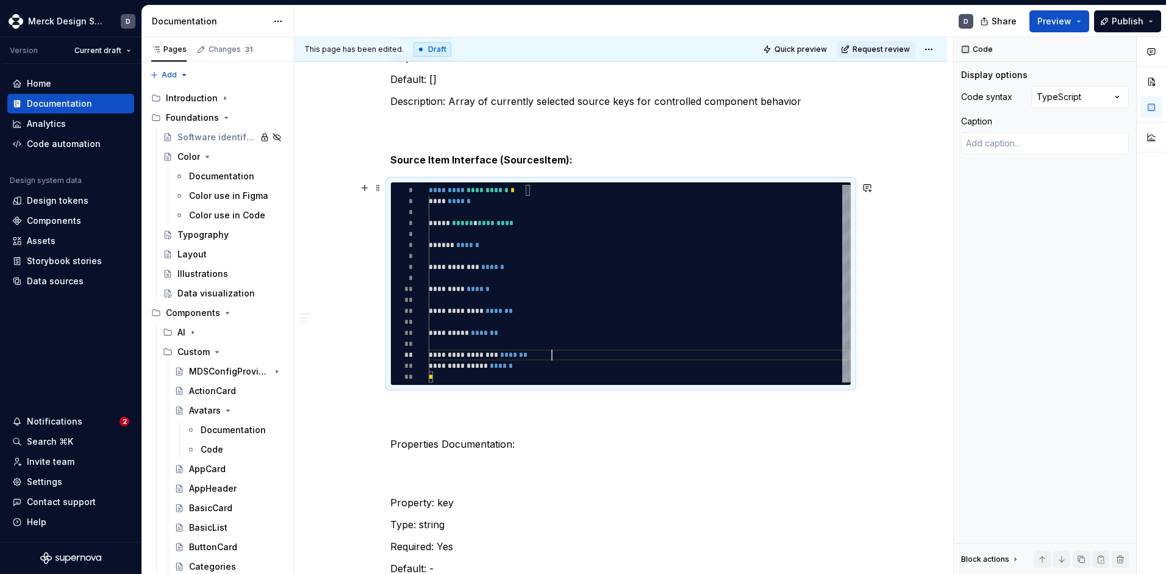
scroll to position [44, 0]
type textarea "*"
type textarea "**********"
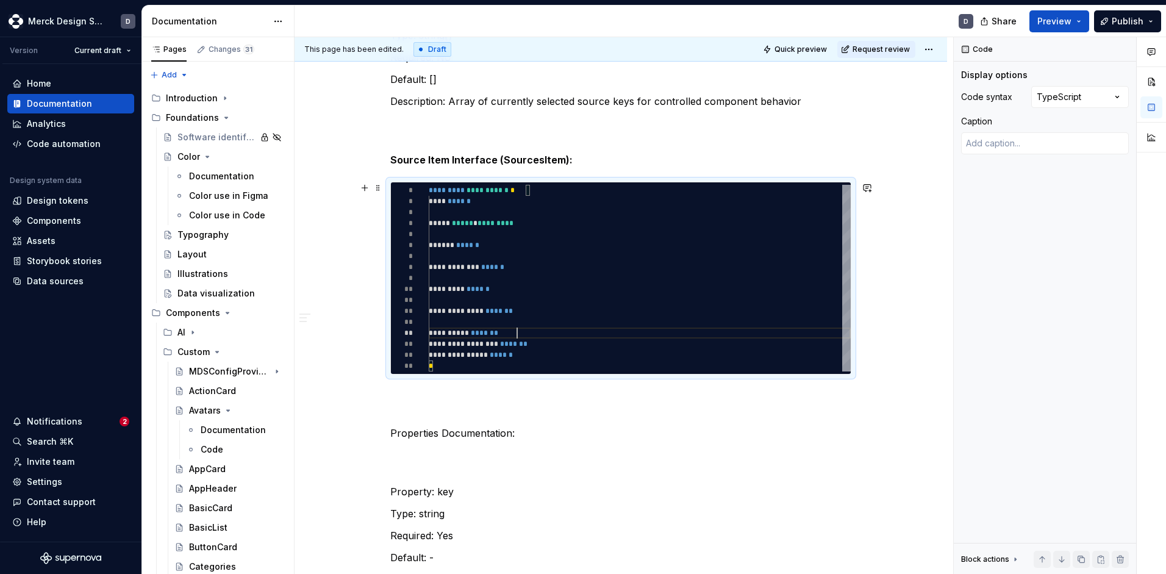
scroll to position [22, 0]
type textarea "*"
type textarea "**********"
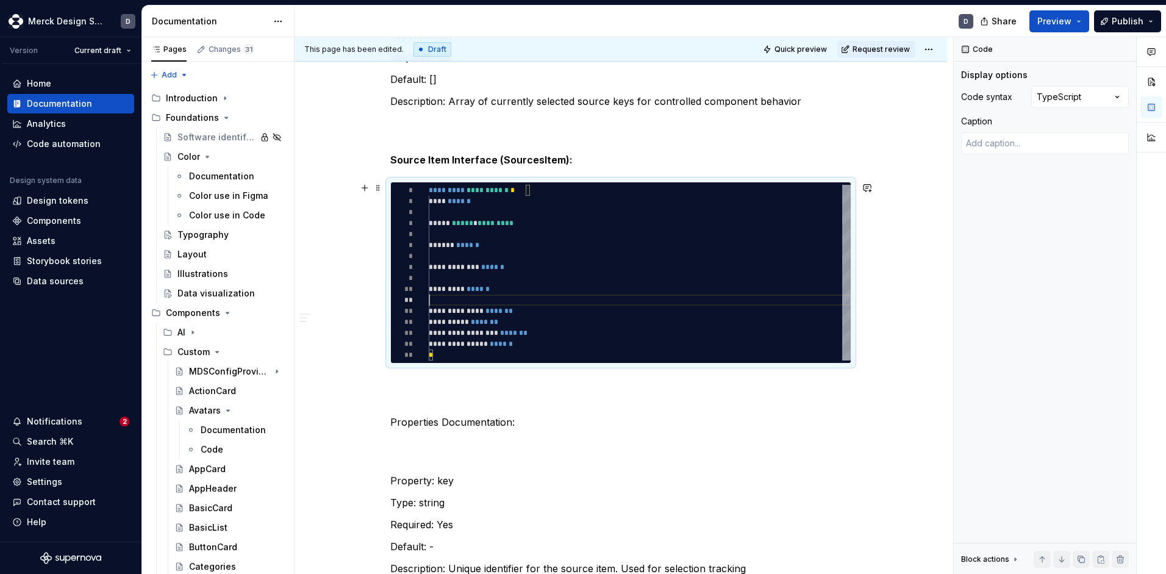
type textarea "*"
type textarea "**********"
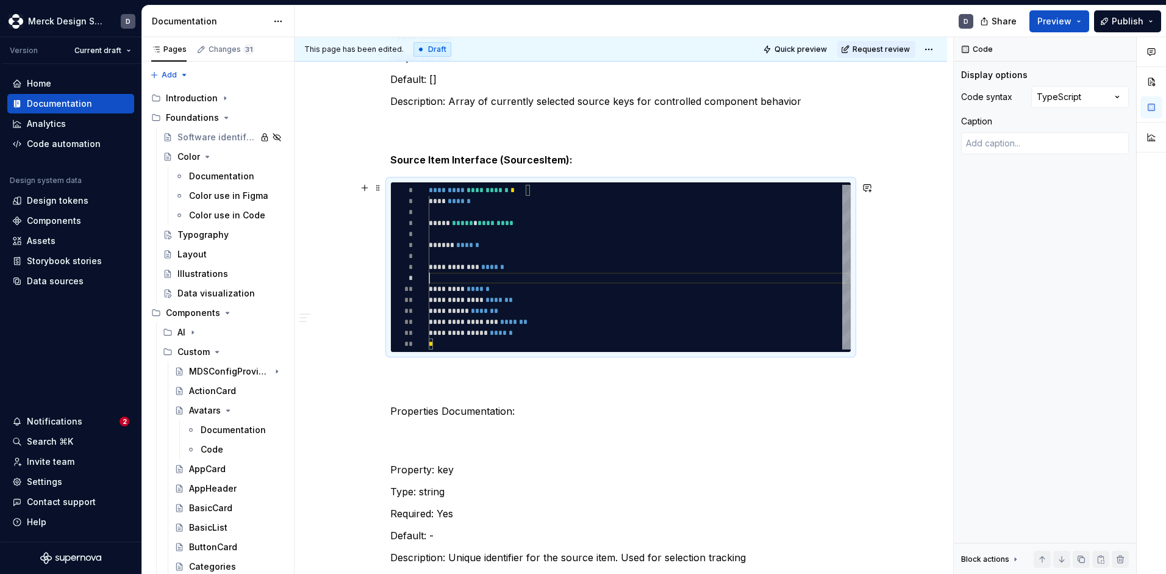
scroll to position [0, 0]
type textarea "*"
type textarea "**********"
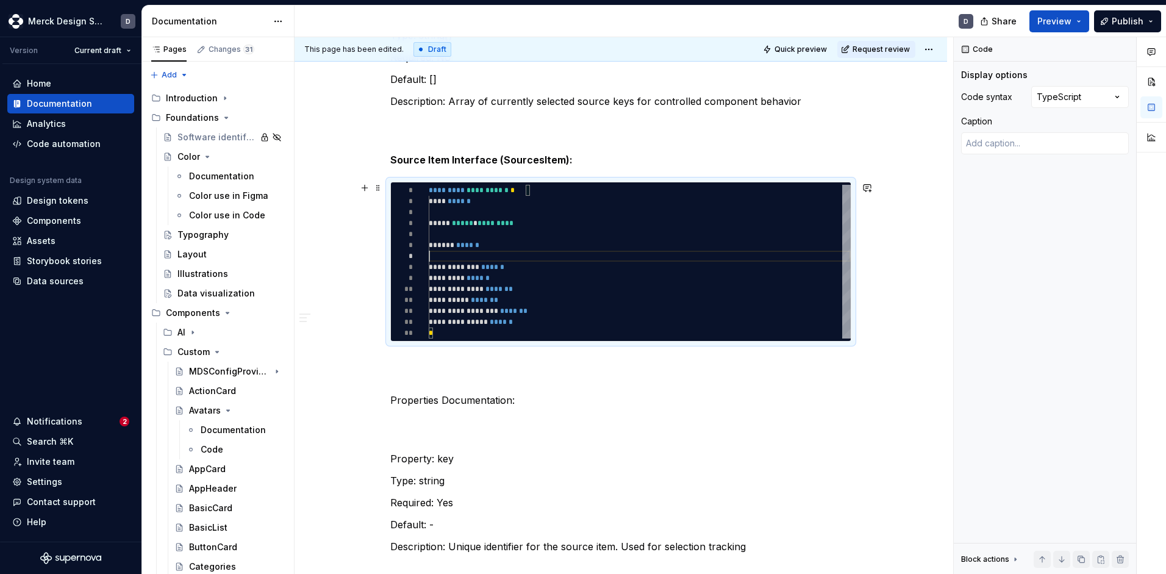
type textarea "*"
type textarea "**********"
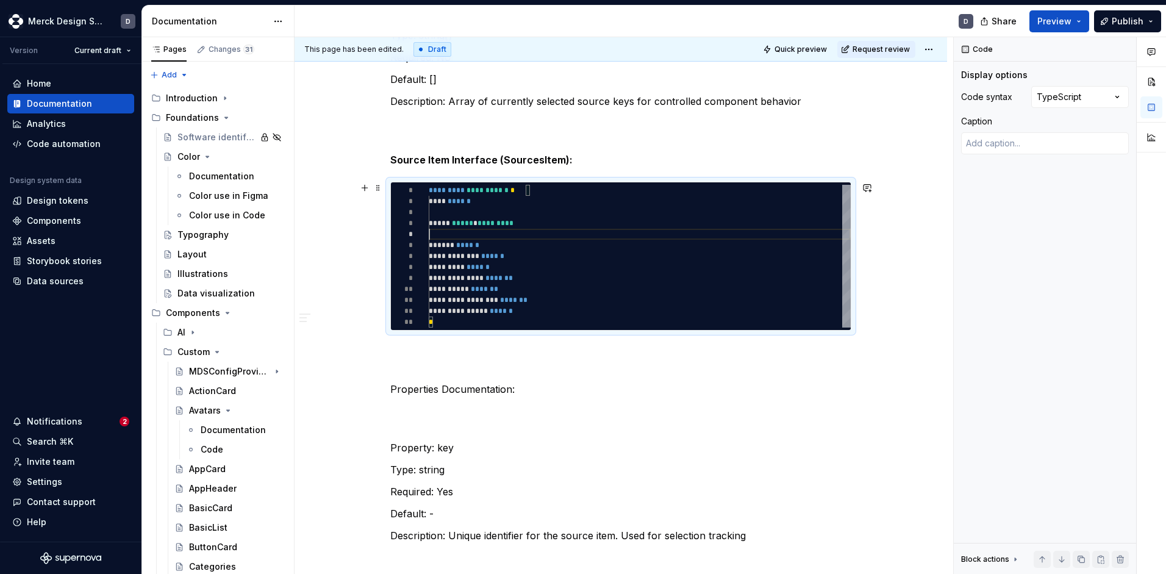
type textarea "*"
type textarea "**********"
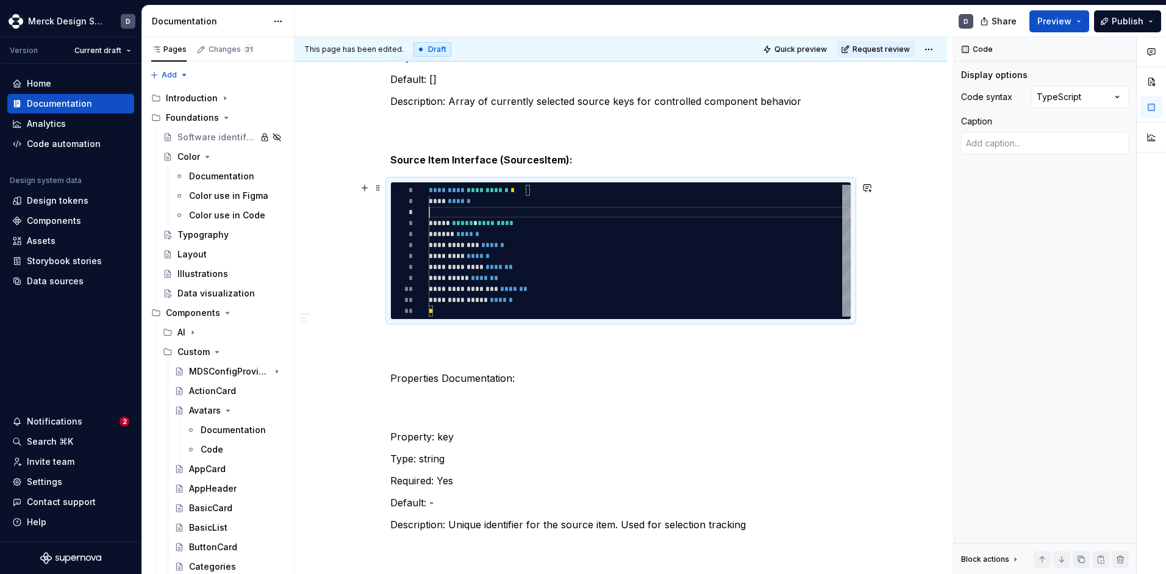
type textarea "*"
type textarea "**********"
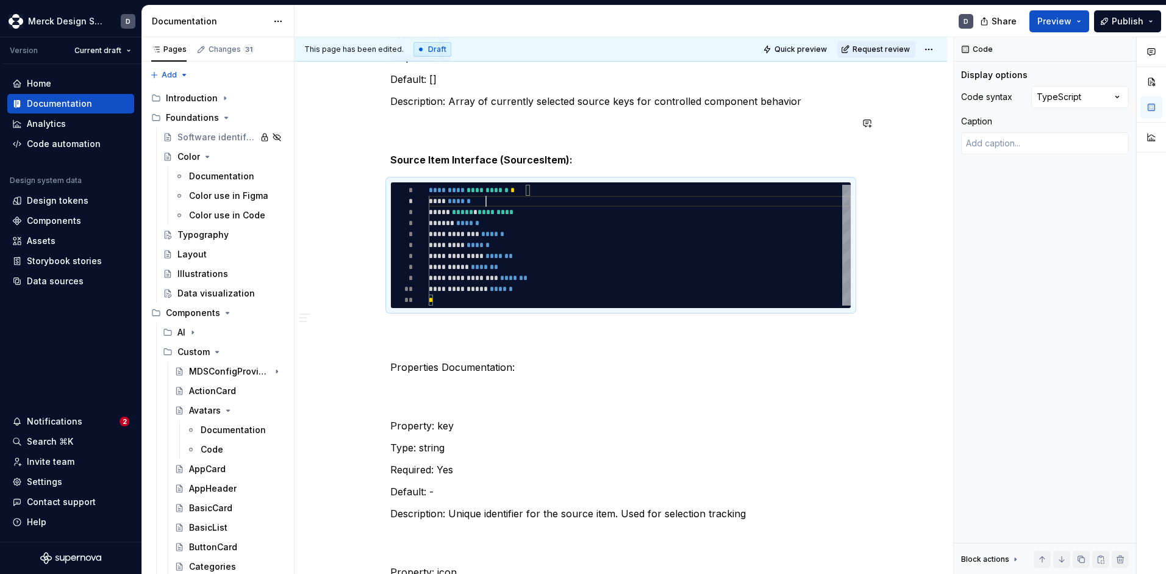
click at [472, 135] on p at bounding box center [620, 130] width 461 height 29
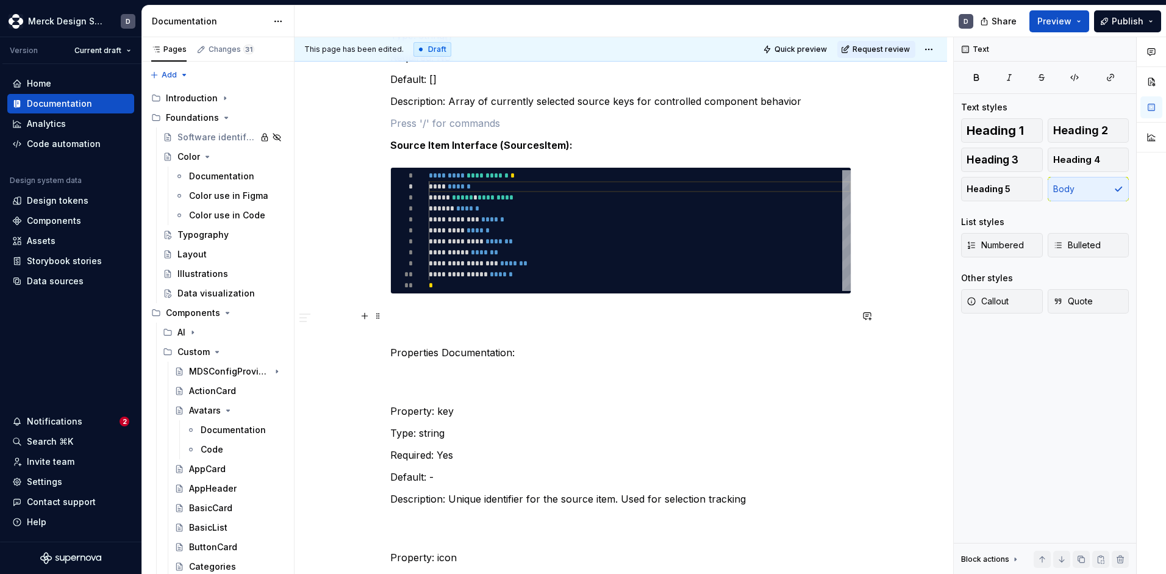
click at [491, 334] on p at bounding box center [620, 323] width 461 height 29
click at [451, 389] on p at bounding box center [620, 381] width 461 height 29
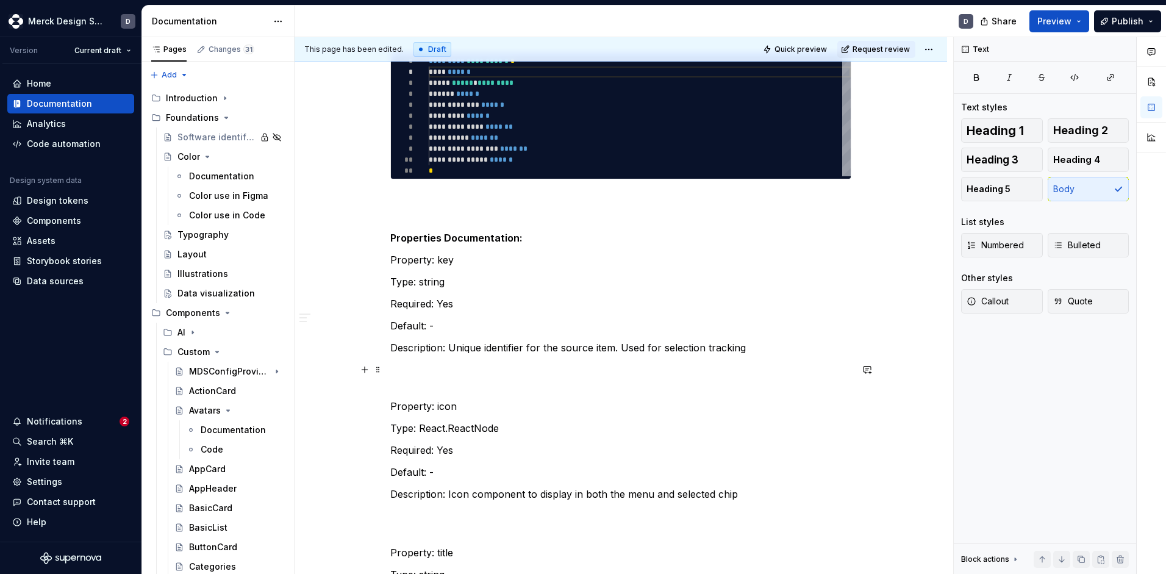
click at [436, 381] on p at bounding box center [620, 376] width 461 height 29
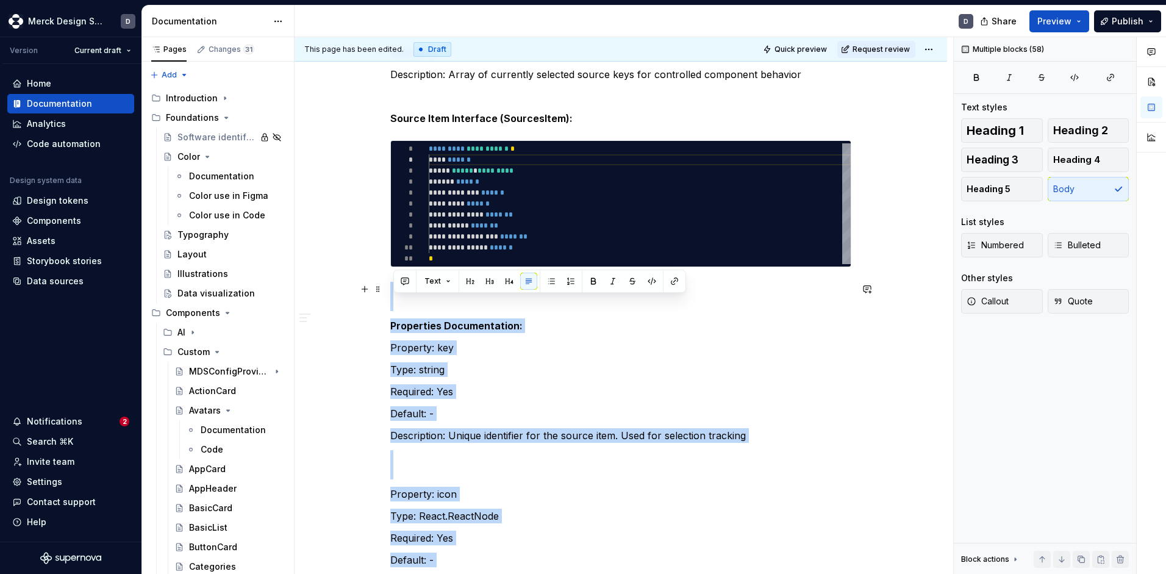
drag, startPoint x: 486, startPoint y: 480, endPoint x: 338, endPoint y: 303, distance: 230.4
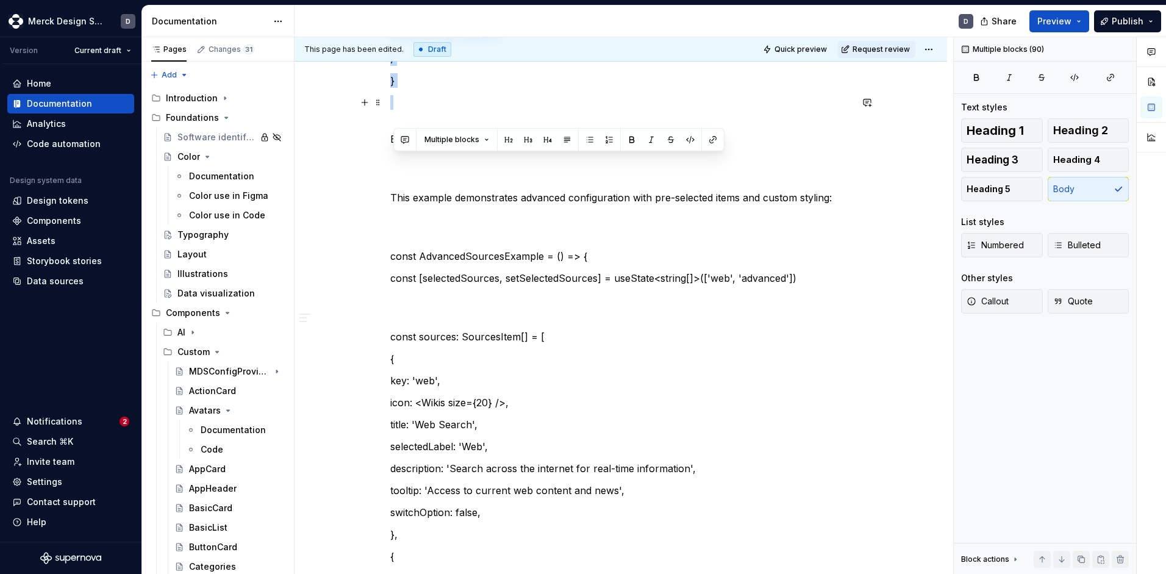
drag, startPoint x: 814, startPoint y: 431, endPoint x: 501, endPoint y: 115, distance: 445.2
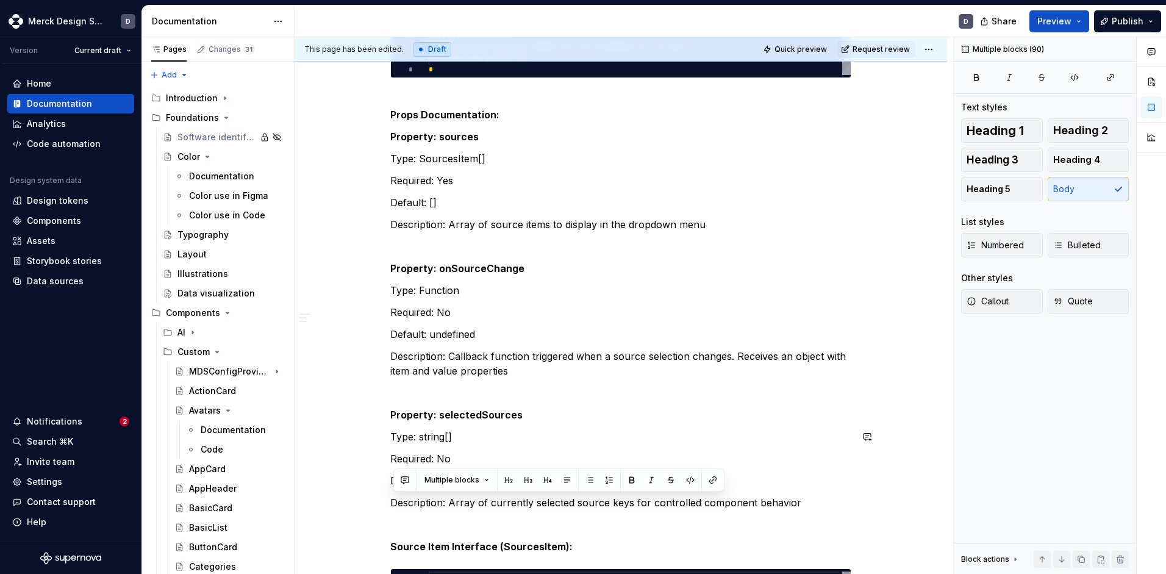
click at [467, 420] on strong "Property: selectedSources" at bounding box center [456, 415] width 132 height 12
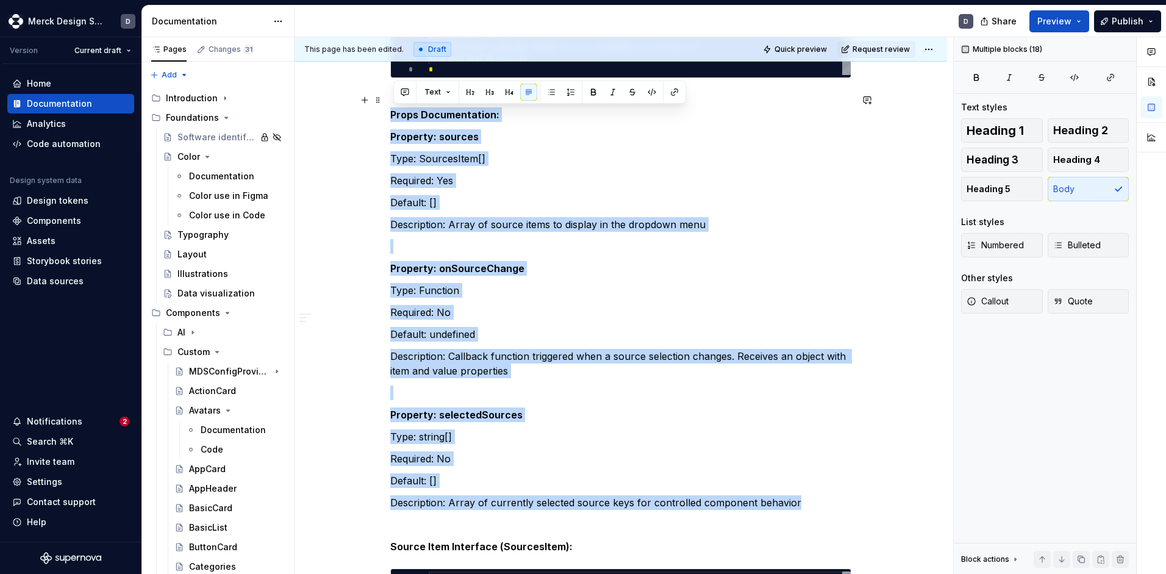
drag, startPoint x: 799, startPoint y: 505, endPoint x: 392, endPoint y: 118, distance: 560.6
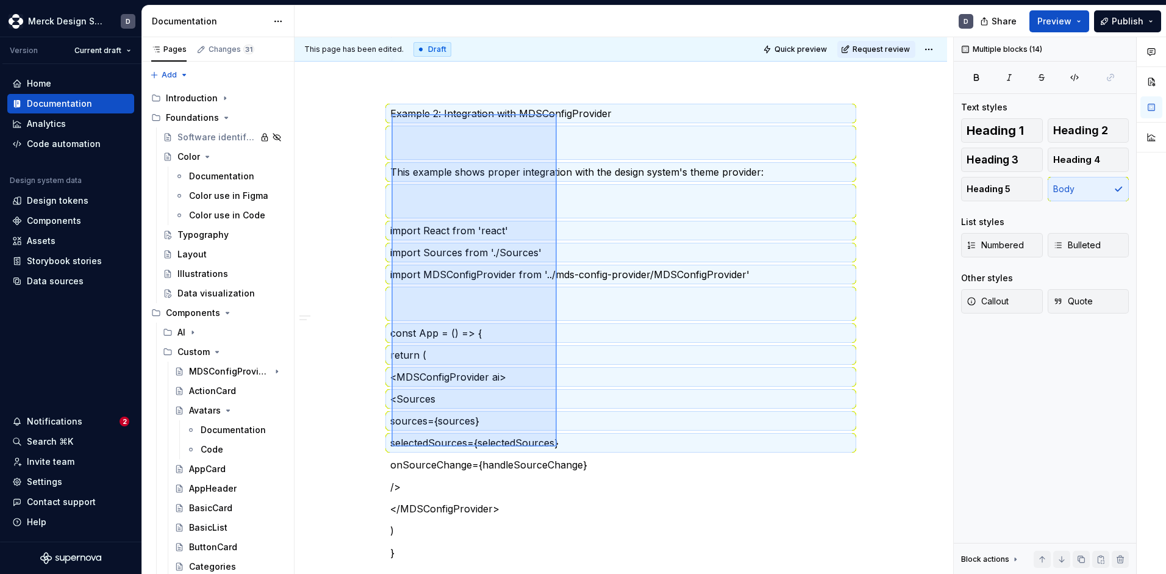
drag, startPoint x: 392, startPoint y: 114, endPoint x: 557, endPoint y: 447, distance: 371.3
click at [557, 447] on div "This page has been edited. Draft Quick preview Request review Sources Edit head…" at bounding box center [624, 305] width 659 height 537
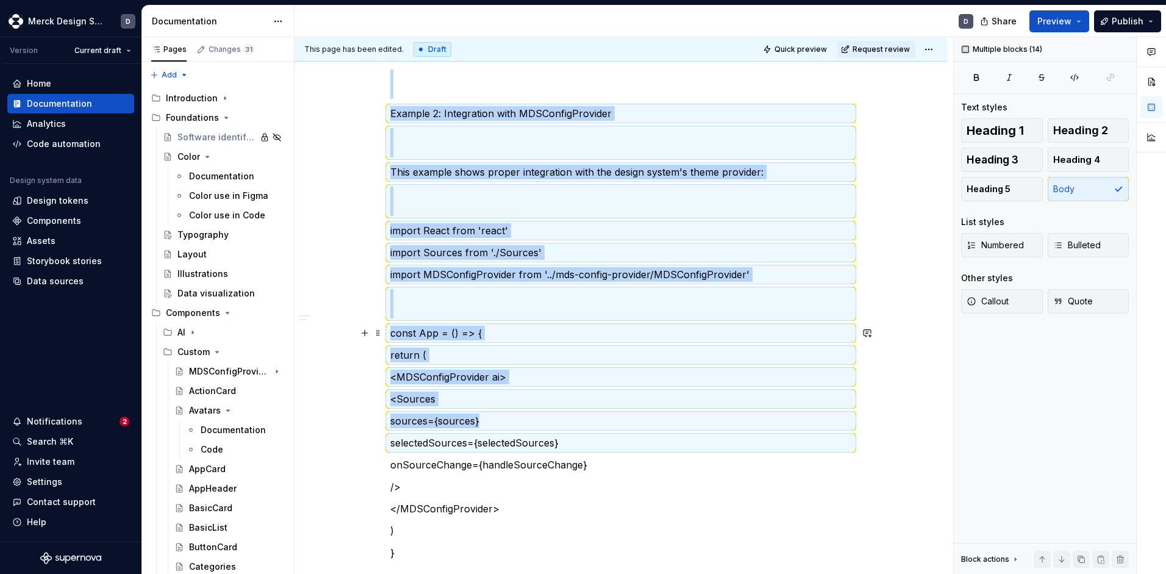
click at [517, 326] on p "const App = () => {" at bounding box center [620, 333] width 461 height 15
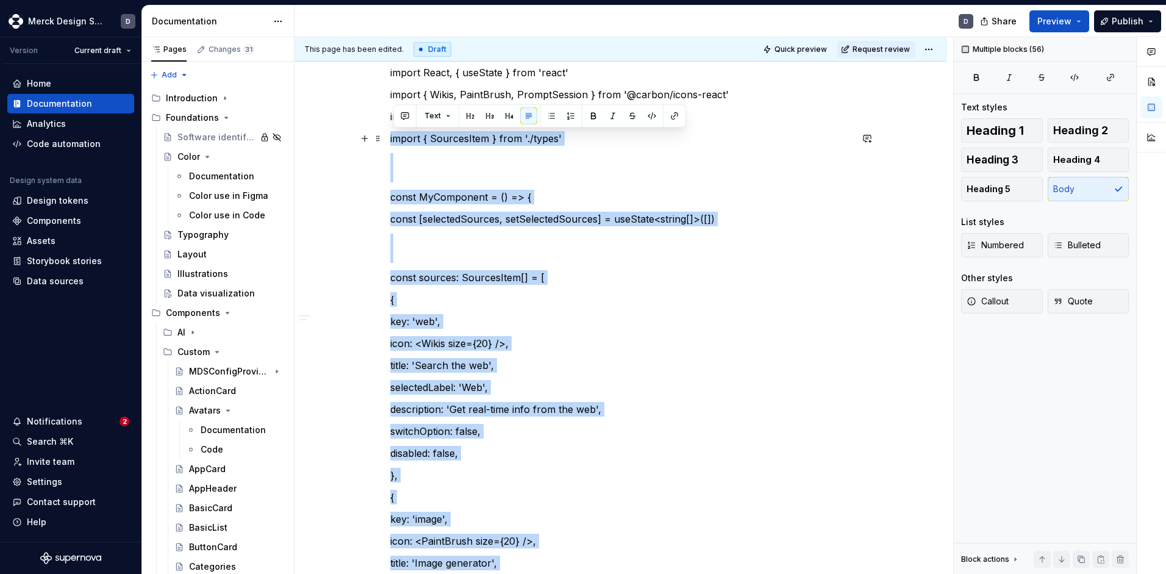
drag, startPoint x: 483, startPoint y: 401, endPoint x: 389, endPoint y: 136, distance: 281.0
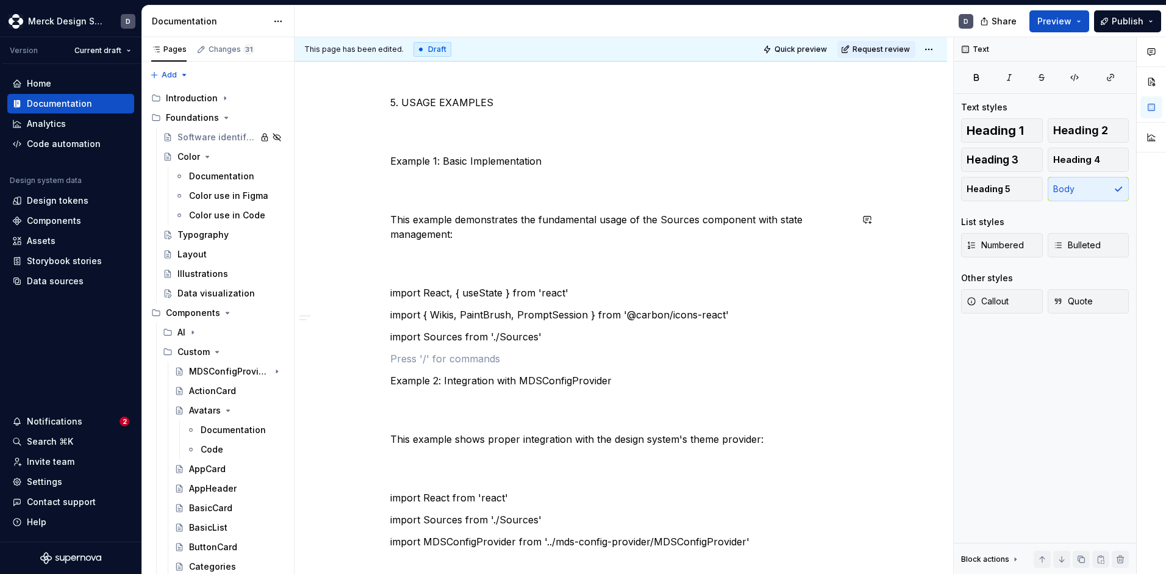
scroll to position [1527, 0]
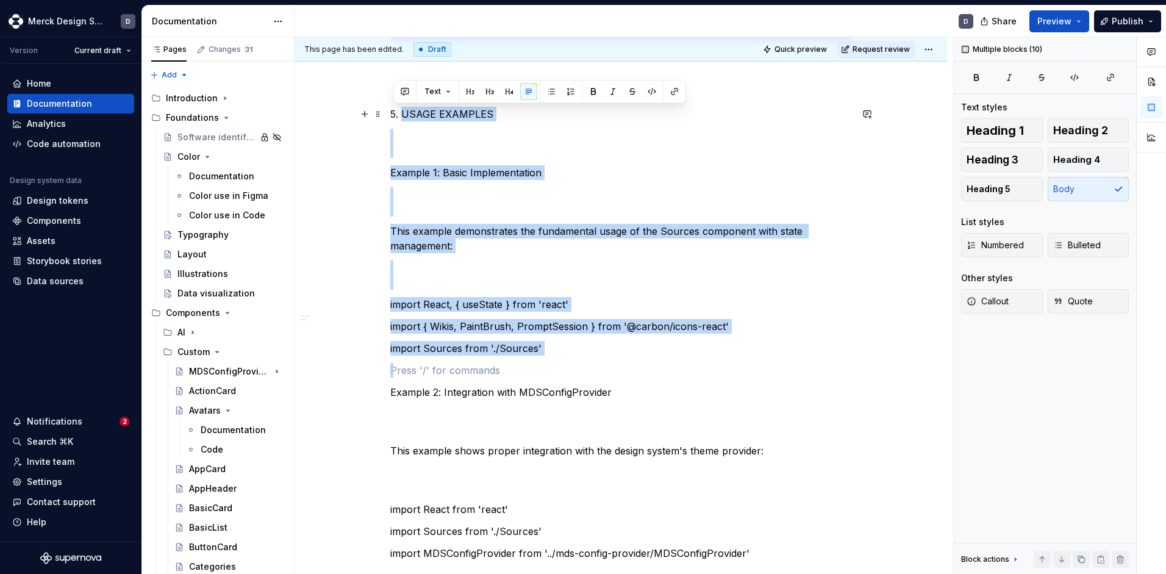
drag, startPoint x: 532, startPoint y: 371, endPoint x: 380, endPoint y: 122, distance: 291.6
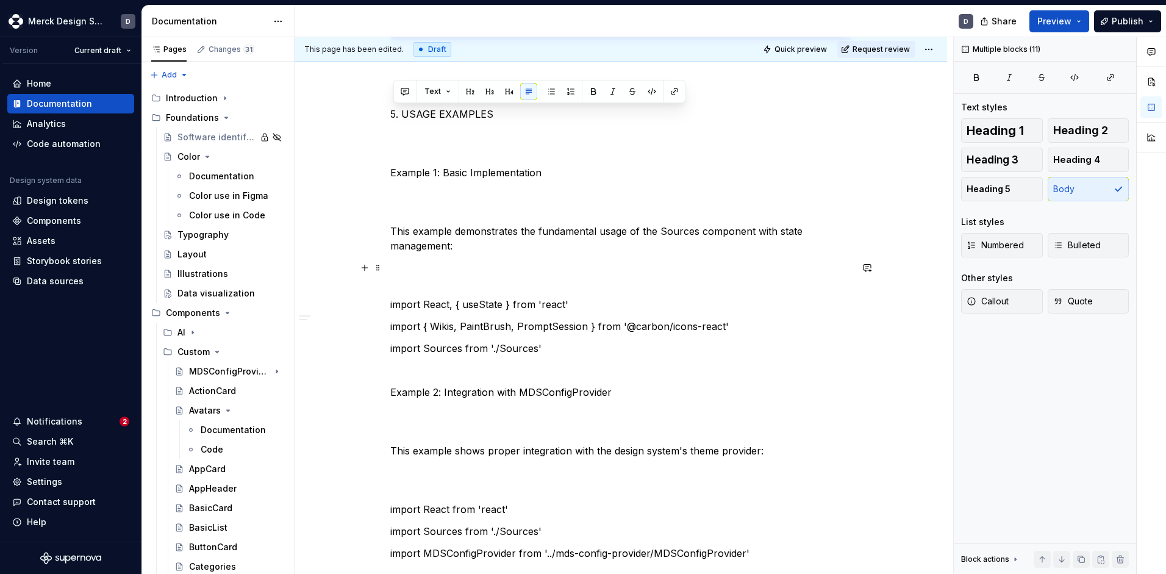
click at [528, 268] on p at bounding box center [620, 275] width 461 height 29
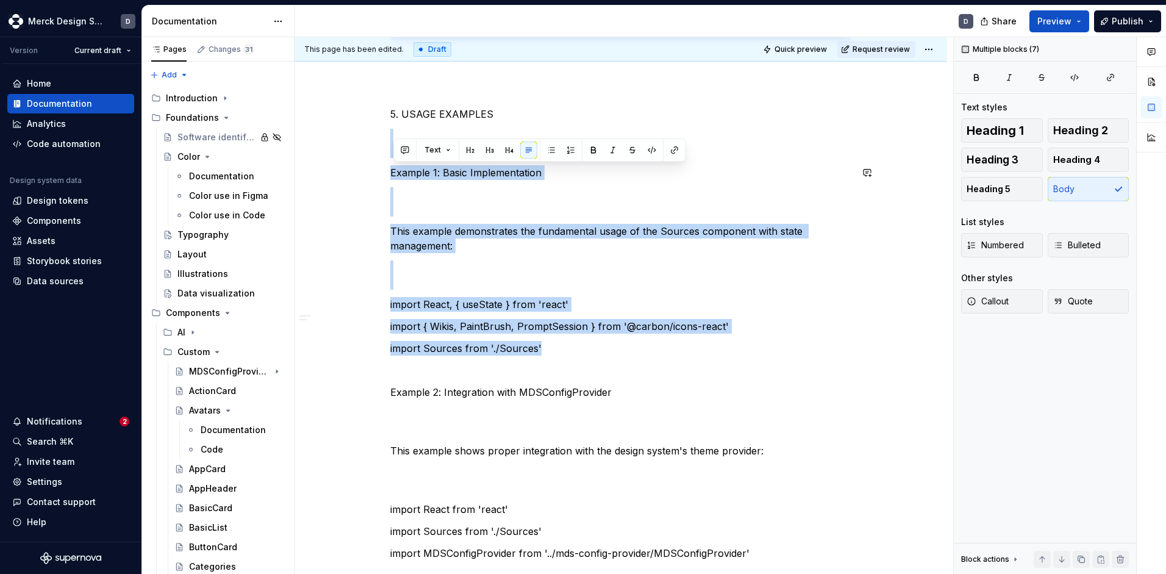
drag, startPoint x: 533, startPoint y: 345, endPoint x: 396, endPoint y: 142, distance: 244.8
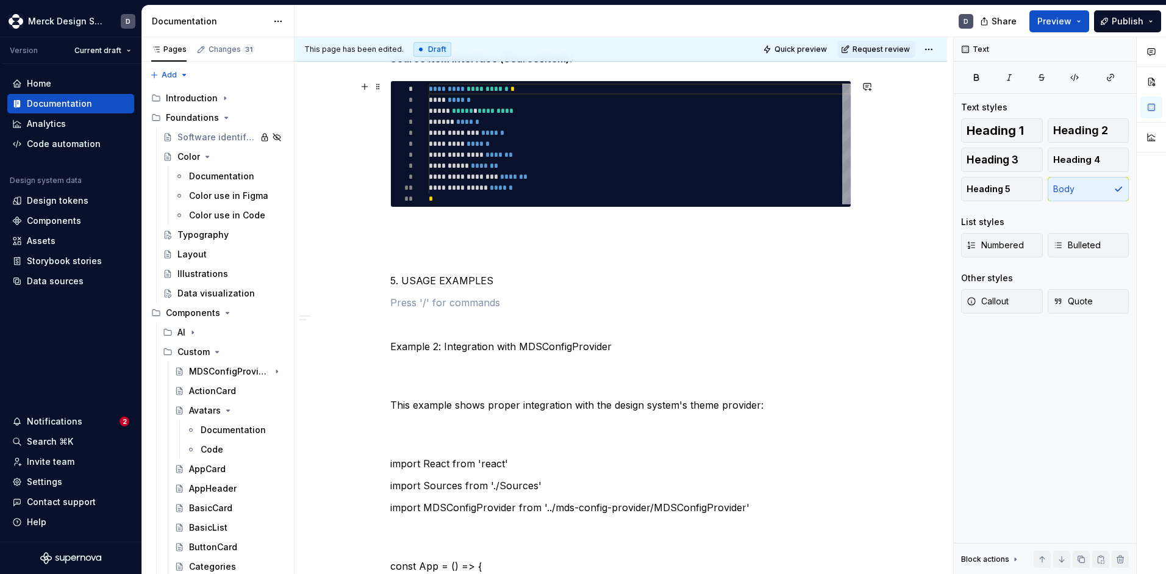
scroll to position [1347, 0]
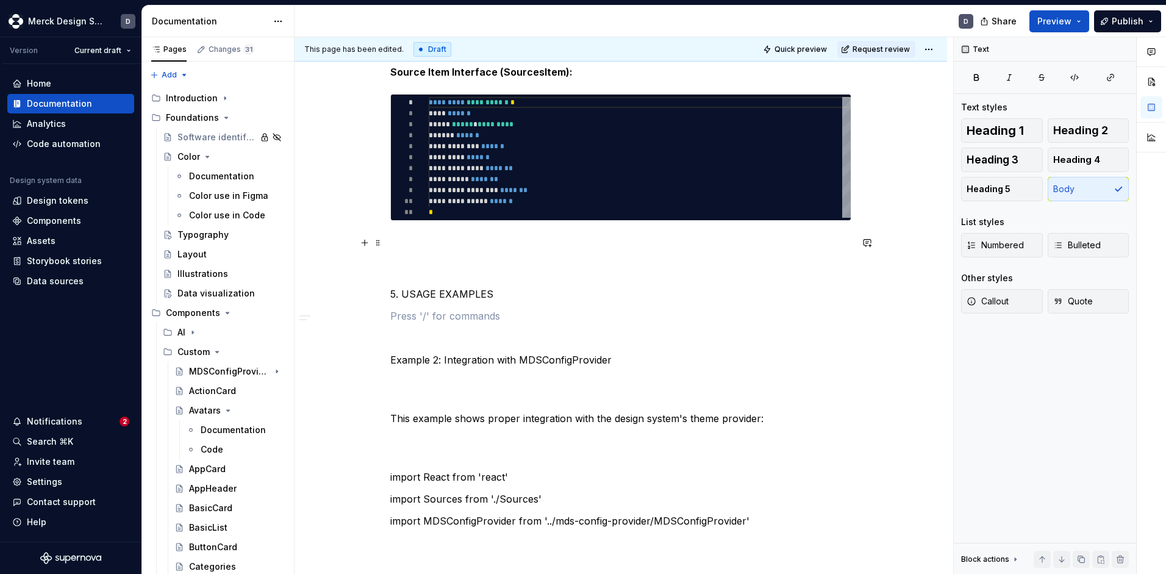
click at [415, 267] on p at bounding box center [620, 257] width 461 height 44
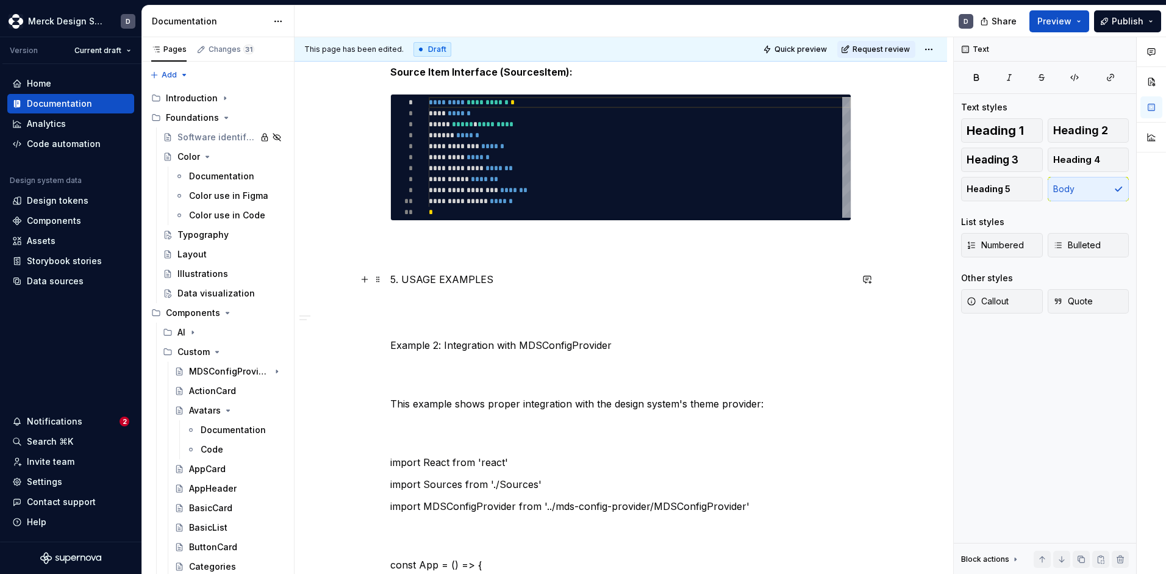
click at [434, 276] on p "5. USAGE EXAMPLES" at bounding box center [620, 279] width 461 height 15
click at [523, 256] on button "button" at bounding box center [520, 256] width 17 height 17
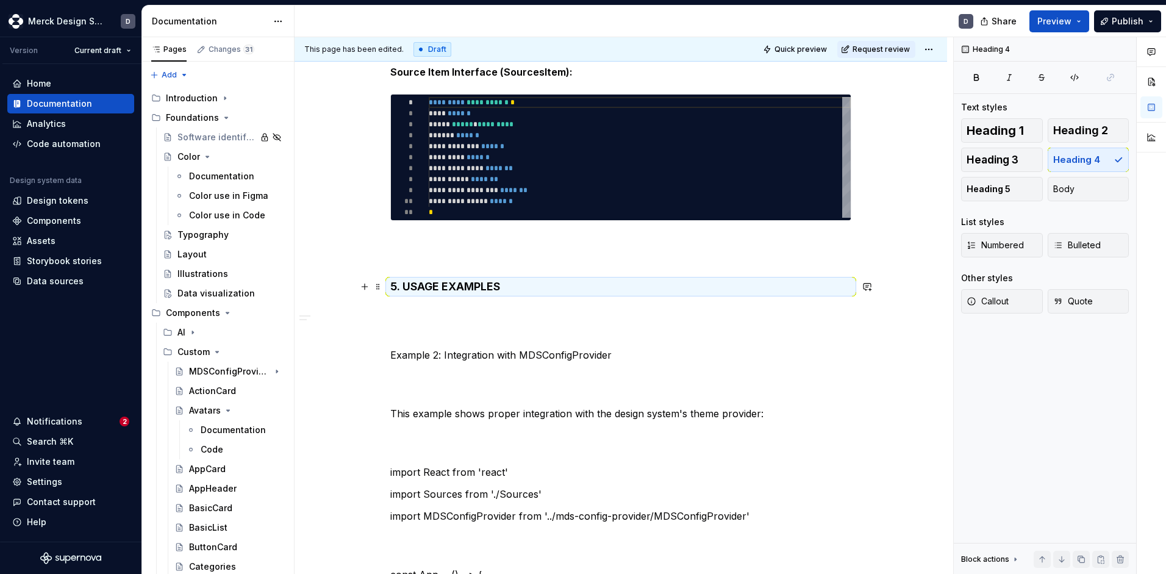
click at [411, 284] on h4 "5. USAGE EXAMPLES" at bounding box center [620, 286] width 461 height 15
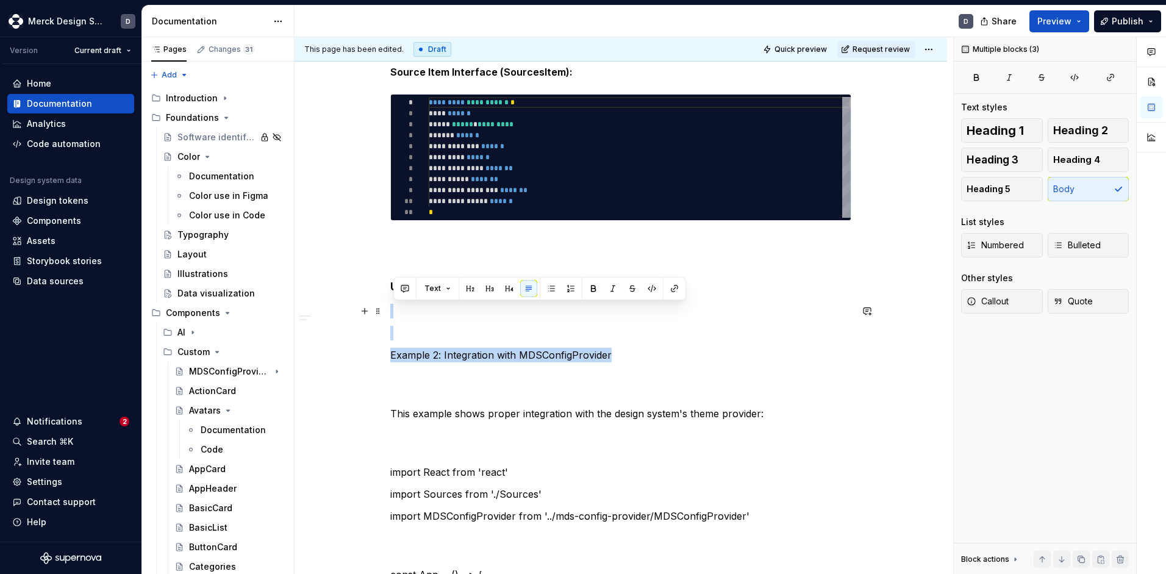
drag, startPoint x: 627, startPoint y: 348, endPoint x: 408, endPoint y: 308, distance: 222.7
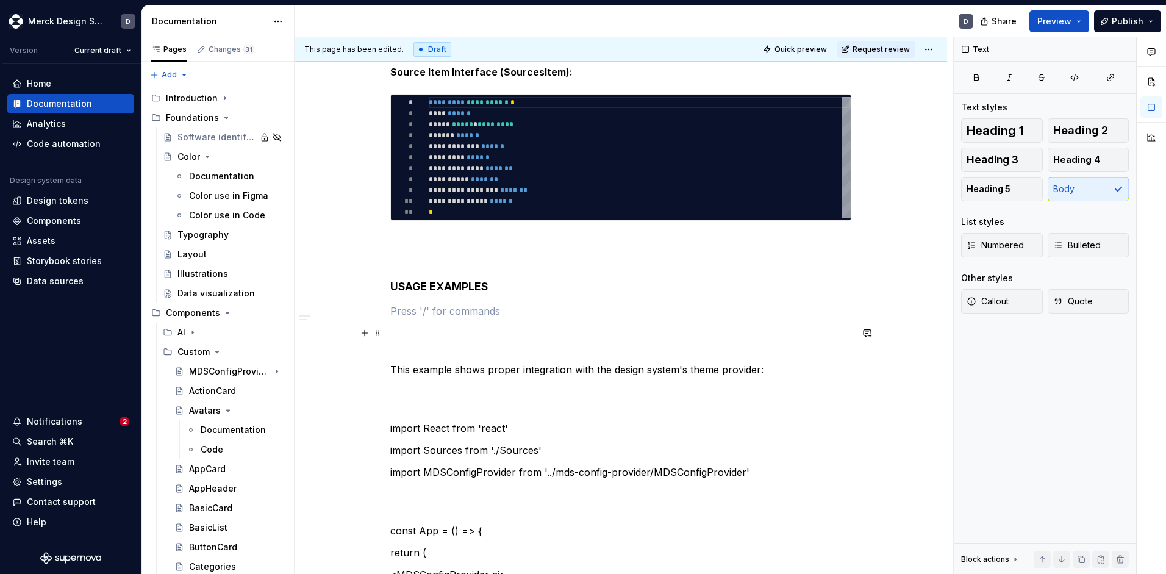
click at [620, 373] on p "This example shows proper integration with the design system's theme provider:" at bounding box center [620, 369] width 461 height 15
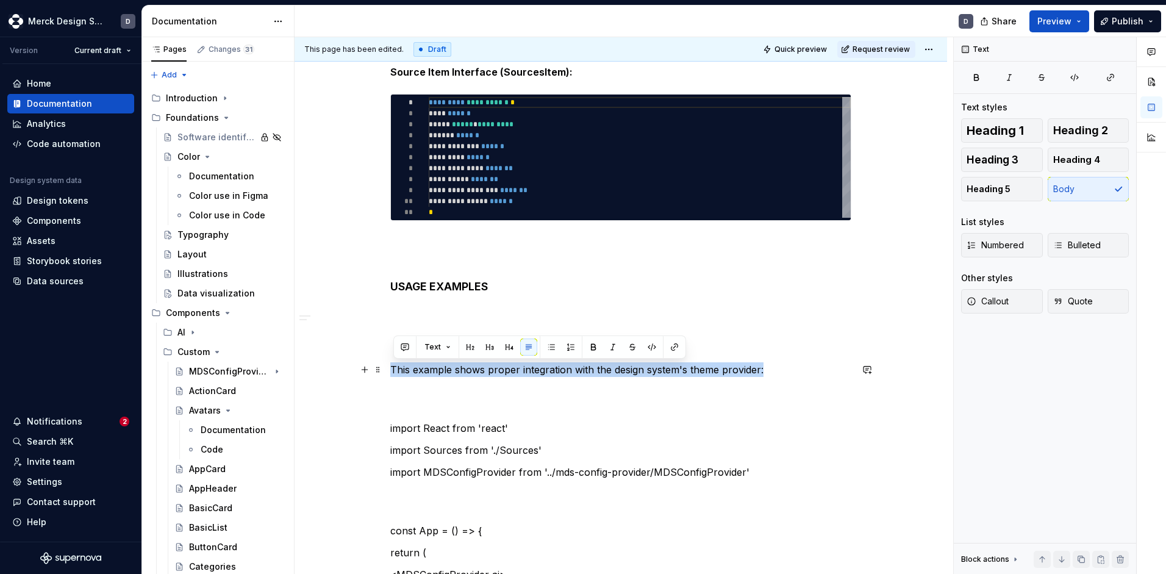
click at [620, 373] on p "This example shows proper integration with the design system's theme provider:" at bounding box center [620, 369] width 461 height 15
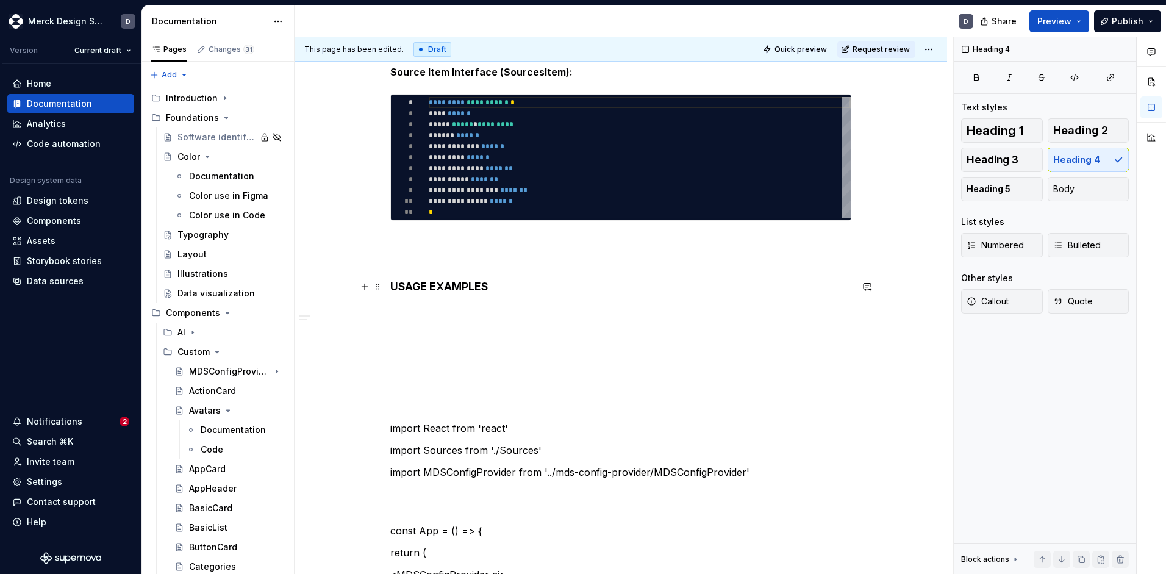
click at [512, 288] on h4 "USAGE EXAMPLES" at bounding box center [620, 286] width 461 height 15
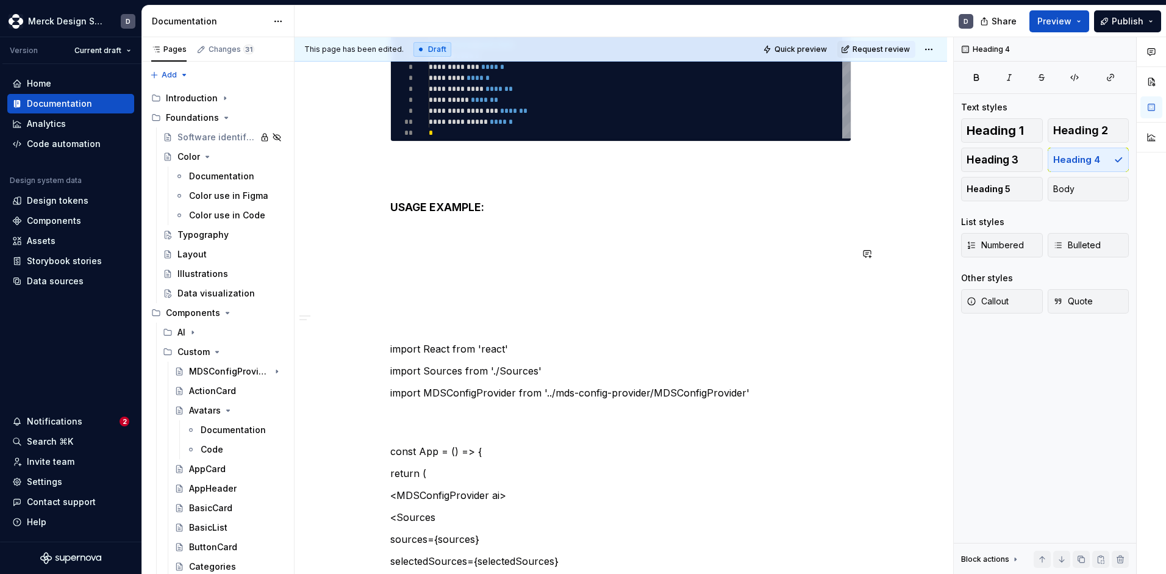
click at [400, 228] on p at bounding box center [620, 232] width 461 height 15
click at [370, 232] on button "button" at bounding box center [364, 231] width 17 height 17
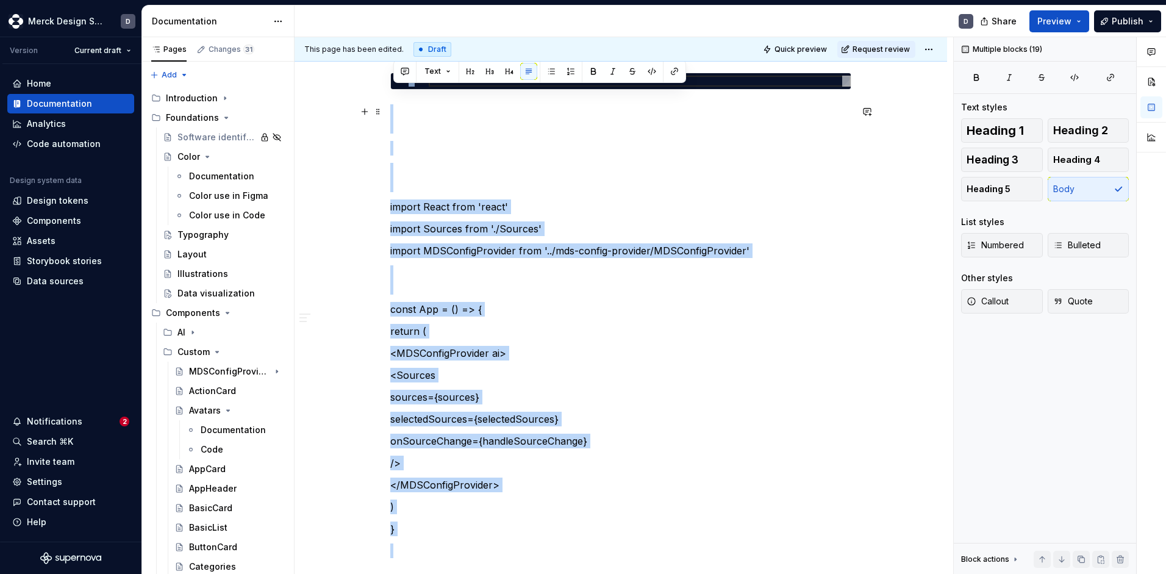
scroll to position [1515, 0]
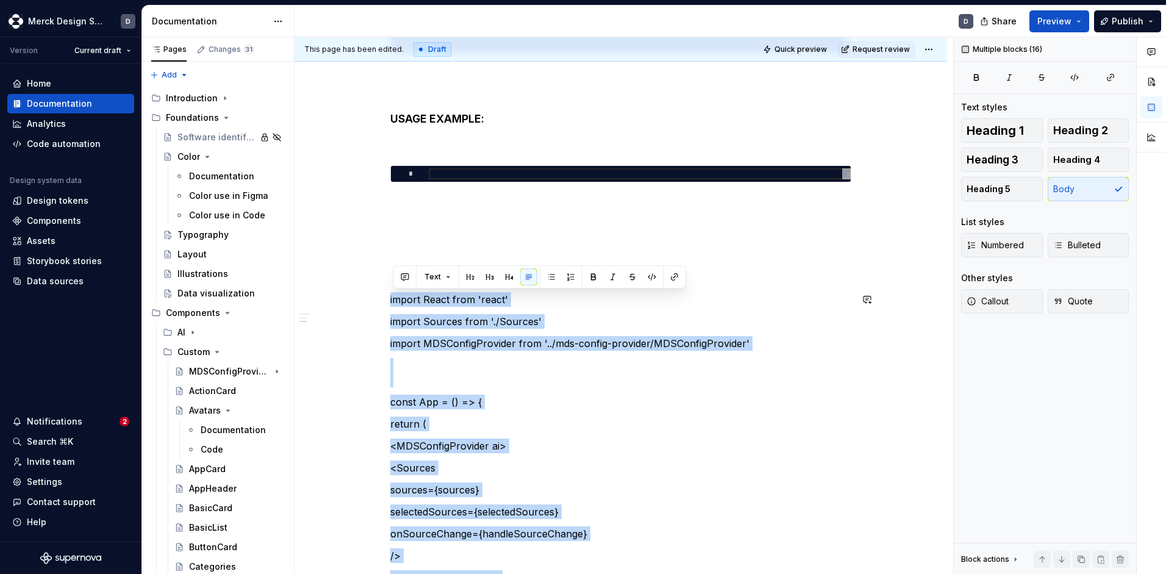
drag, startPoint x: 431, startPoint y: 419, endPoint x: 378, endPoint y: 286, distance: 143.2
copy div "import React from 'react' import Sources from './Sources' import MDSConfigProvi…"
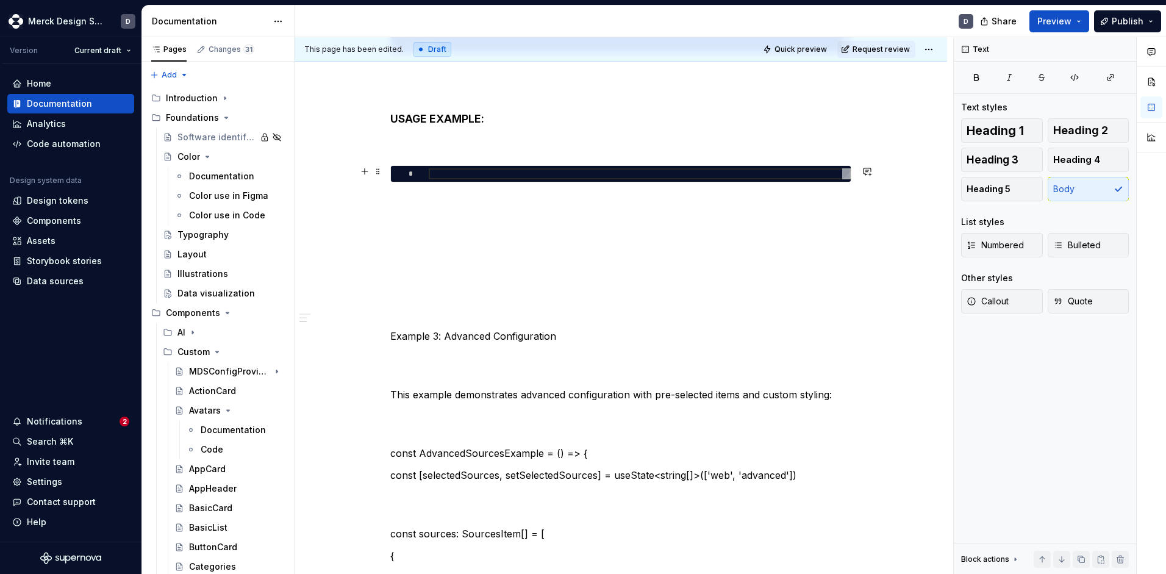
click at [459, 171] on div at bounding box center [640, 173] width 422 height 11
type textarea "*"
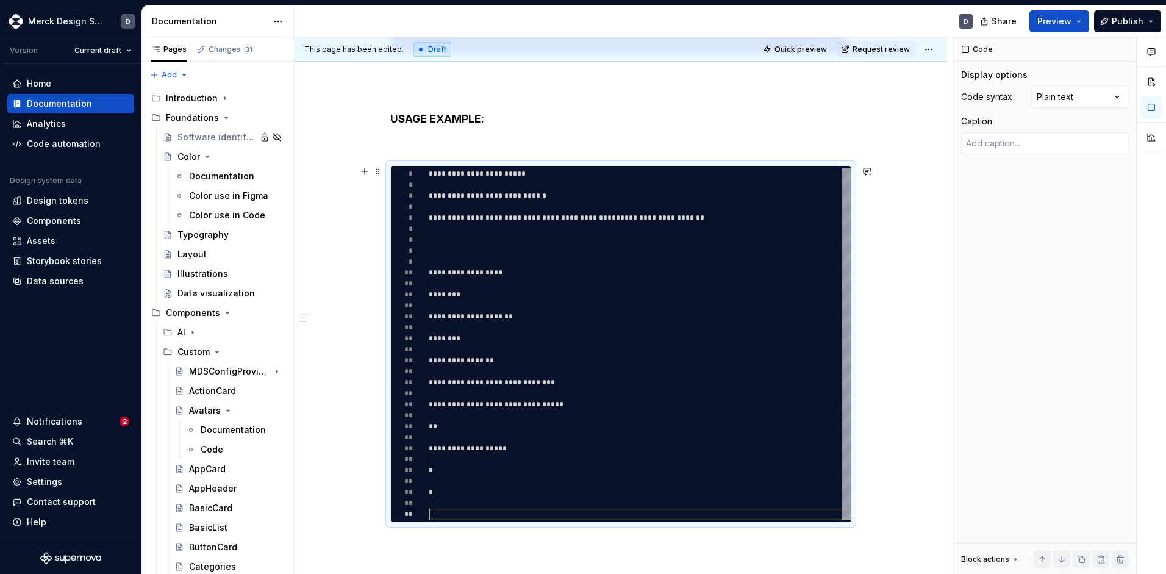
type textarea "**********"
click at [529, 206] on div "**********" at bounding box center [640, 343] width 422 height 351
click at [1094, 96] on div "Comments Open comments No comments yet Select ‘Comment’ from the block context …" at bounding box center [1060, 305] width 212 height 537
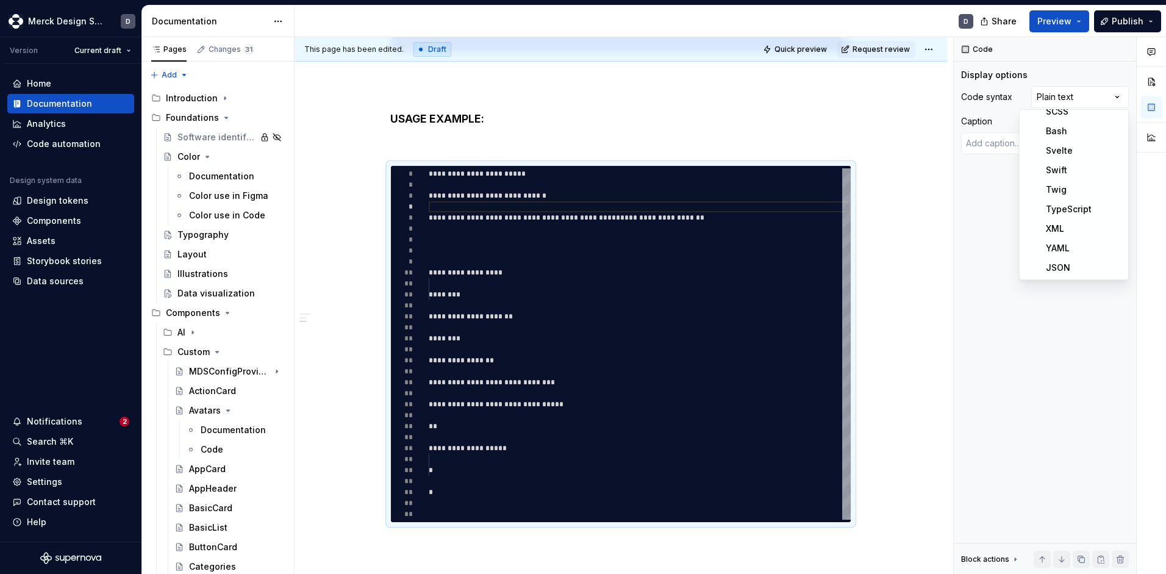
type textarea "*"
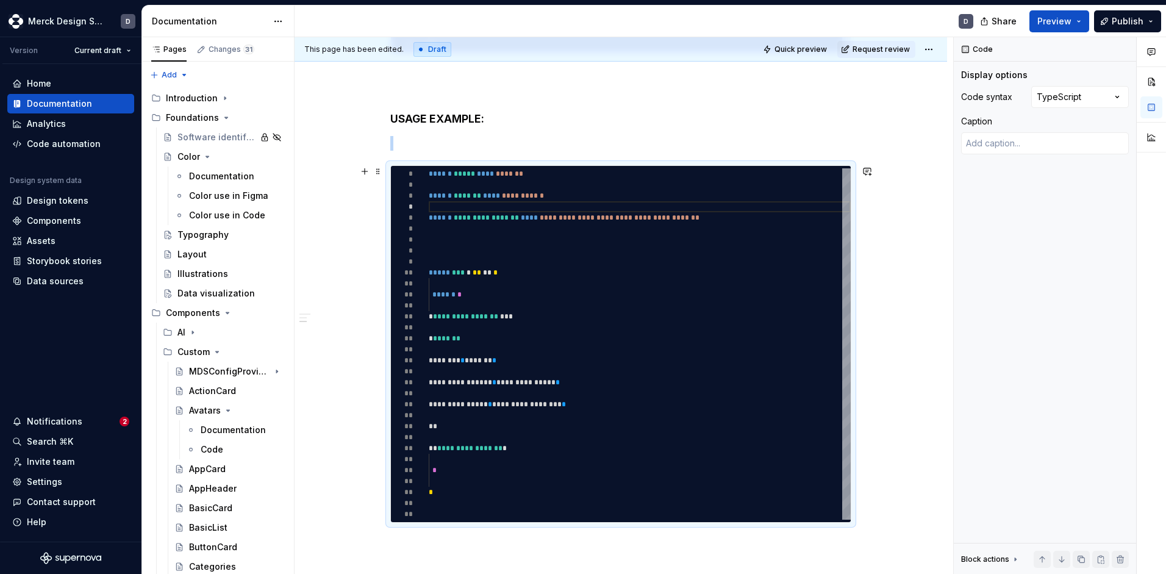
type textarea "**********"
click at [501, 494] on div "**********" at bounding box center [640, 343] width 422 height 351
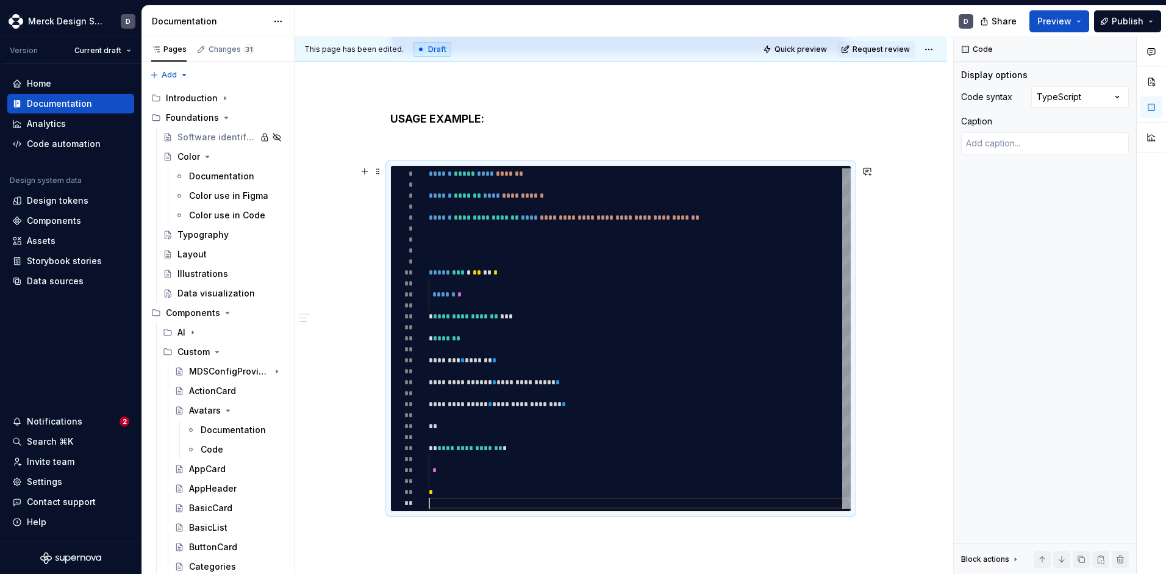
type textarea "*"
type textarea "**********"
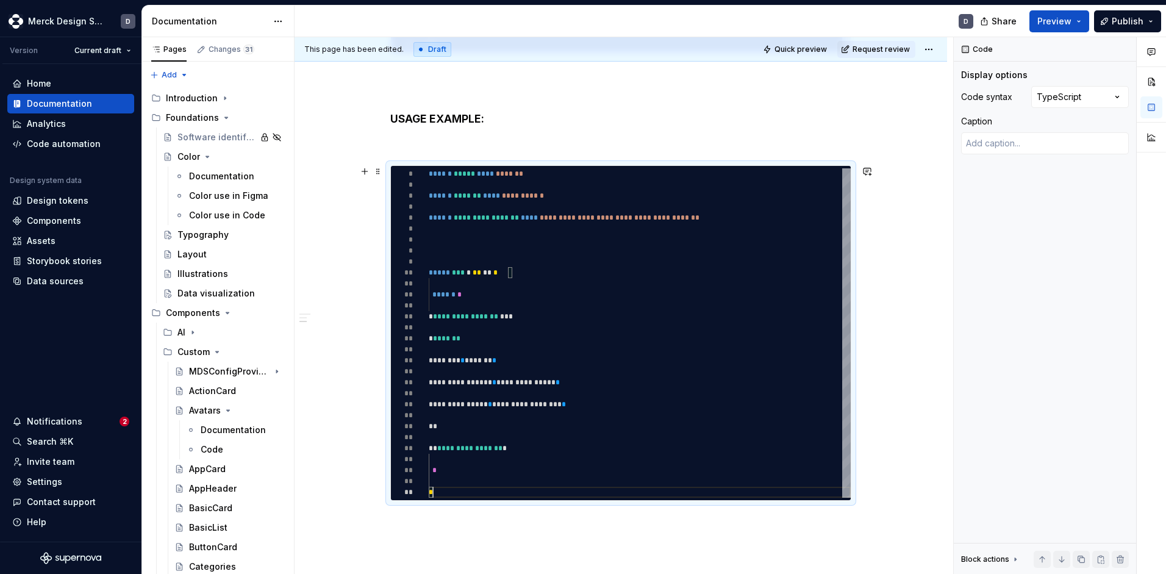
scroll to position [88, 0]
type textarea "*"
type textarea "**********"
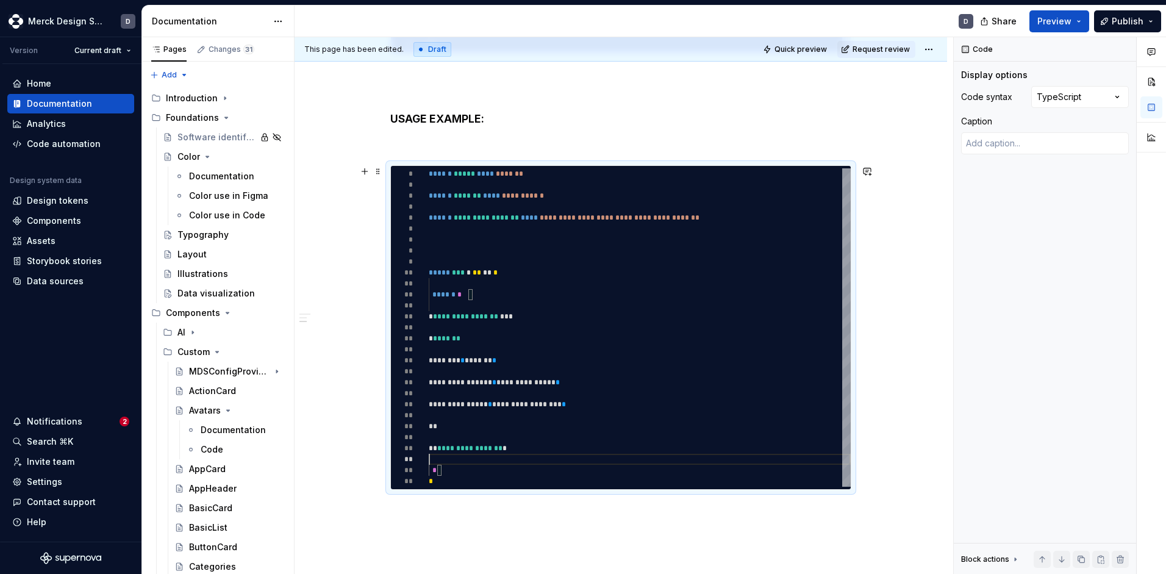
scroll to position [66, 0]
type textarea "*"
type textarea "**********"
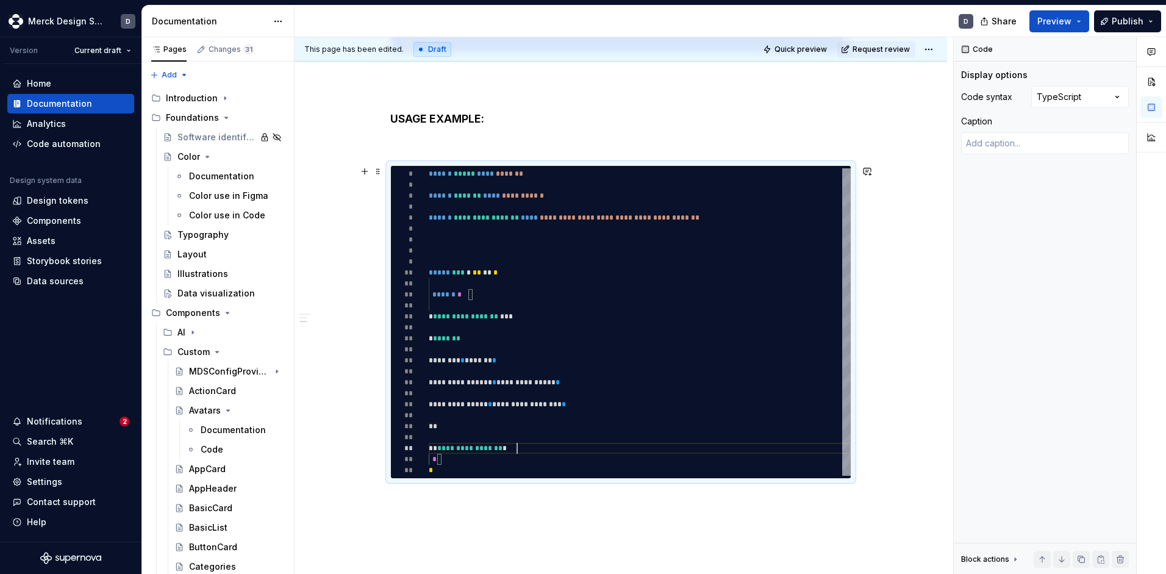
scroll to position [44, 0]
type textarea "*"
type textarea "**********"
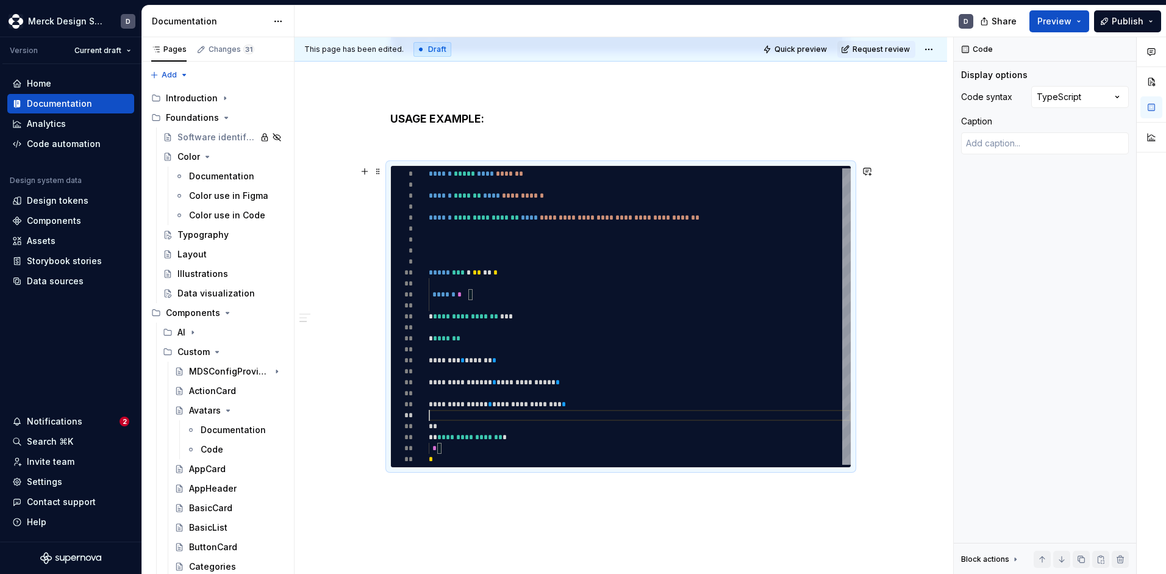
scroll to position [22, 0]
type textarea "*"
type textarea "**********"
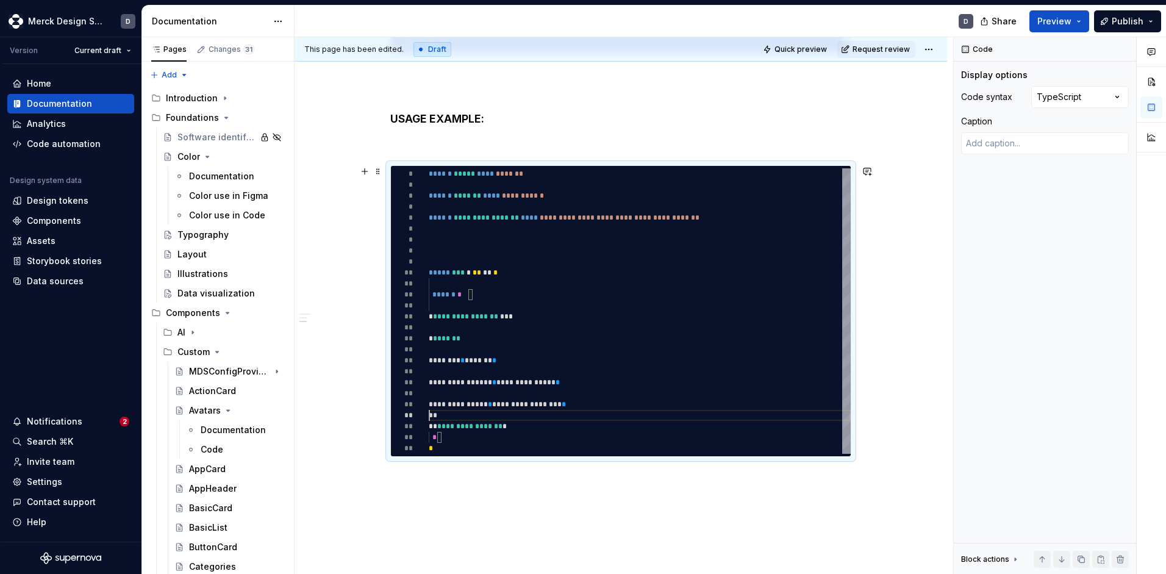
scroll to position [11, 0]
type textarea "*"
type textarea "**********"
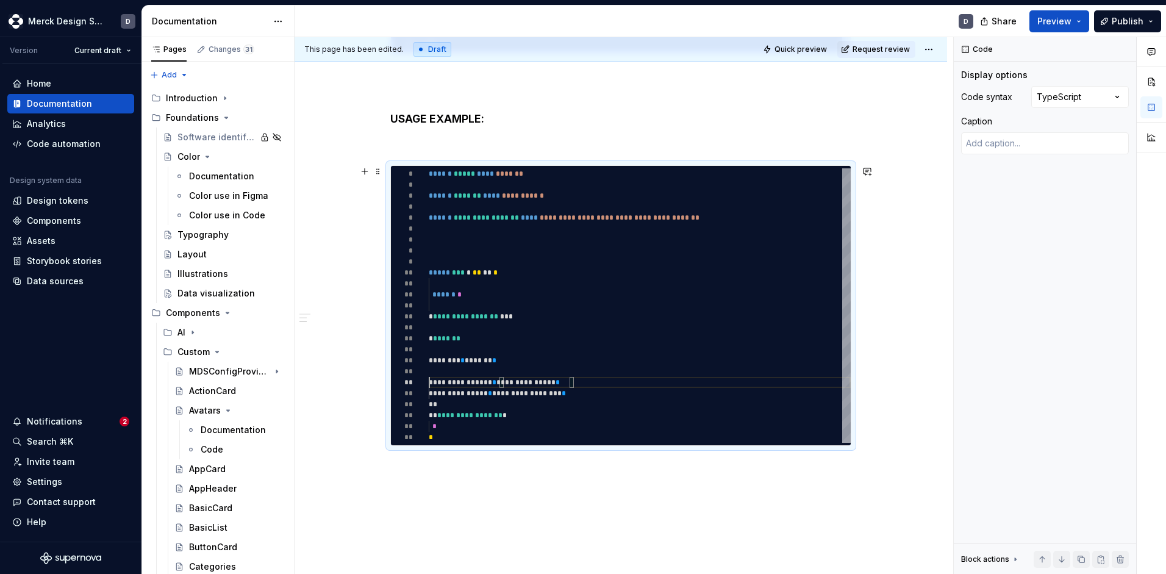
scroll to position [99, 0]
type textarea "*"
type textarea "**********"
type textarea "*"
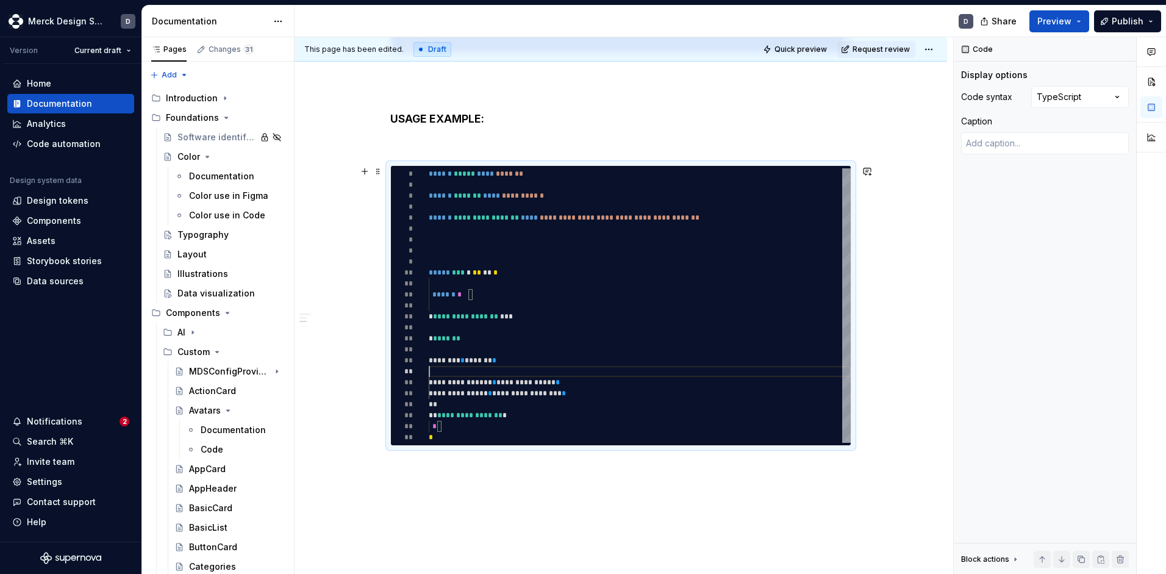
type textarea "**********"
type textarea "*"
type textarea "**********"
type textarea "*"
type textarea "**********"
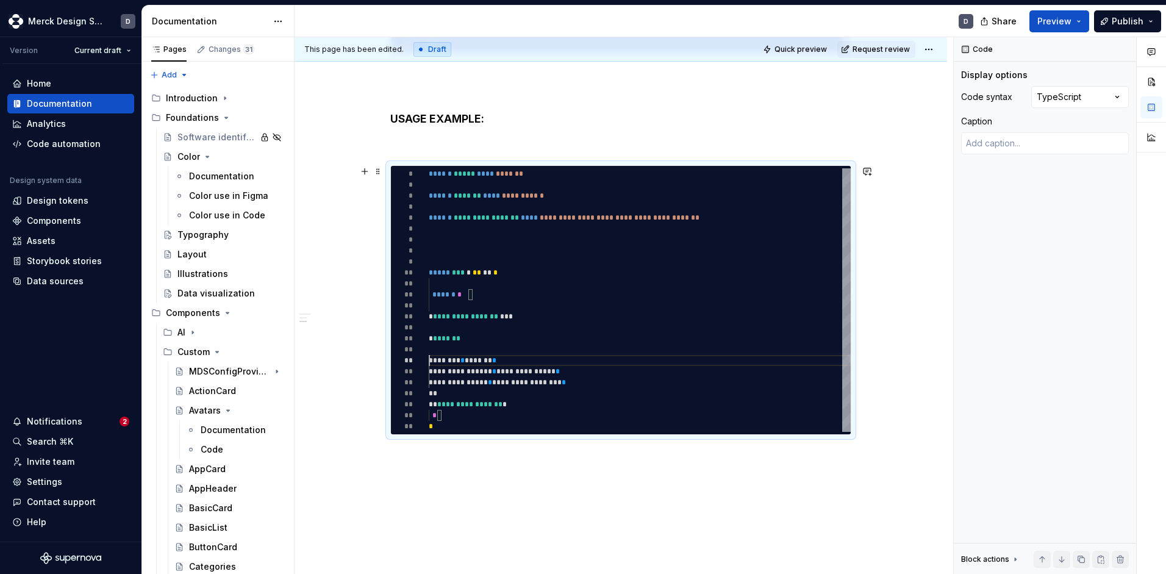
type textarea "*"
type textarea "**********"
type textarea "*"
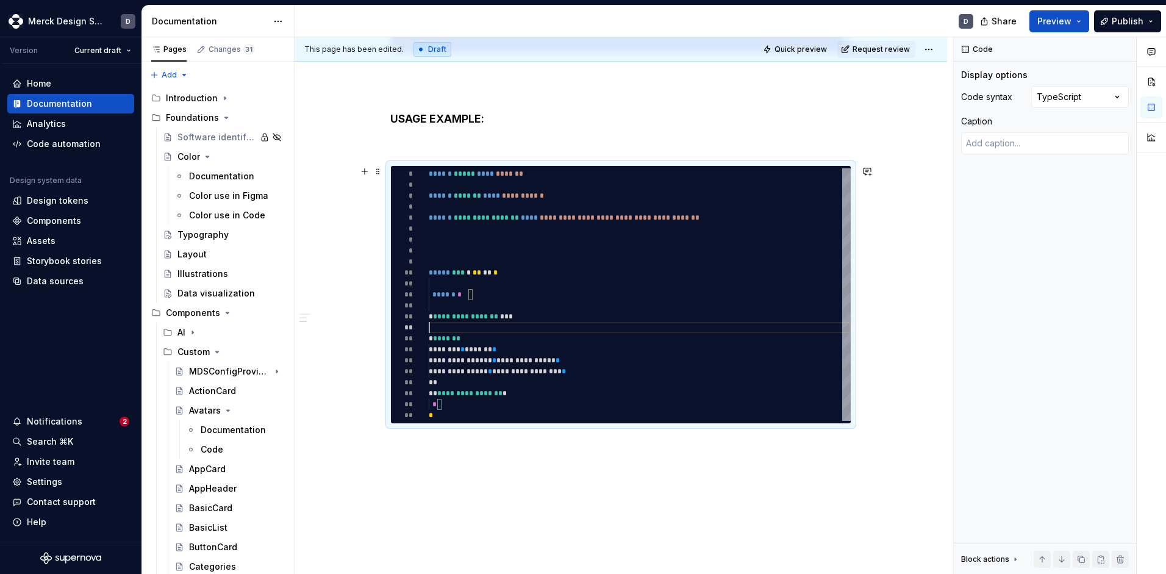
click at [447, 325] on div "**********" at bounding box center [640, 294] width 422 height 253
type textarea "**********"
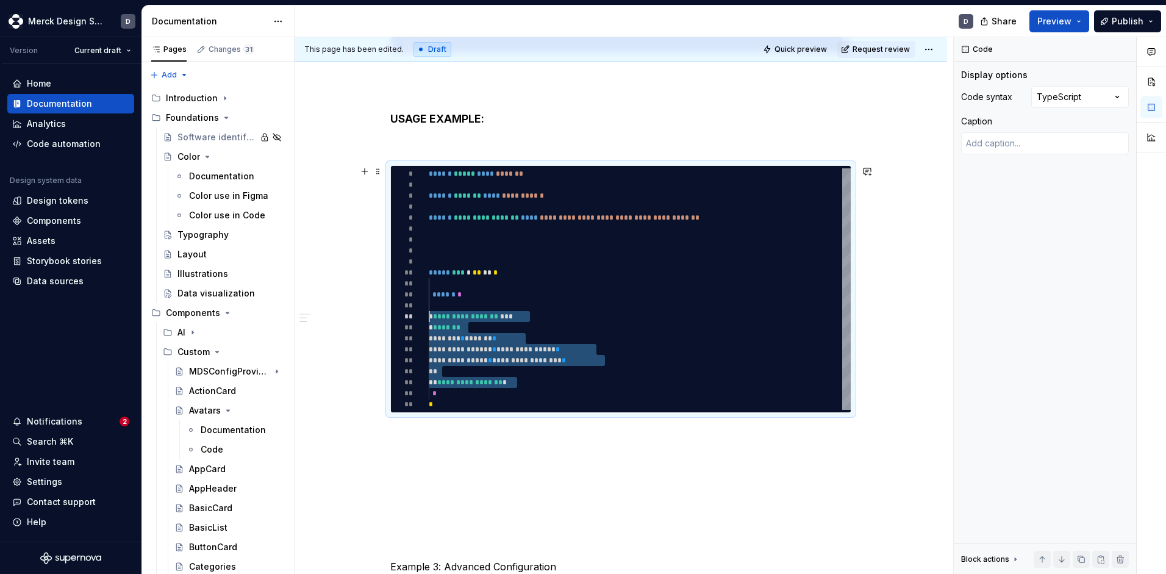
drag, startPoint x: 527, startPoint y: 380, endPoint x: 408, endPoint y: 318, distance: 134.8
click at [429, 318] on div "**********" at bounding box center [640, 289] width 422 height 242
type textarea "*"
type textarea "**********"
click at [481, 363] on div "**********" at bounding box center [640, 289] width 422 height 242
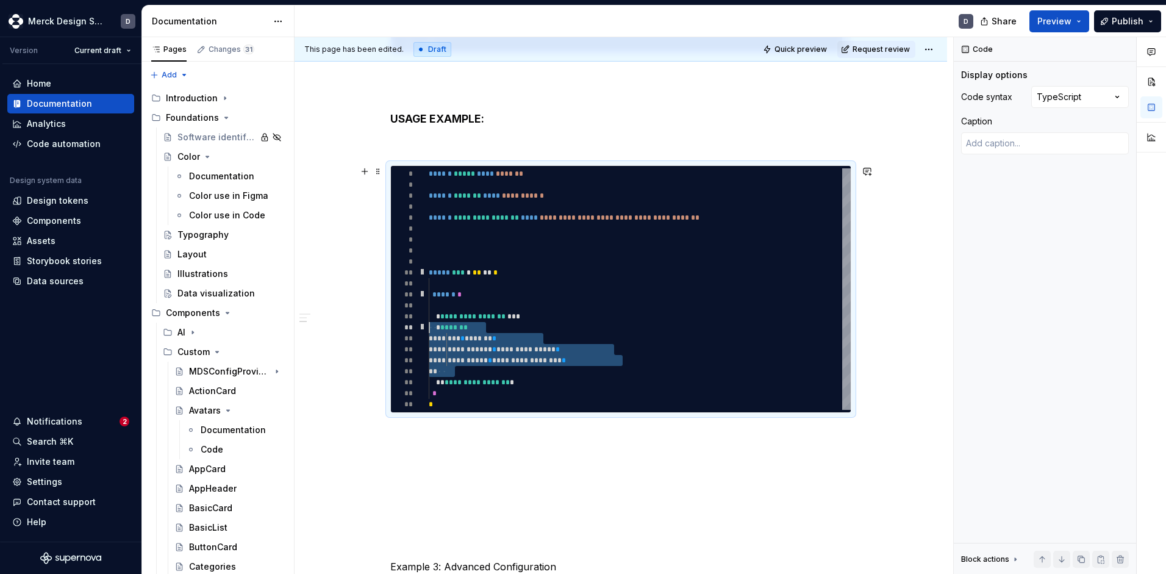
drag, startPoint x: 473, startPoint y: 372, endPoint x: 401, endPoint y: 328, distance: 84.3
click at [429, 328] on div "**********" at bounding box center [640, 289] width 422 height 242
type textarea "*"
type textarea "**********"
drag, startPoint x: 452, startPoint y: 307, endPoint x: 452, endPoint y: 315, distance: 7.3
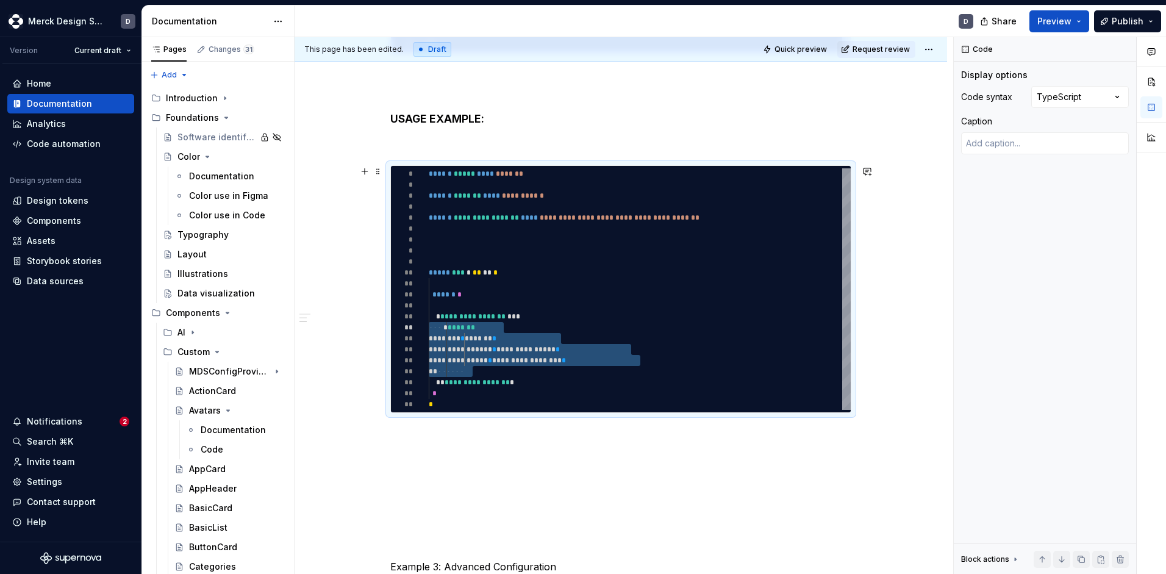
click at [452, 307] on div "**********" at bounding box center [640, 289] width 422 height 242
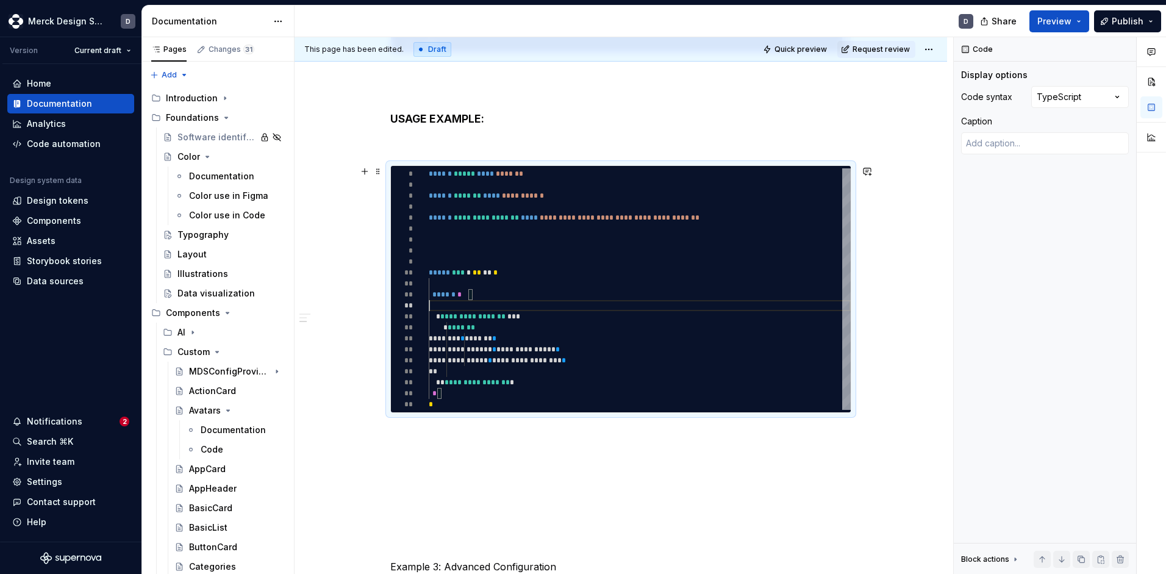
type textarea "*"
type textarea "**********"
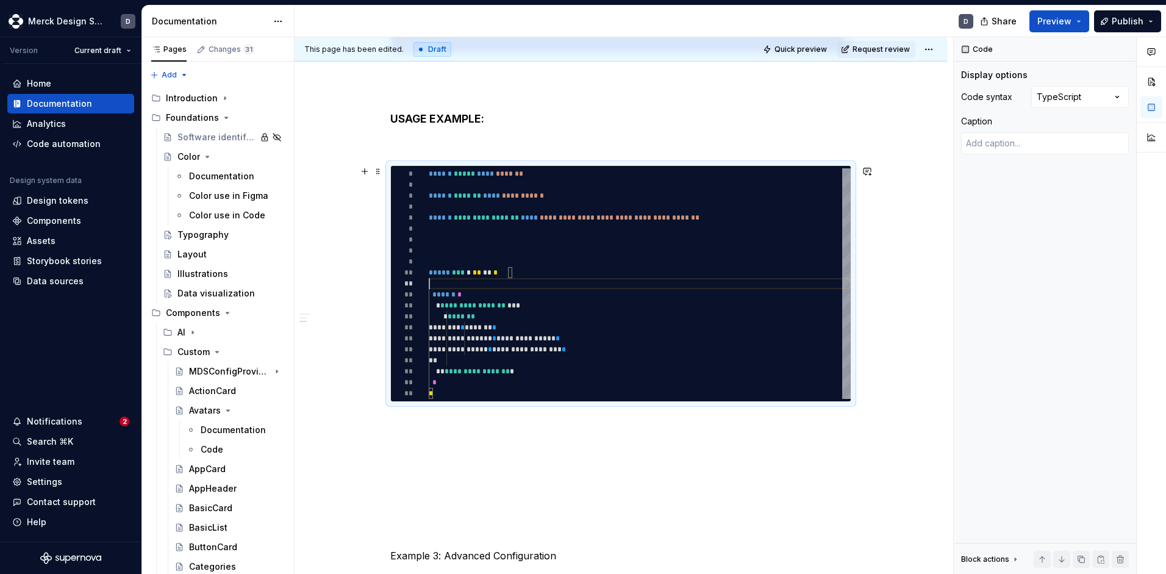
type textarea "*"
type textarea "**********"
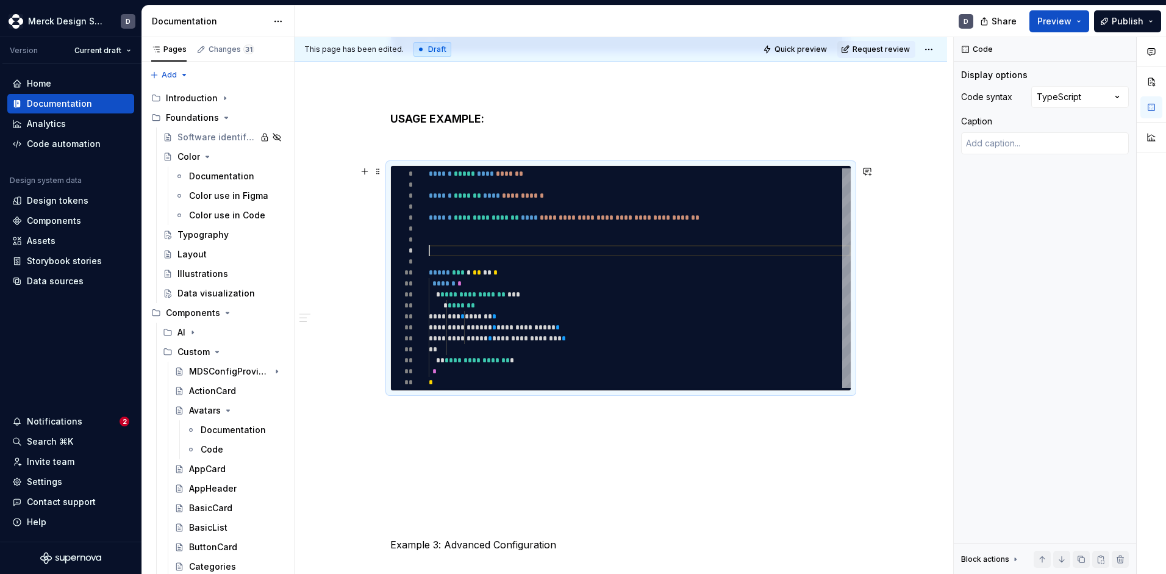
type textarea "*"
type textarea "**********"
type textarea "*"
type textarea "**********"
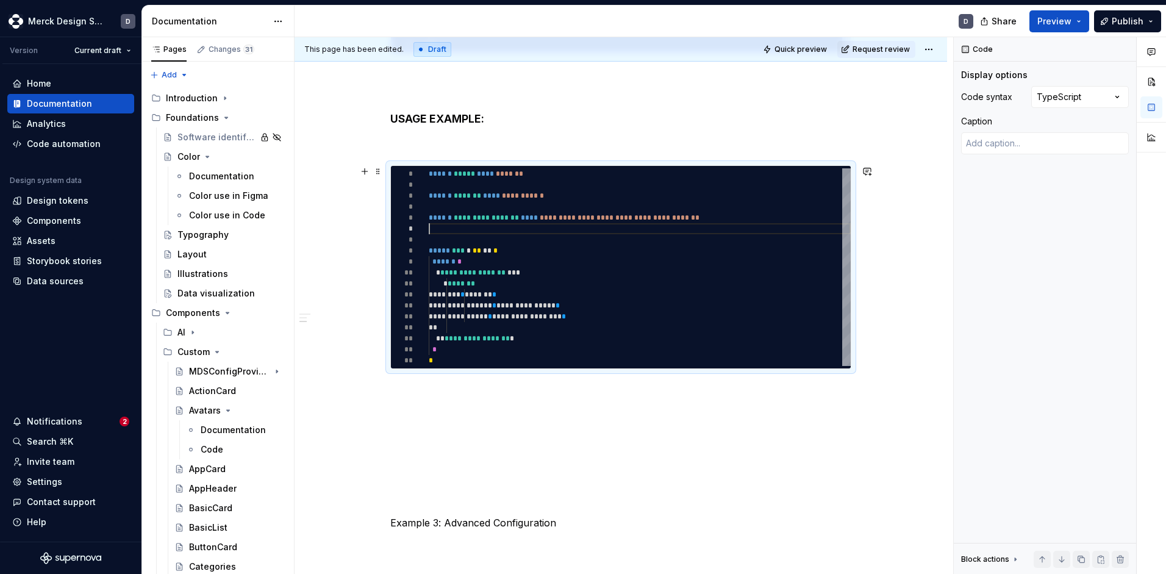
type textarea "*"
type textarea "**********"
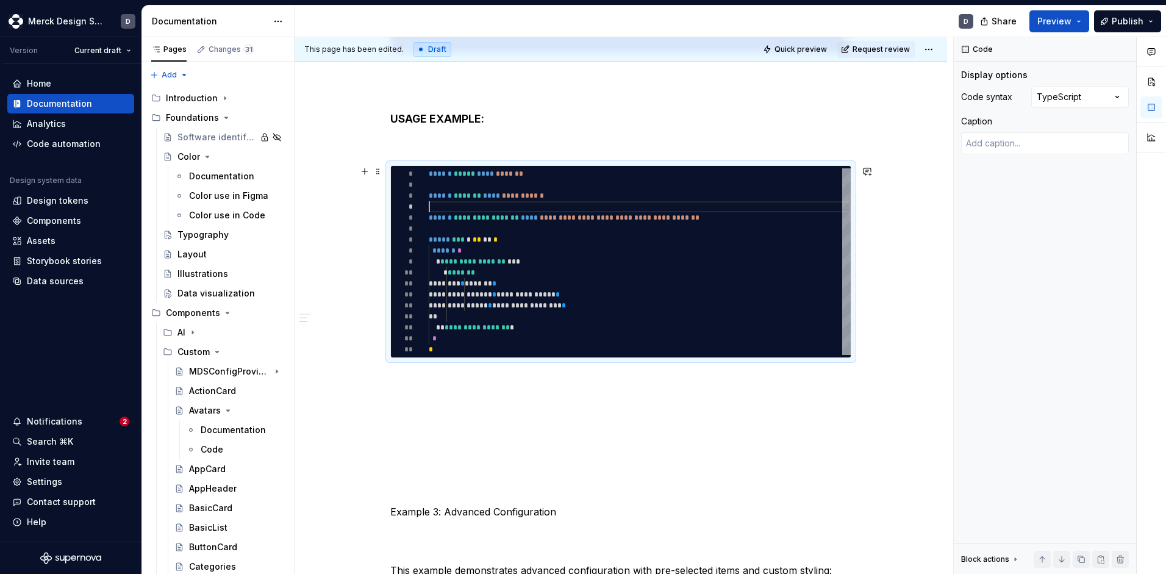
type textarea "*"
type textarea "**********"
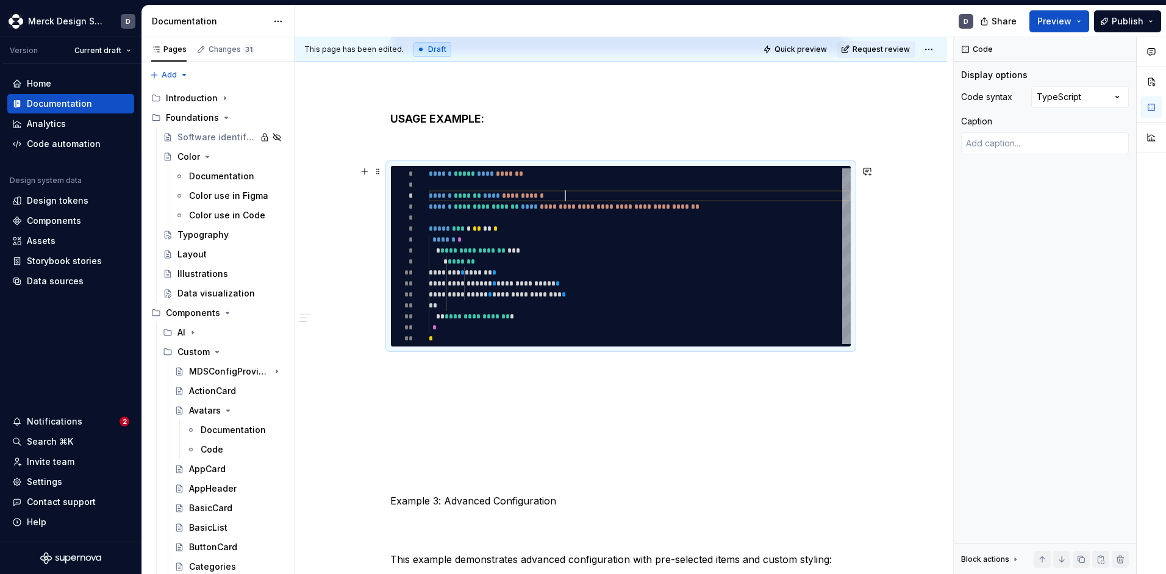
type textarea "*"
type textarea "**********"
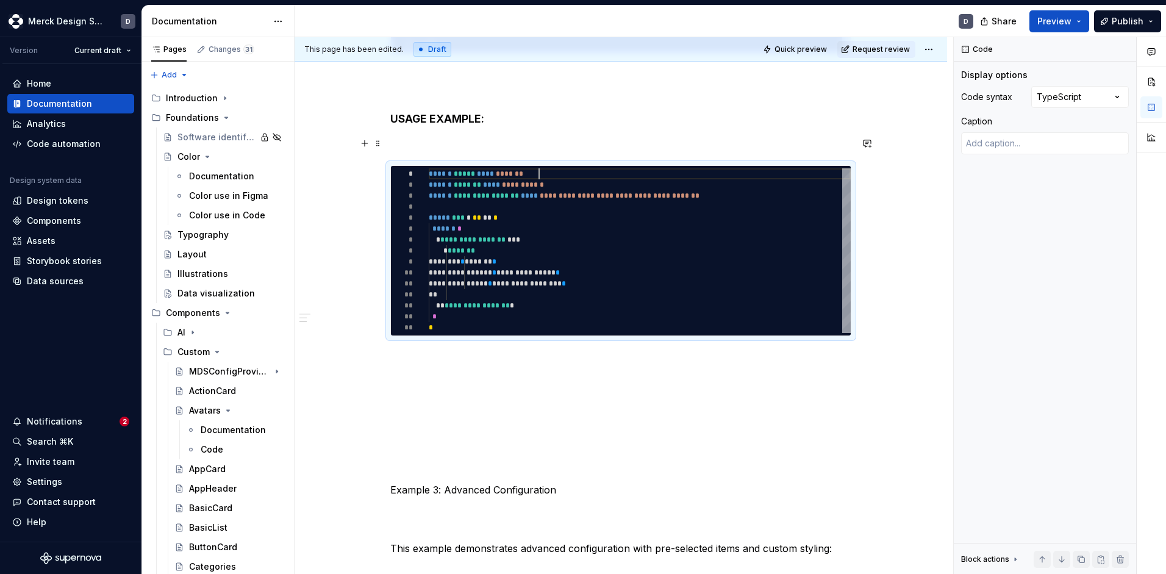
click at [511, 144] on p at bounding box center [620, 143] width 461 height 15
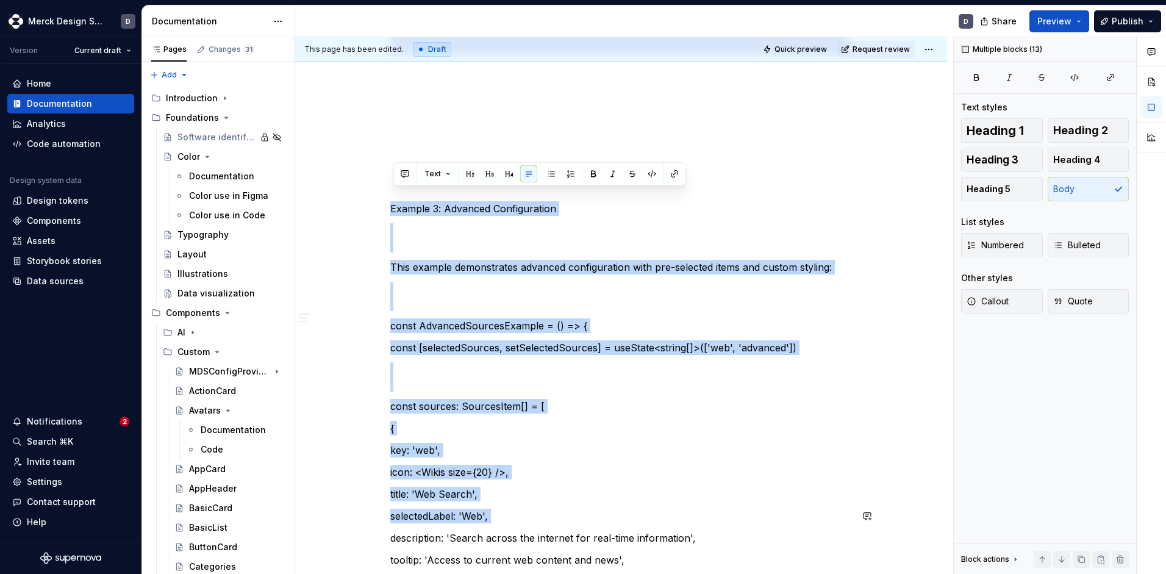
drag, startPoint x: 396, startPoint y: 205, endPoint x: 520, endPoint y: 532, distance: 349.7
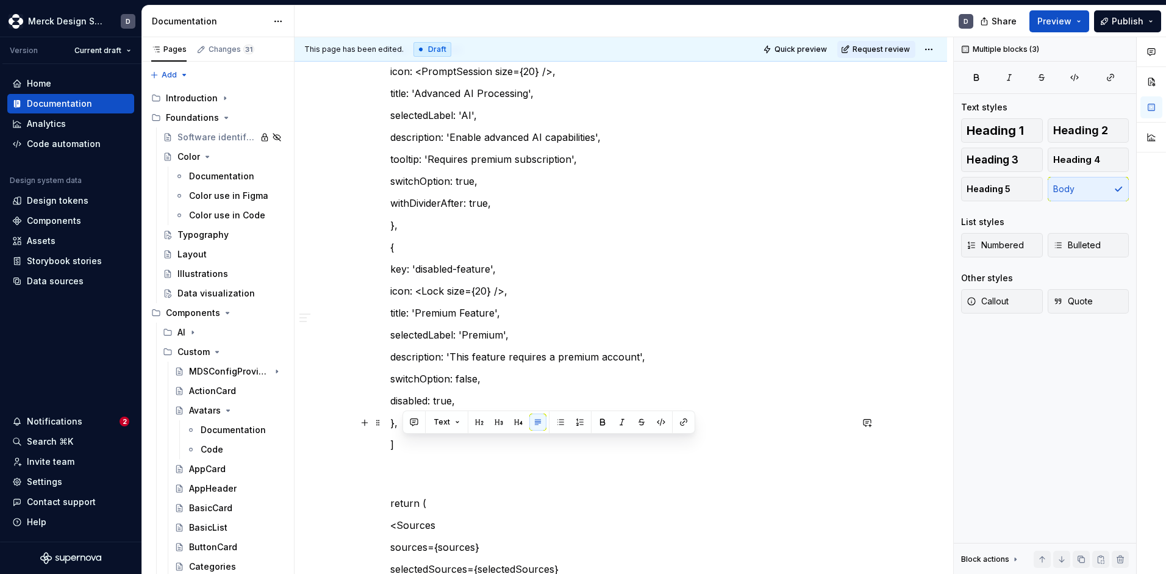
drag, startPoint x: 456, startPoint y: 496, endPoint x: 400, endPoint y: 152, distance: 348.7
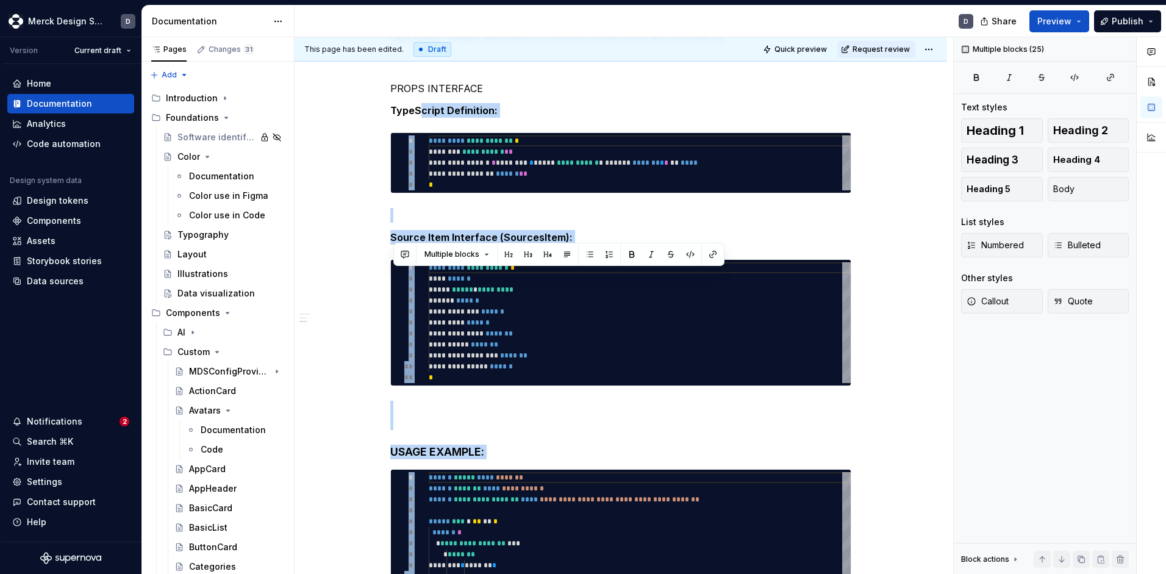
drag, startPoint x: 460, startPoint y: 344, endPoint x: 420, endPoint y: 13, distance: 333.1
click at [420, 13] on div "Documentation D Share Preview Publish Pages Changes 31 Add Accessibility guide …" at bounding box center [654, 289] width 1024 height 569
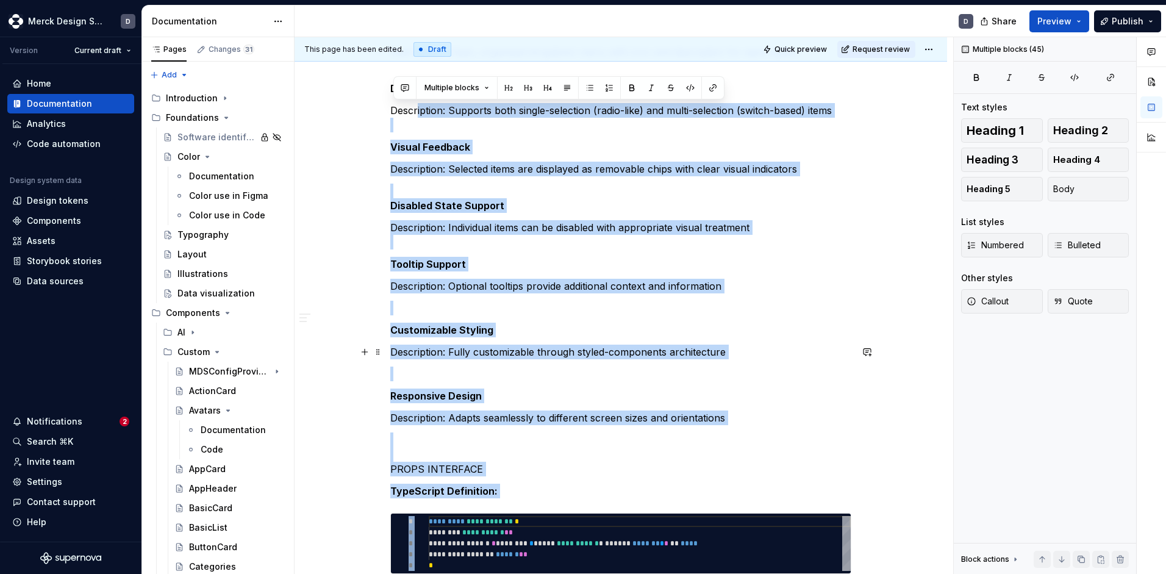
click at [434, 354] on p "Description: Fully customizable through styled-components architecture" at bounding box center [620, 352] width 461 height 15
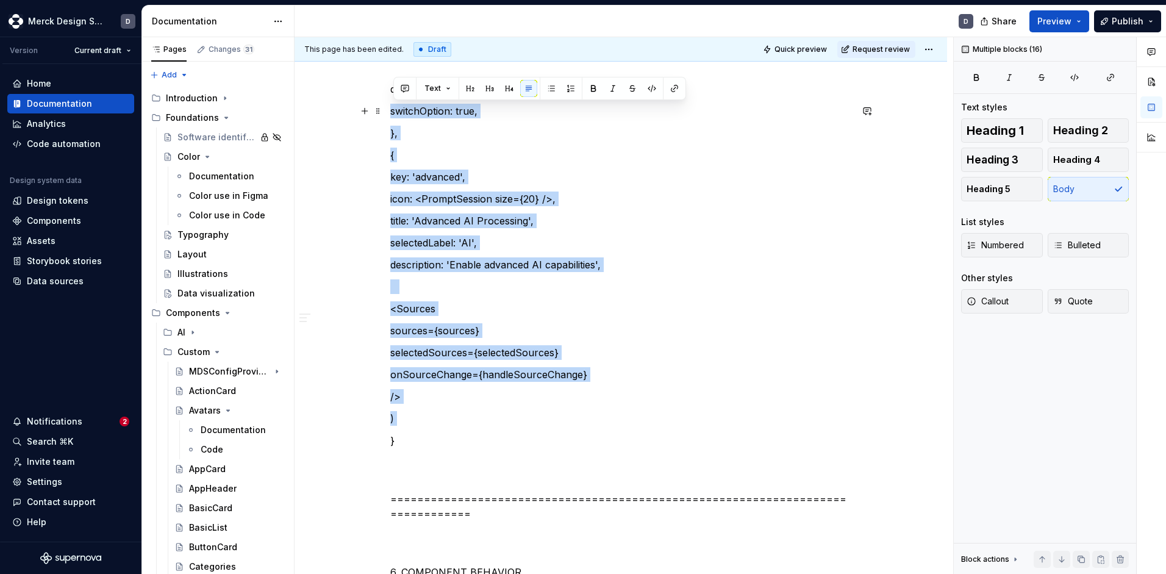
drag, startPoint x: 427, startPoint y: 433, endPoint x: 387, endPoint y: 103, distance: 332.4
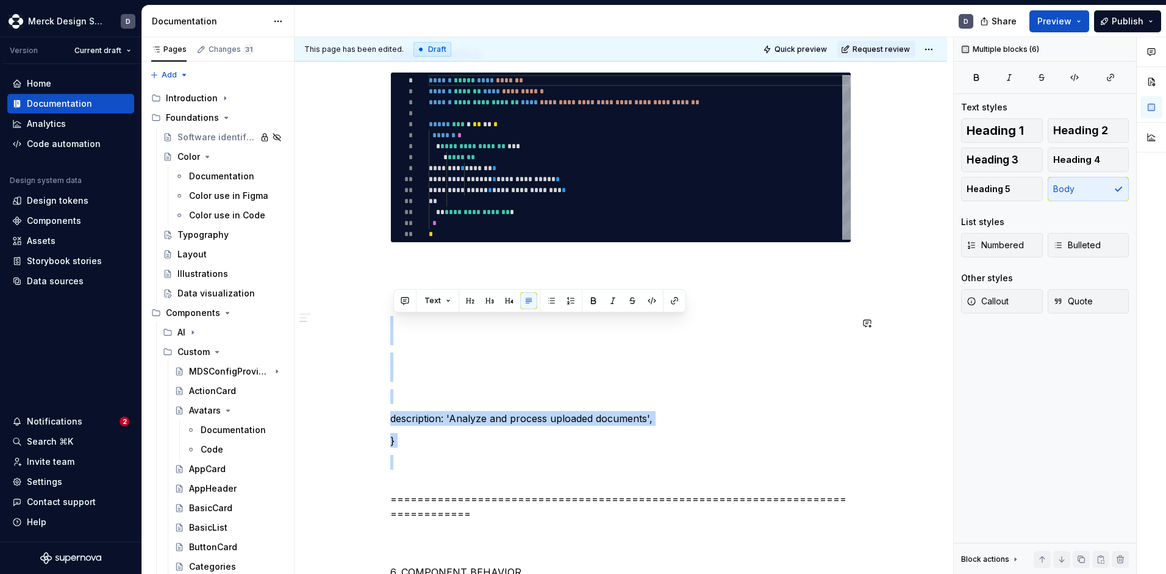
drag, startPoint x: 430, startPoint y: 461, endPoint x: 387, endPoint y: 314, distance: 153.3
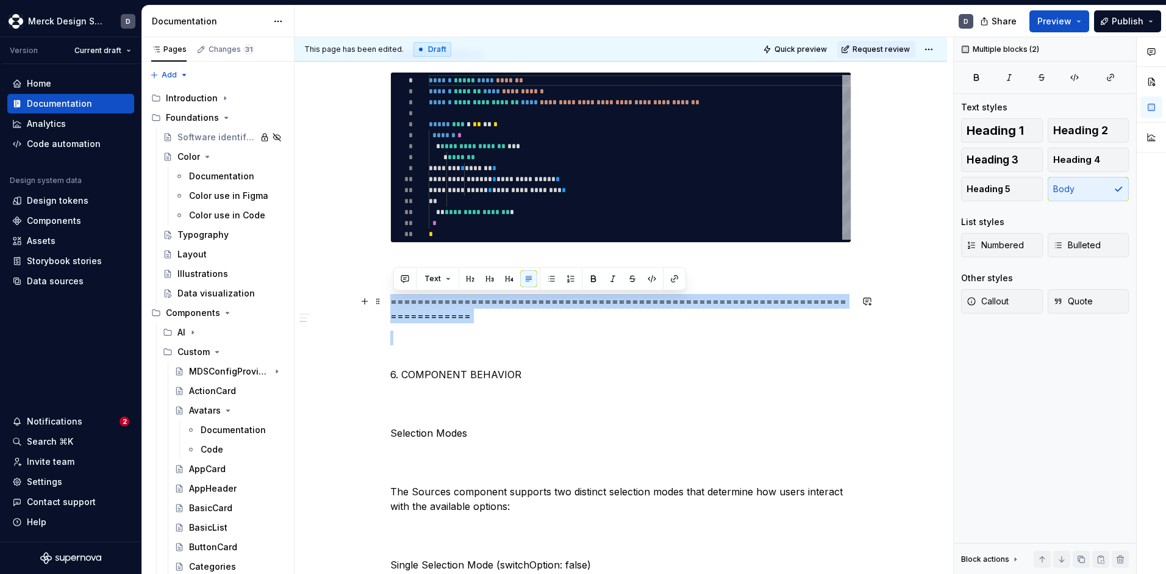
drag, startPoint x: 476, startPoint y: 337, endPoint x: 403, endPoint y: 289, distance: 87.3
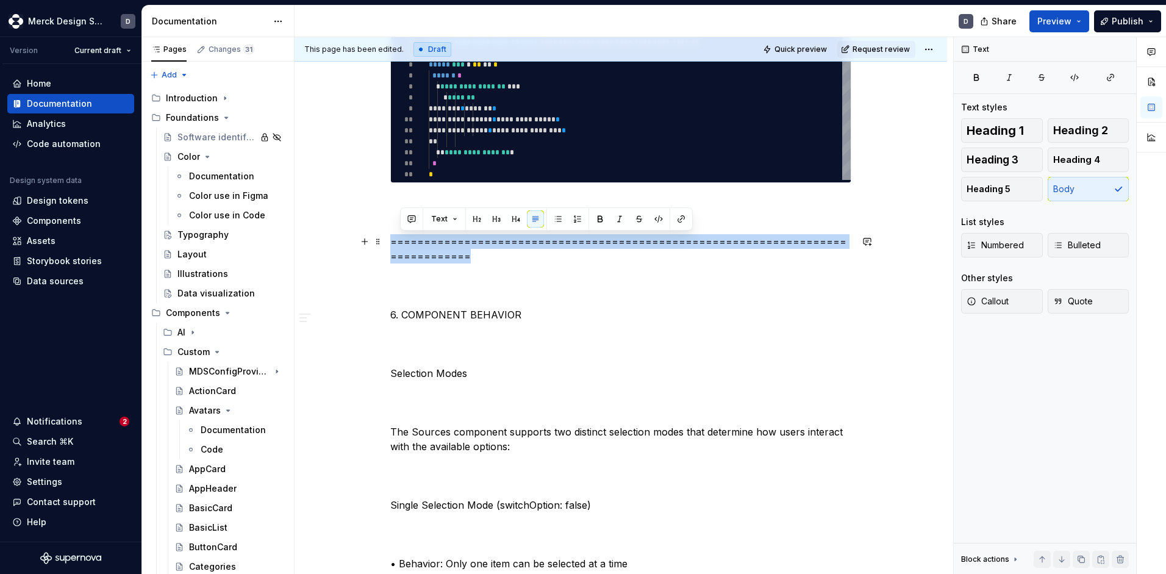
drag, startPoint x: 486, startPoint y: 261, endPoint x: 392, endPoint y: 238, distance: 96.6
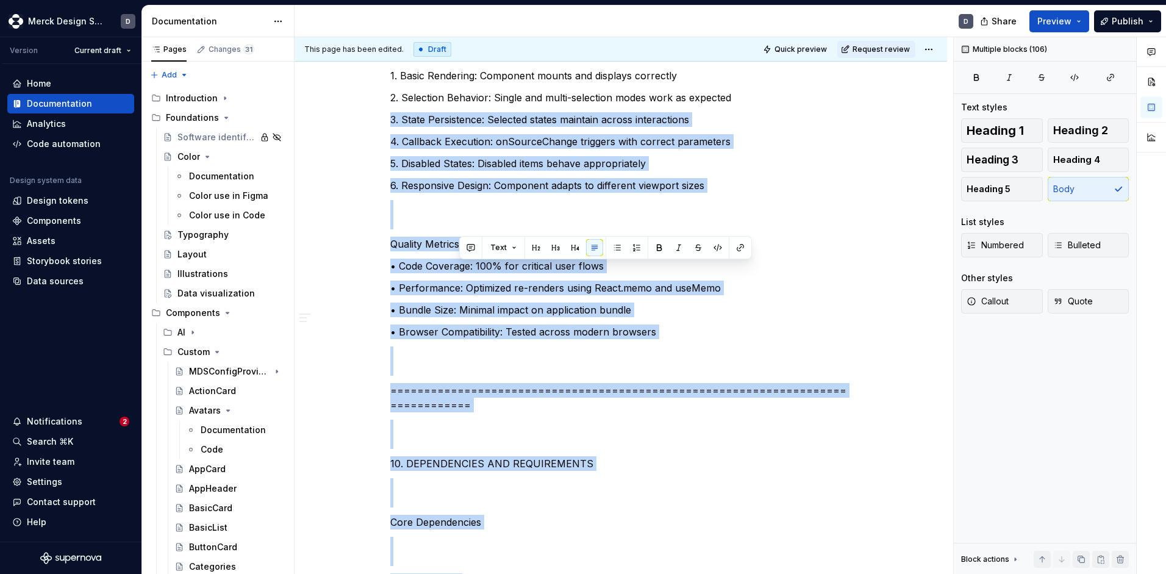
scroll to position [4700, 0]
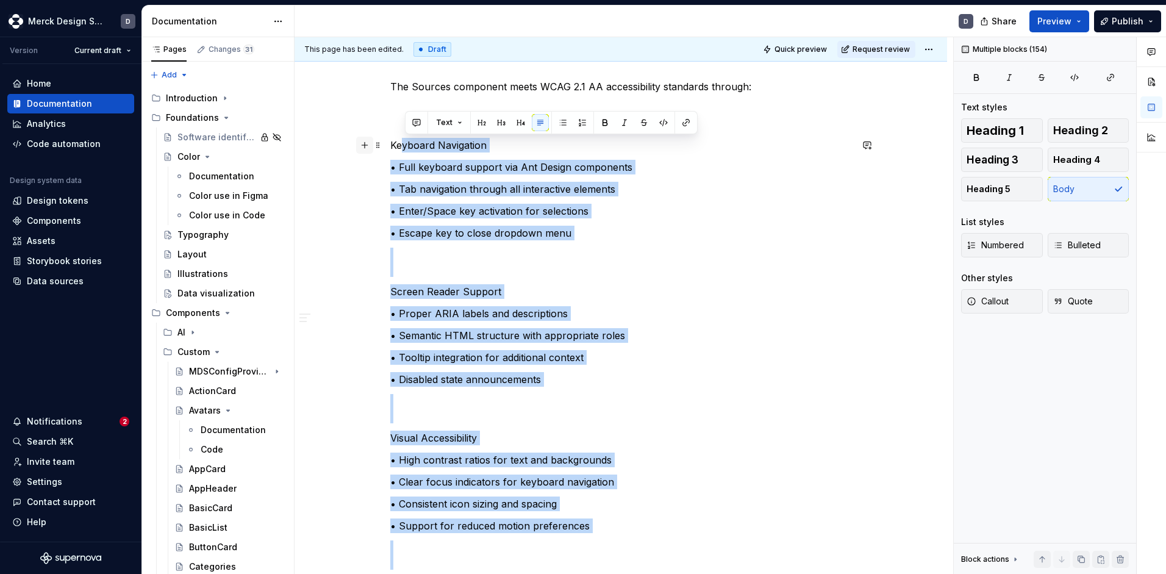
drag, startPoint x: 481, startPoint y: 397, endPoint x: 375, endPoint y: 140, distance: 277.9
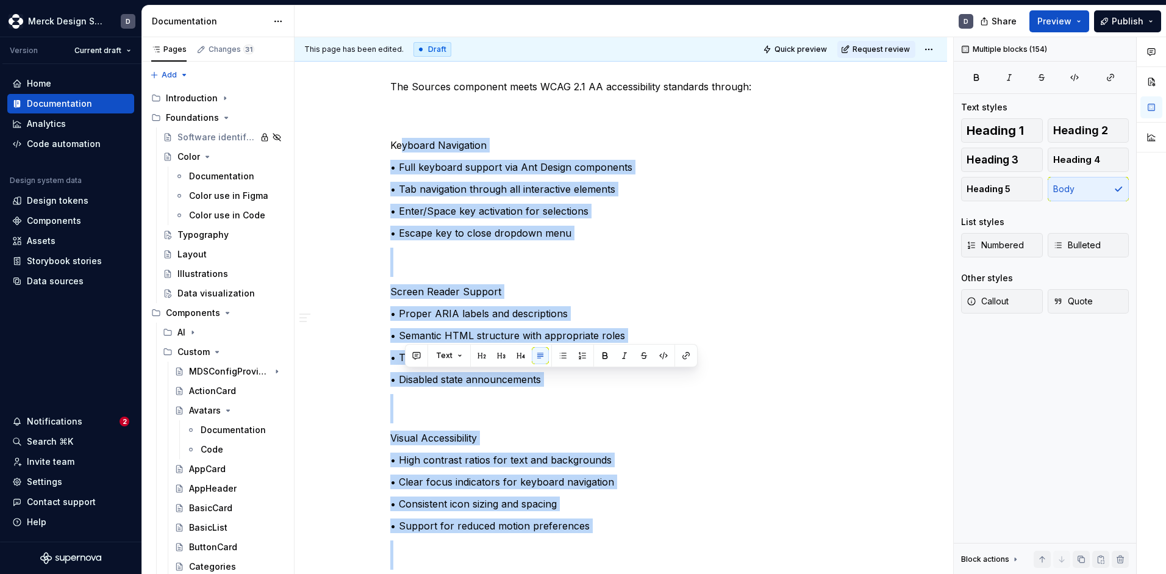
scroll to position [4449, 0]
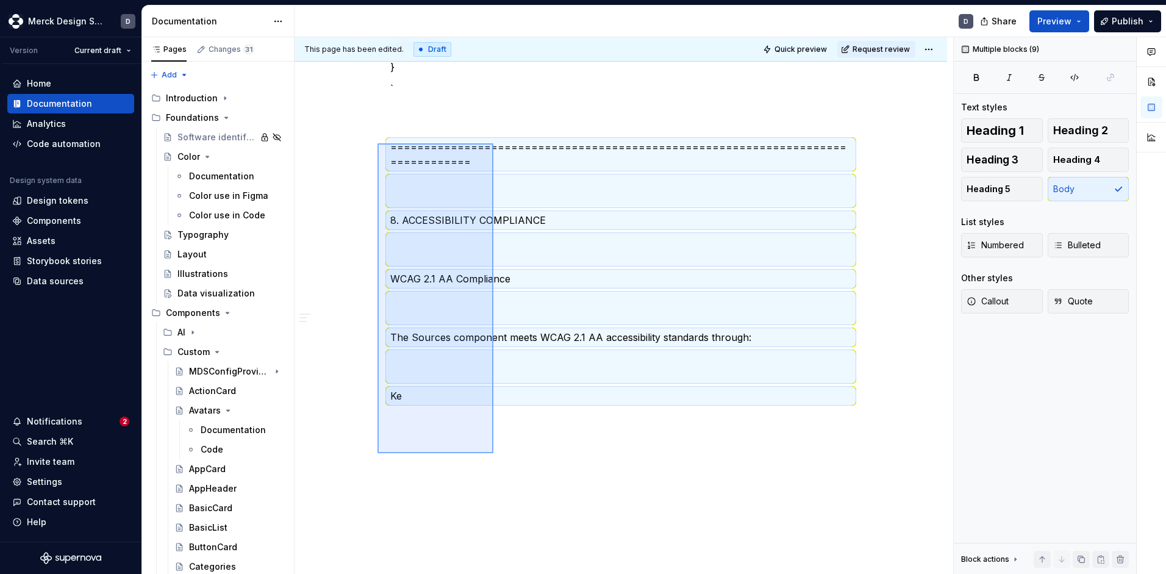
drag, startPoint x: 494, startPoint y: 453, endPoint x: 378, endPoint y: 142, distance: 332.4
click at [378, 142] on div "This page has been edited. Draft Quick preview Request review Sources Edit head…" at bounding box center [624, 305] width 659 height 537
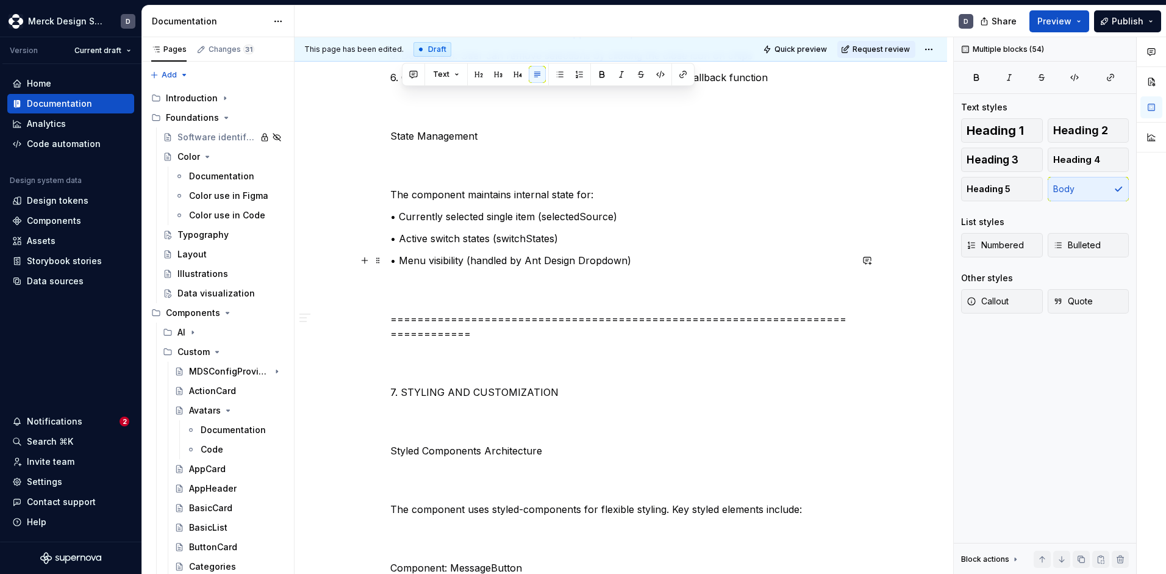
scroll to position [2837, 0]
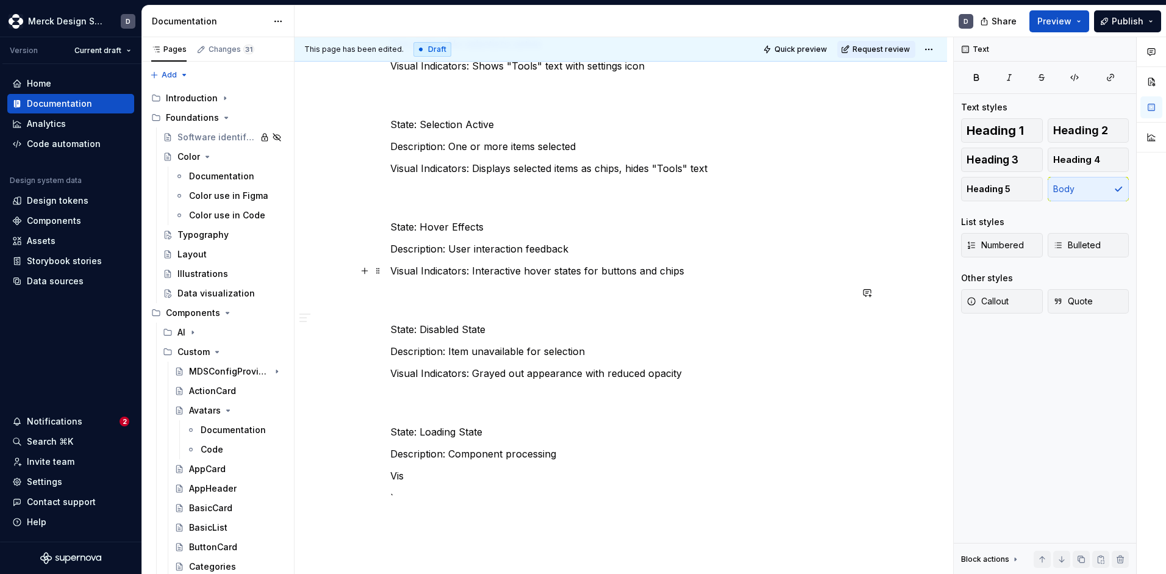
scroll to position [2454, 0]
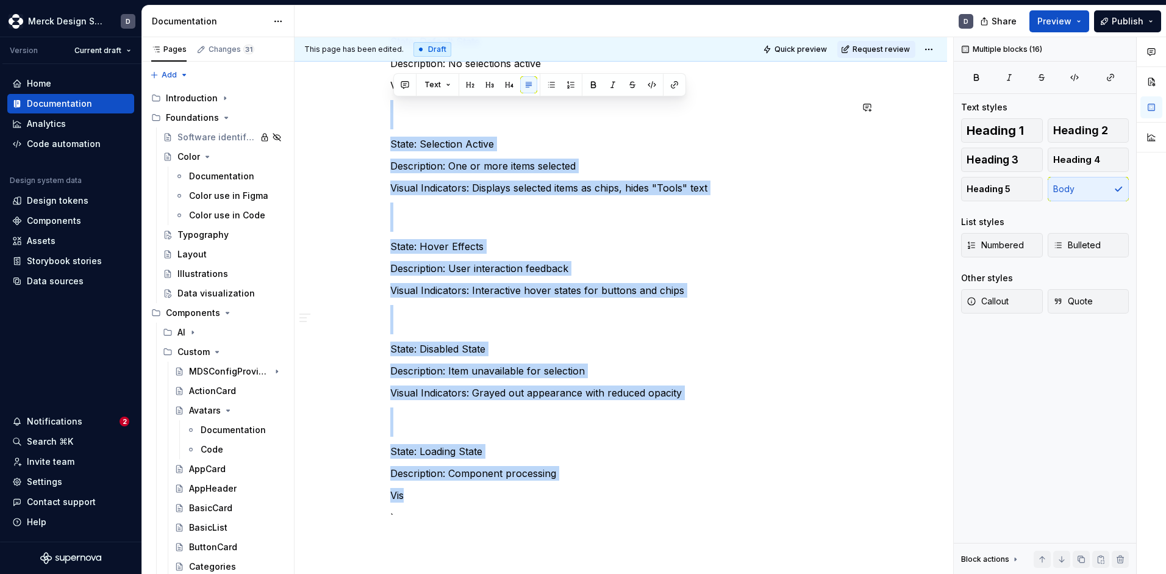
drag, startPoint x: 439, startPoint y: 502, endPoint x: 390, endPoint y: 99, distance: 405.7
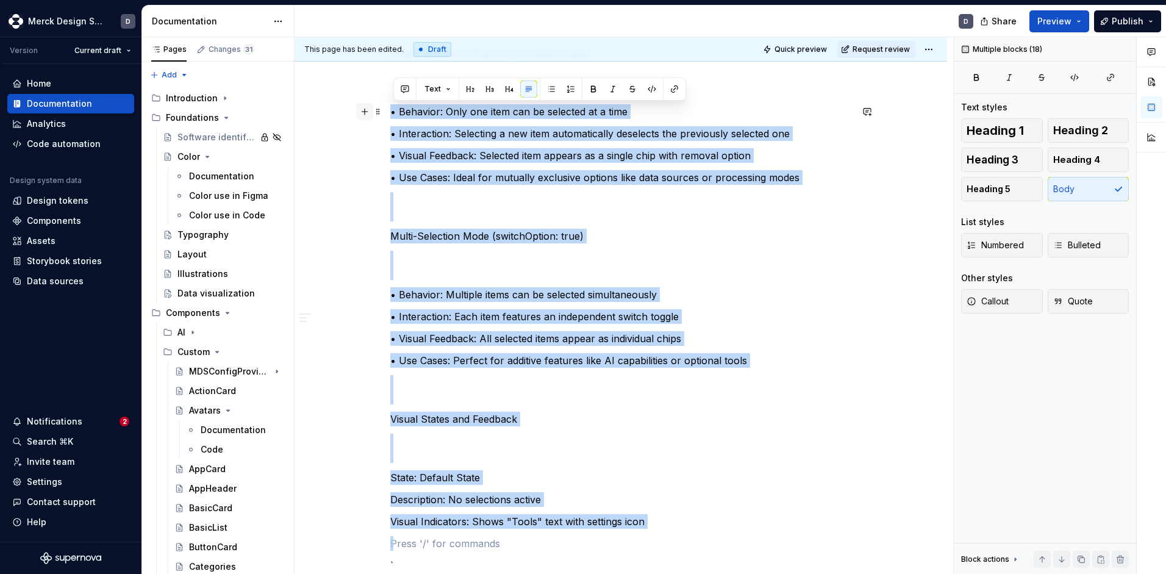
drag, startPoint x: 447, startPoint y: 552, endPoint x: 362, endPoint y: 113, distance: 446.8
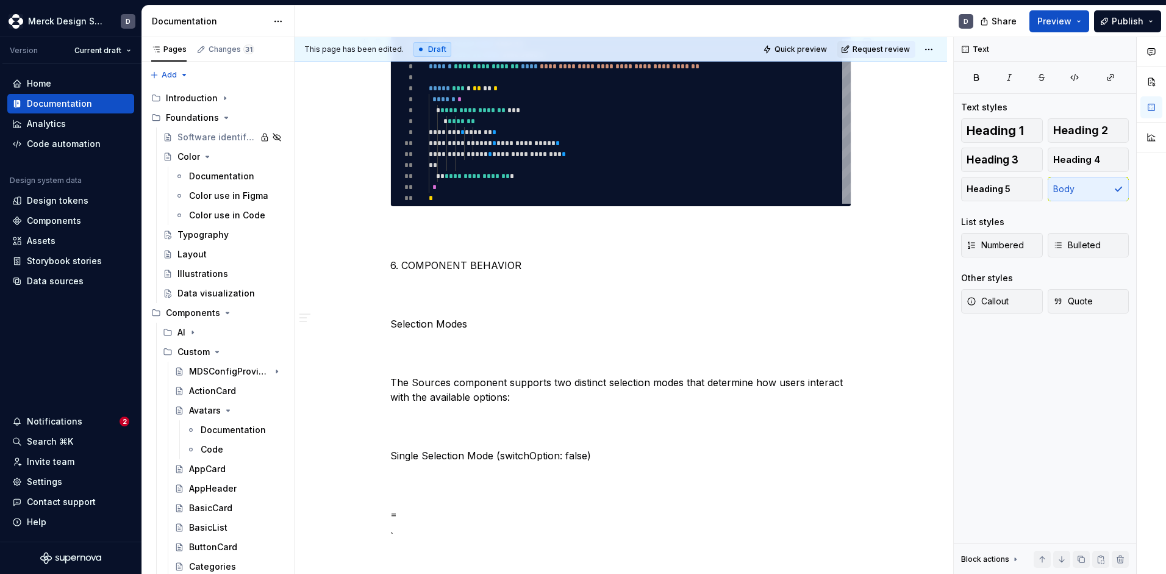
scroll to position [1614, 0]
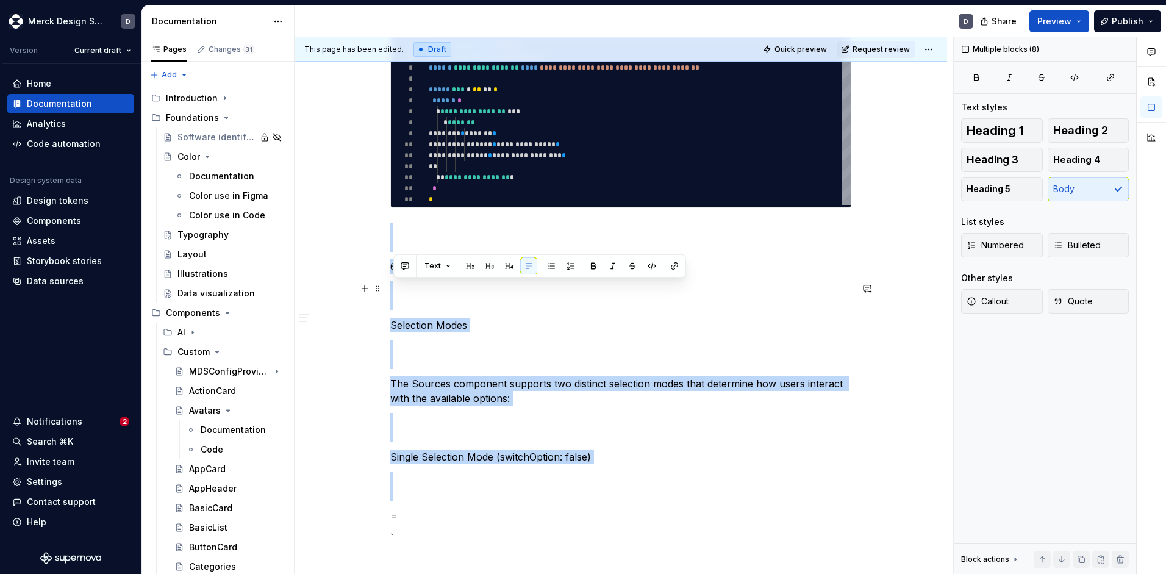
drag, startPoint x: 447, startPoint y: 506, endPoint x: 376, endPoint y: 249, distance: 266.8
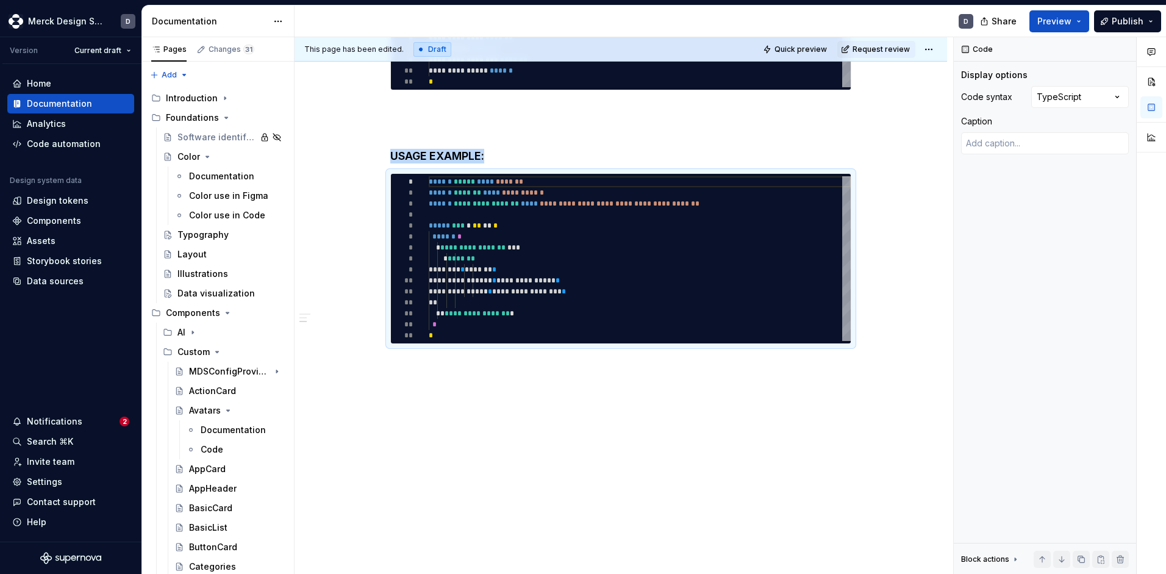
scroll to position [1478, 0]
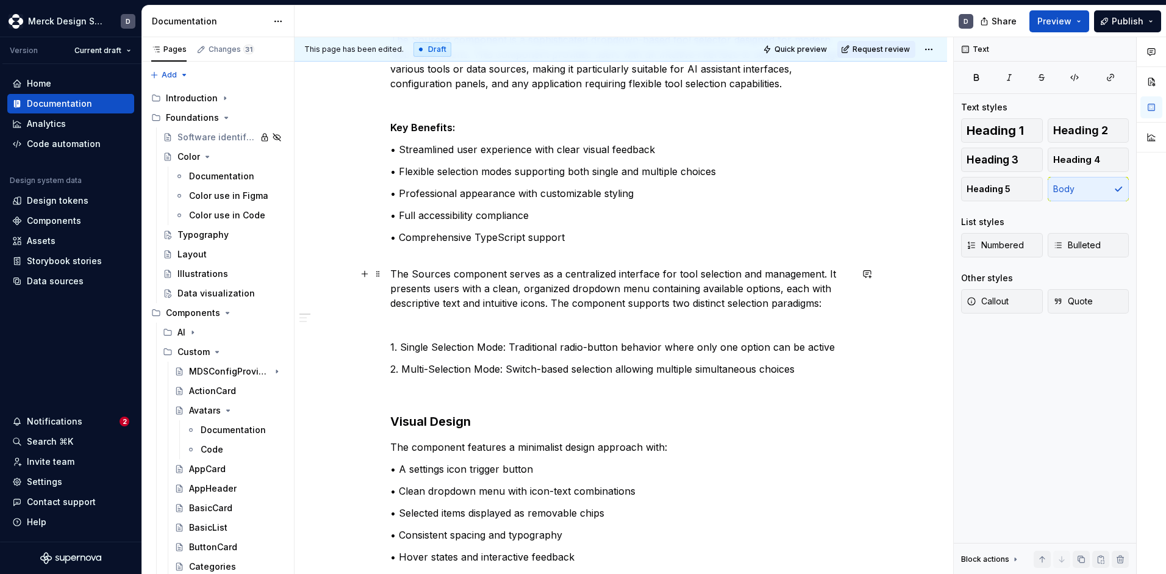
scroll to position [0, 0]
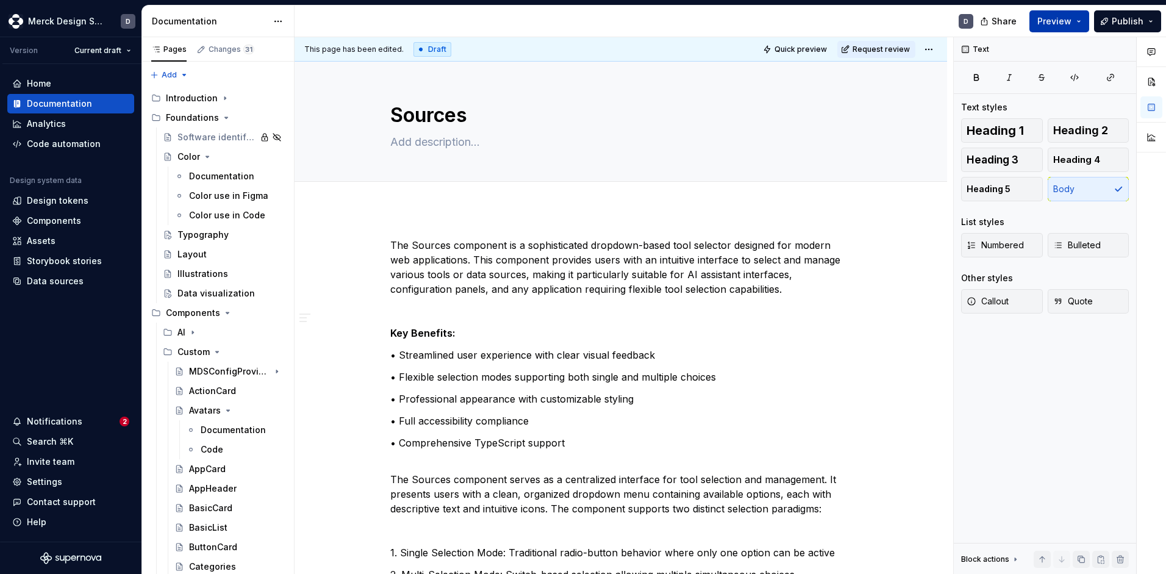
click at [1034, 28] on button "Preview" at bounding box center [1060, 21] width 60 height 22
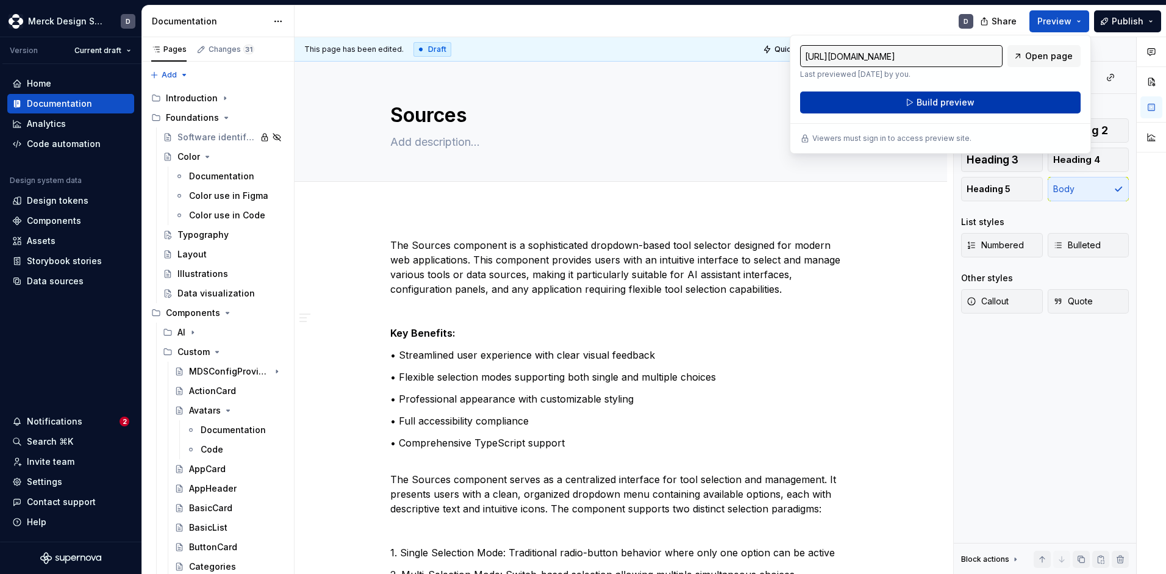
click at [998, 104] on button "Build preview" at bounding box center [940, 103] width 281 height 22
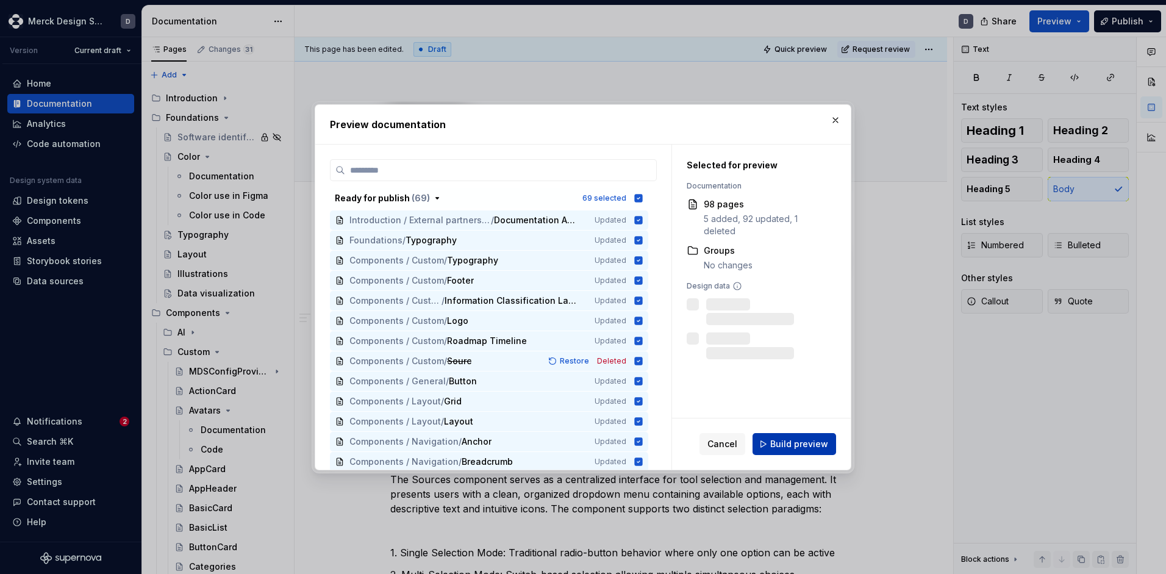
click at [832, 446] on button "Build preview" at bounding box center [795, 444] width 84 height 22
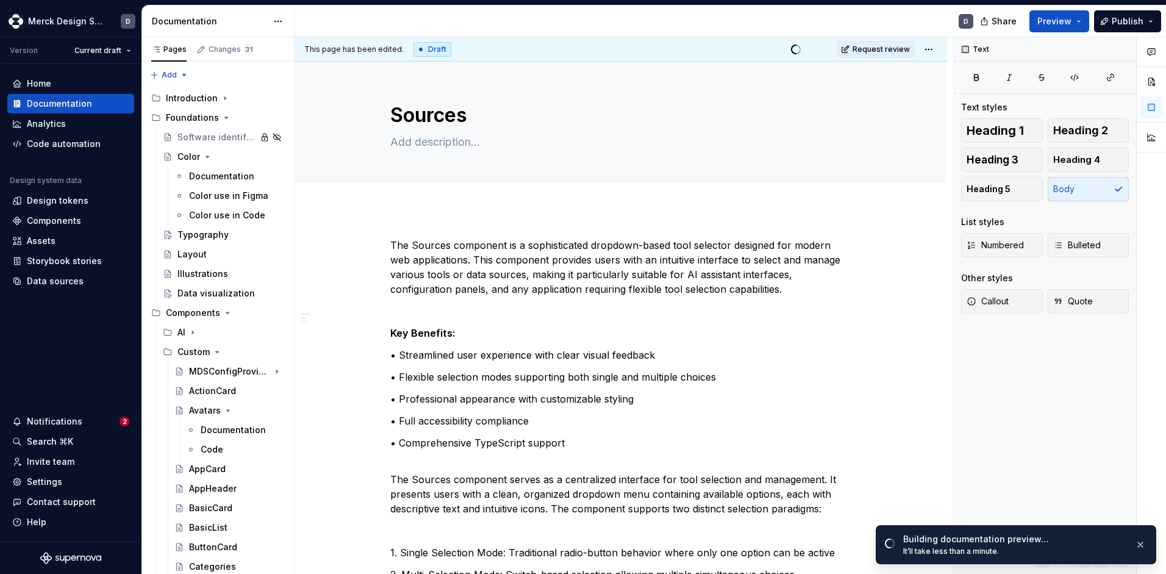
type textarea "*"
